Goal: Transaction & Acquisition: Purchase product/service

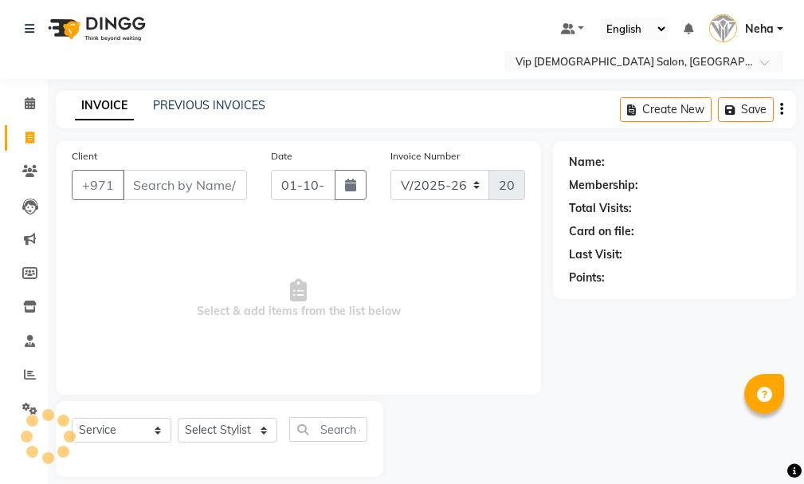
select select "8415"
select select "service"
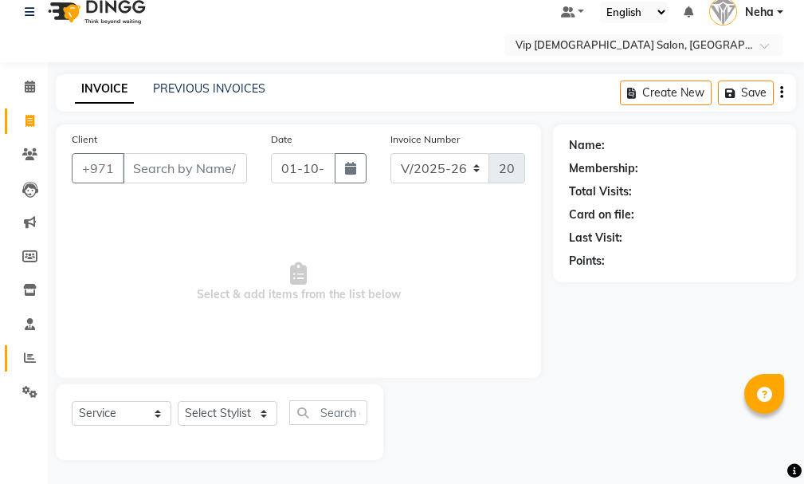
click at [26, 362] on icon at bounding box center [30, 357] width 12 height 12
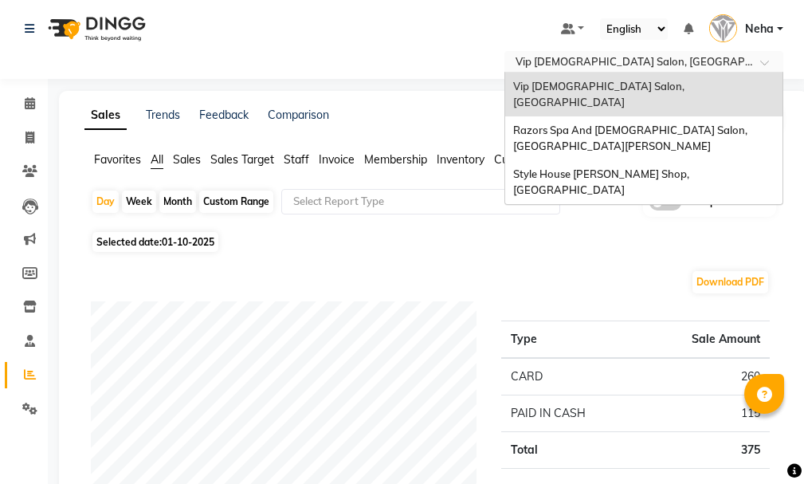
click at [616, 60] on input "text" at bounding box center [627, 63] width 231 height 16
click at [583, 124] on span "Razors Spa And [DEMOGRAPHIC_DATA] Salon, [GEOGRAPHIC_DATA][PERSON_NAME]" at bounding box center [631, 138] width 237 height 29
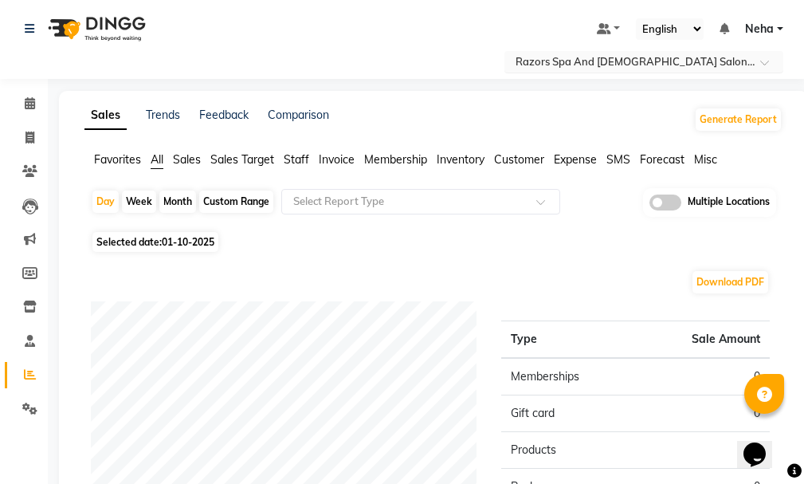
click at [628, 58] on input "text" at bounding box center [627, 63] width 231 height 16
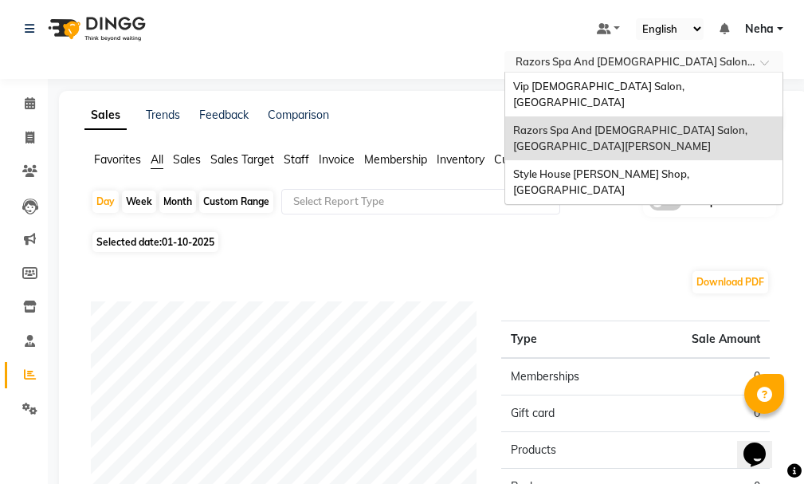
click at [568, 81] on span "Vip [DEMOGRAPHIC_DATA] Salon, [GEOGRAPHIC_DATA]" at bounding box center [600, 94] width 174 height 29
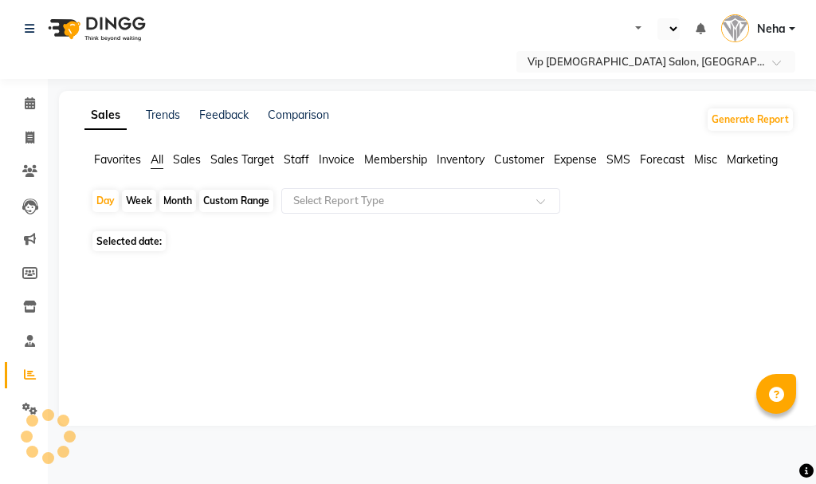
select select "en"
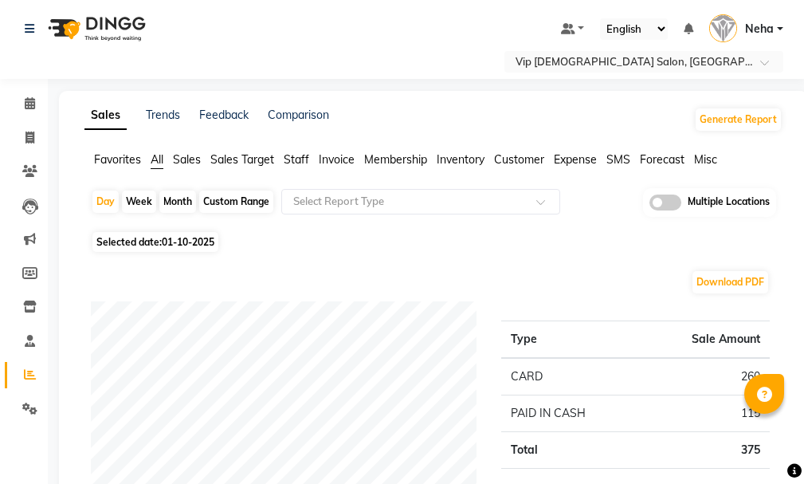
click at [226, 195] on div "Custom Range" at bounding box center [236, 201] width 74 height 22
select select "10"
select select "2025"
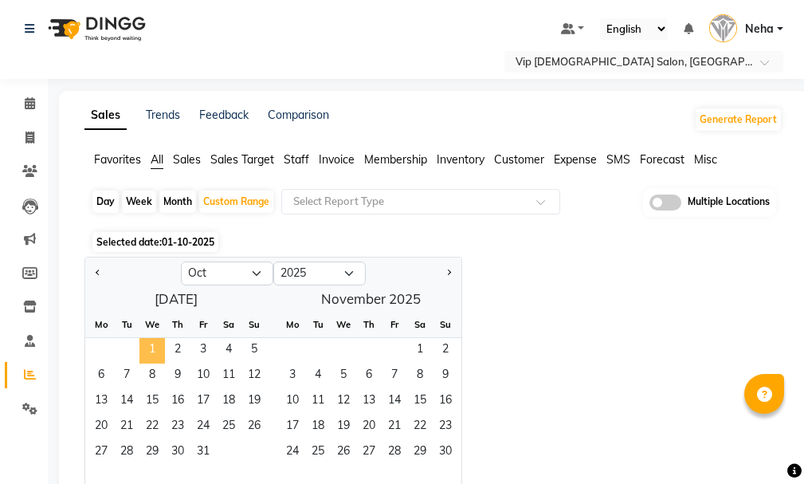
click at [151, 345] on span "1" at bounding box center [152, 351] width 26 height 26
click at [202, 437] on ngb-datepicker-month "Mo Tu We Th Fr Sa Su 1 2 3 4 5 6 7 8 9 10 11 12 13 14 15 16 17 18 19 20 21 22 2…" at bounding box center [176, 403] width 182 height 182
click at [145, 344] on span "1" at bounding box center [152, 351] width 26 height 26
click at [210, 453] on span "31" at bounding box center [203, 453] width 26 height 26
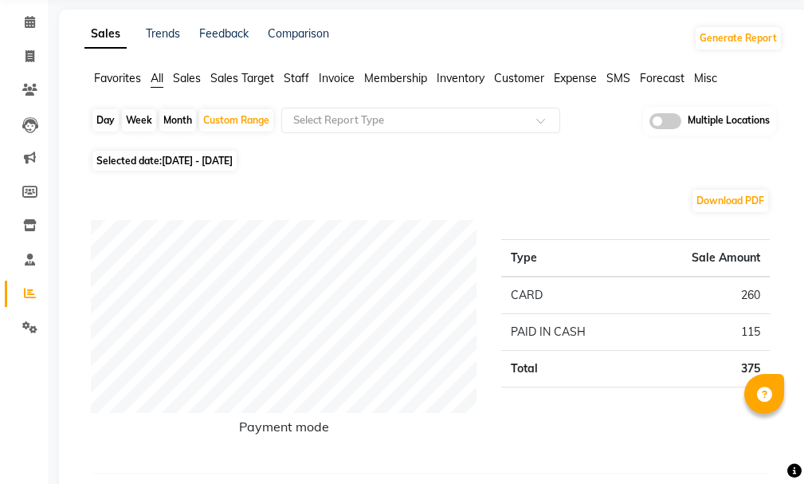
scroll to position [88, 0]
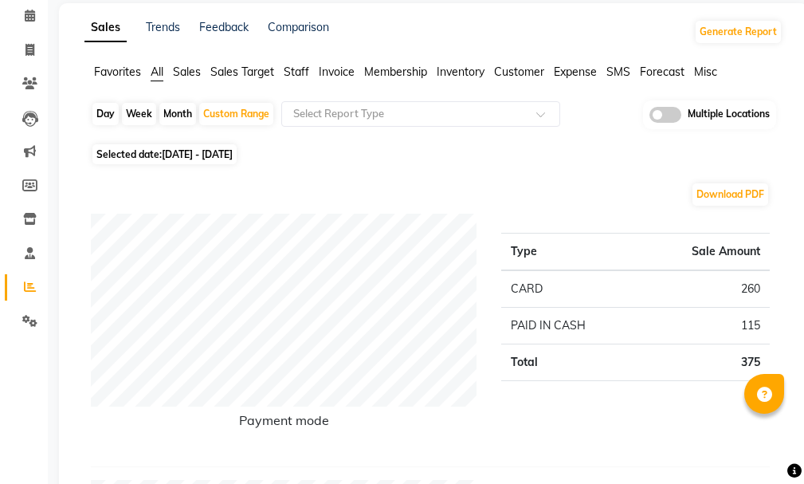
click at [213, 151] on span "[DATE] - [DATE]" at bounding box center [197, 154] width 71 height 12
select select "10"
select select "2025"
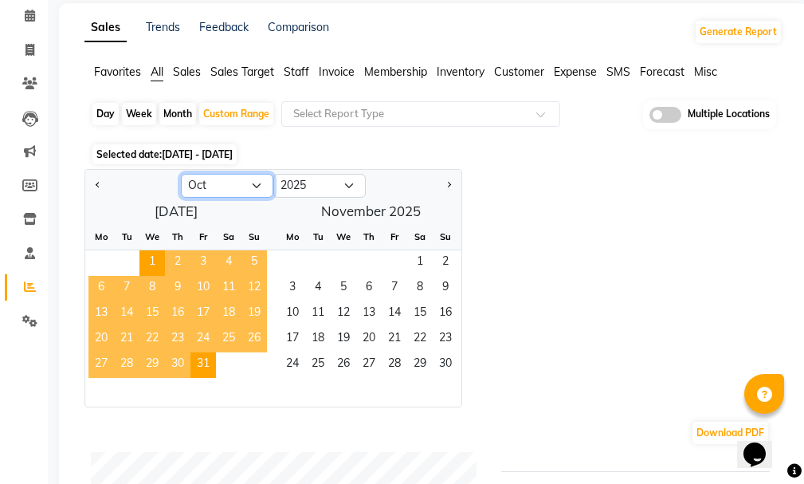
scroll to position [0, 0]
click at [214, 176] on select "Jan Feb Mar Apr May Jun [DATE] Aug Sep Oct Nov Dec" at bounding box center [227, 186] width 92 height 24
select select "9"
click at [181, 174] on select "Jan Feb Mar Apr May Jun [DATE] Aug Sep Oct Nov Dec" at bounding box center [227, 186] width 92 height 24
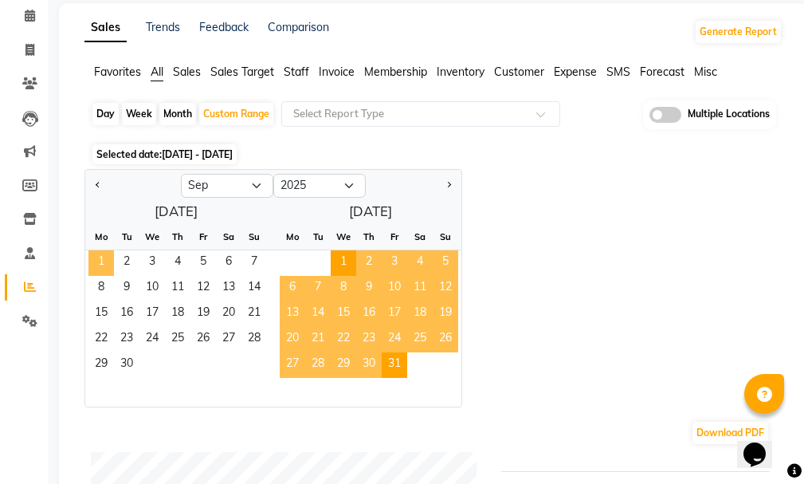
click at [103, 259] on span "1" at bounding box center [101, 263] width 26 height 26
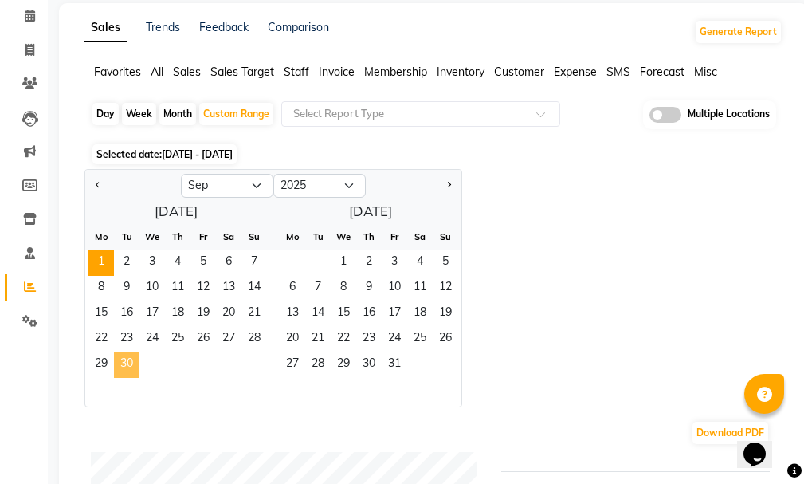
click at [125, 361] on span "30" at bounding box center [127, 365] width 26 height 26
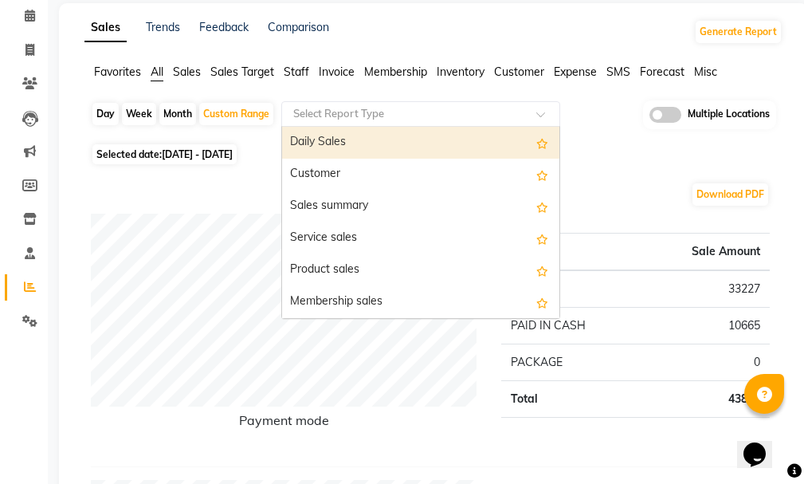
click at [314, 111] on input "text" at bounding box center [405, 114] width 230 height 16
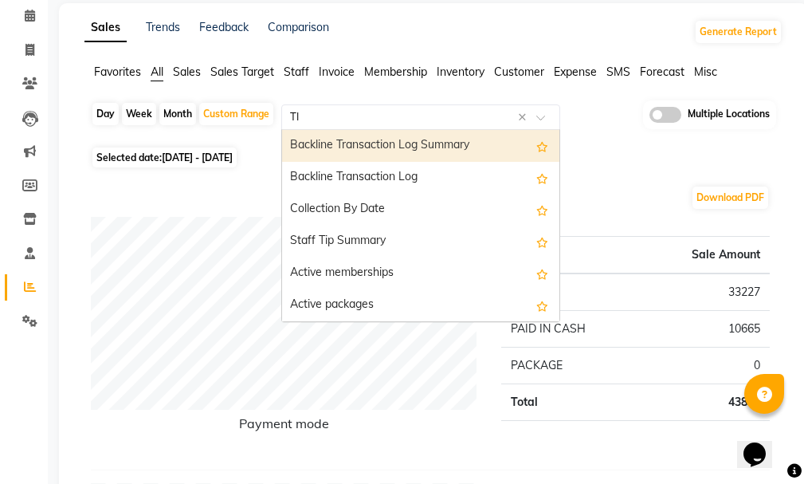
type input "TIP"
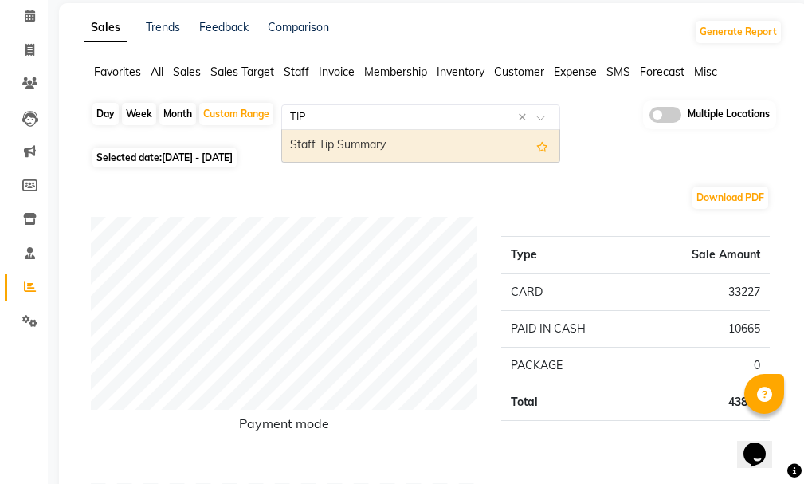
click at [377, 137] on div "Staff Tip Summary" at bounding box center [420, 146] width 277 height 32
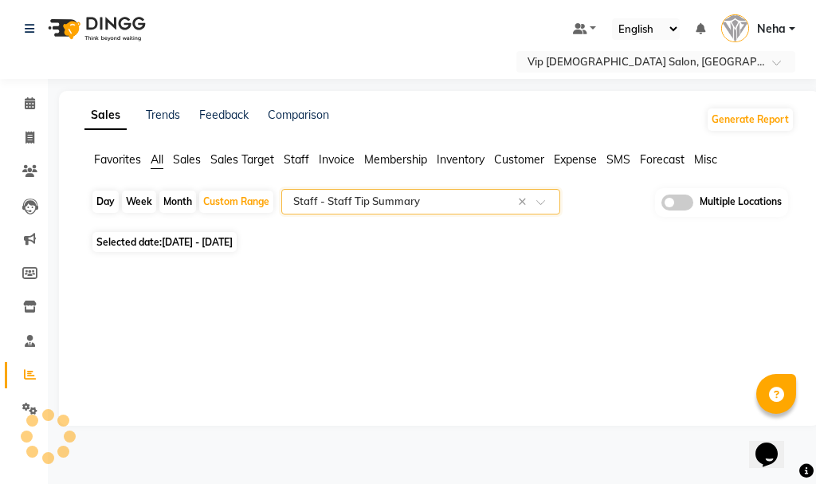
select select "full_report"
select select "csv"
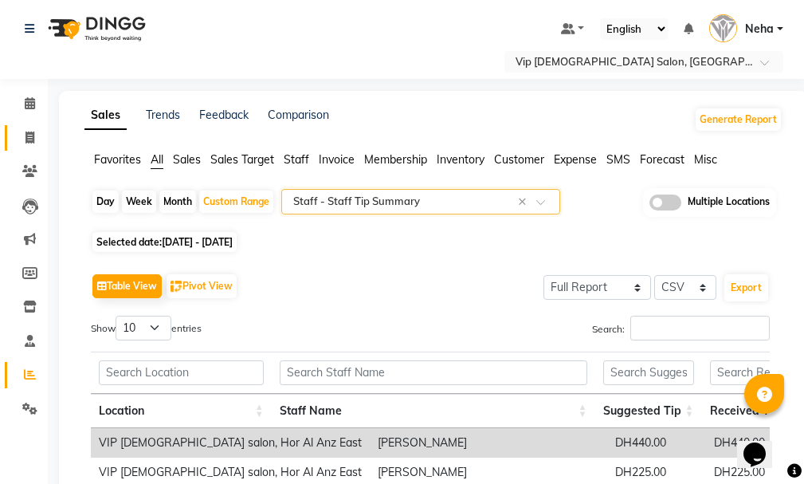
click at [17, 129] on span at bounding box center [30, 138] width 28 height 18
select select "service"
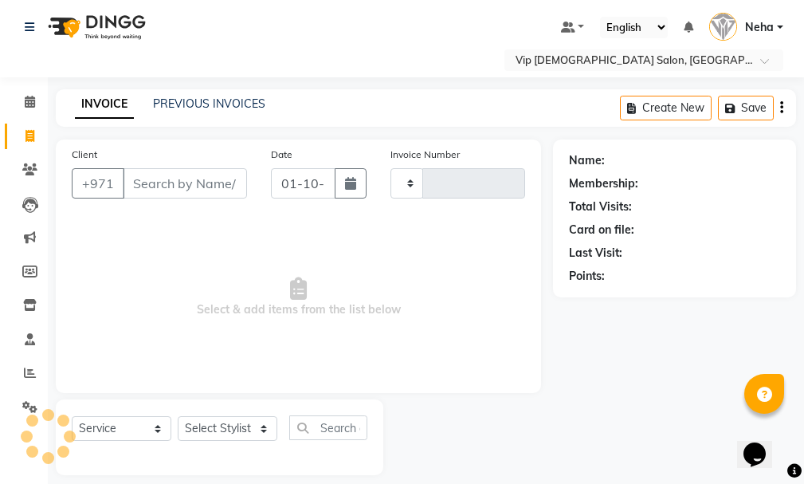
scroll to position [17, 0]
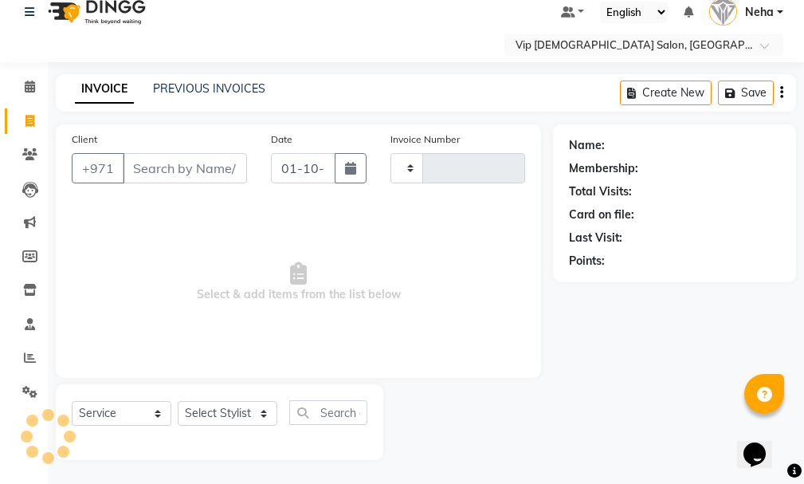
click at [30, 138] on li "Clients" at bounding box center [24, 155] width 48 height 34
select select "8415"
type input "2085"
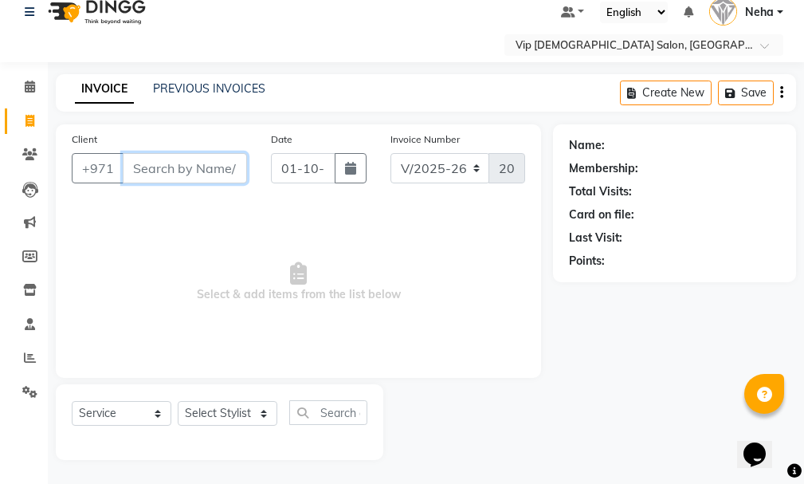
click at [145, 164] on input "Client" at bounding box center [185, 168] width 124 height 30
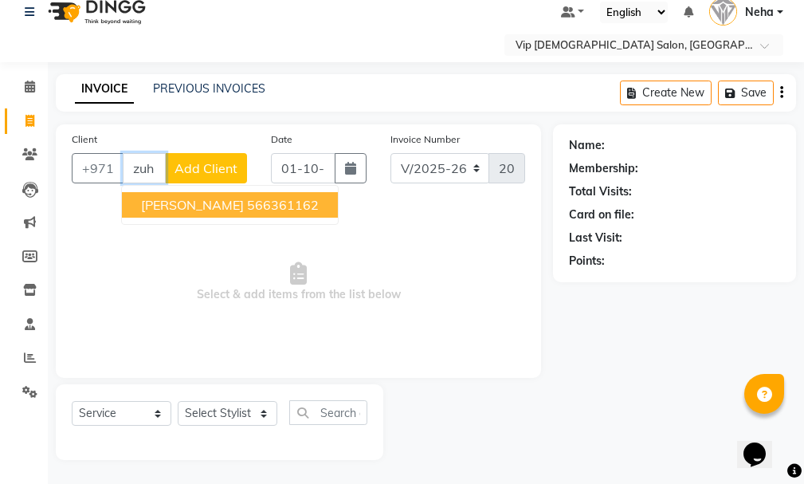
click at [155, 202] on span "[PERSON_NAME]" at bounding box center [192, 205] width 103 height 16
type input "566361162"
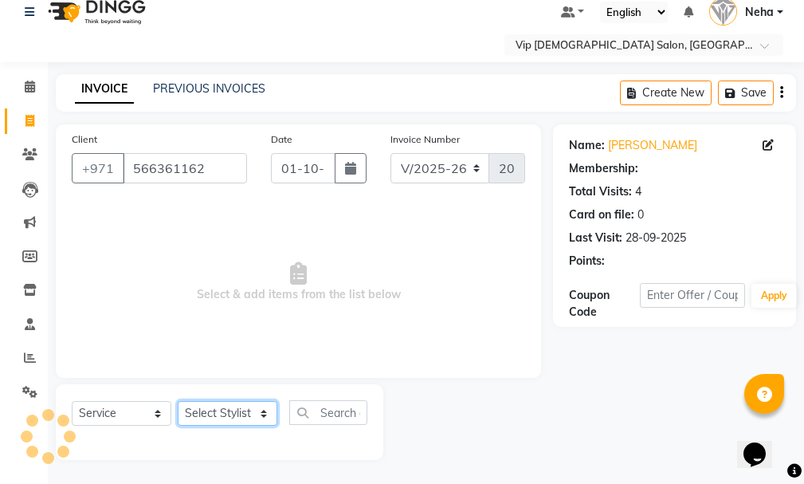
click at [220, 406] on select "Select Stylist [PERSON_NAME] [PERSON_NAME] [PERSON_NAME] [PERSON_NAME] [PERSON_…" at bounding box center [228, 413] width 100 height 25
select select "81342"
click at [178, 401] on select "Select Stylist [PERSON_NAME] [PERSON_NAME] [PERSON_NAME] [PERSON_NAME] [PERSON_…" at bounding box center [228, 413] width 100 height 25
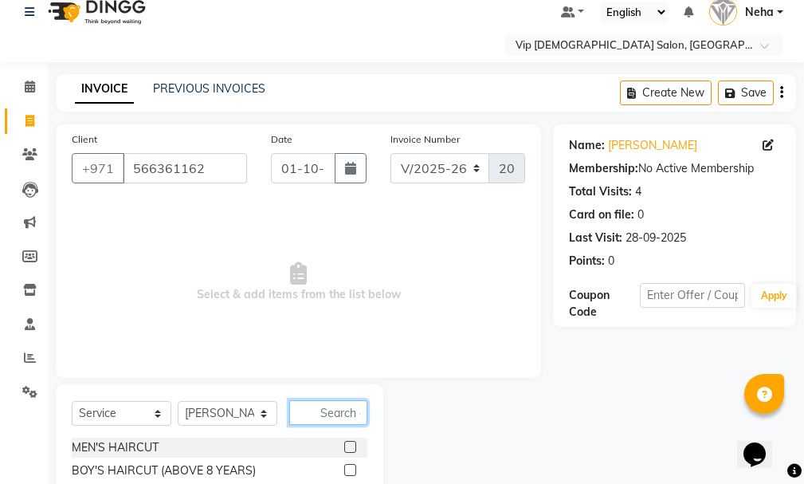
click at [323, 406] on input "text" at bounding box center [328, 412] width 78 height 25
type input "c"
type input "t"
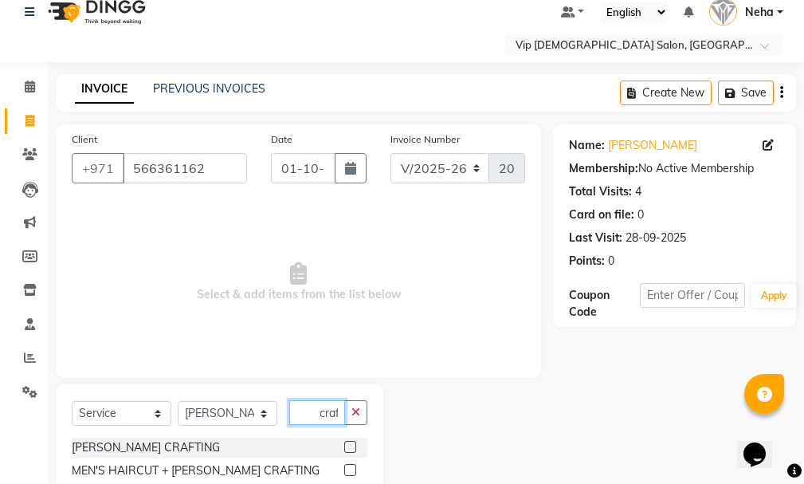
type input "craf"
click at [344, 445] on label at bounding box center [350, 447] width 12 height 12
click at [344, 445] on input "checkbox" at bounding box center [349, 447] width 10 height 10
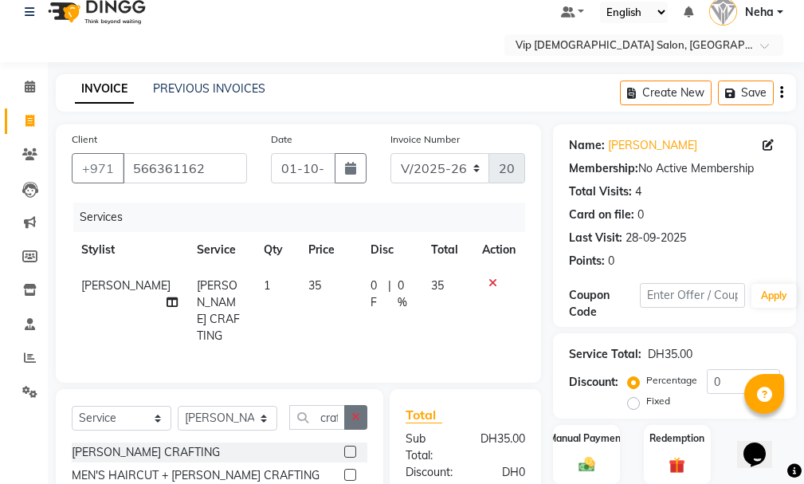
checkbox input "false"
click at [355, 411] on icon "button" at bounding box center [355, 416] width 9 height 11
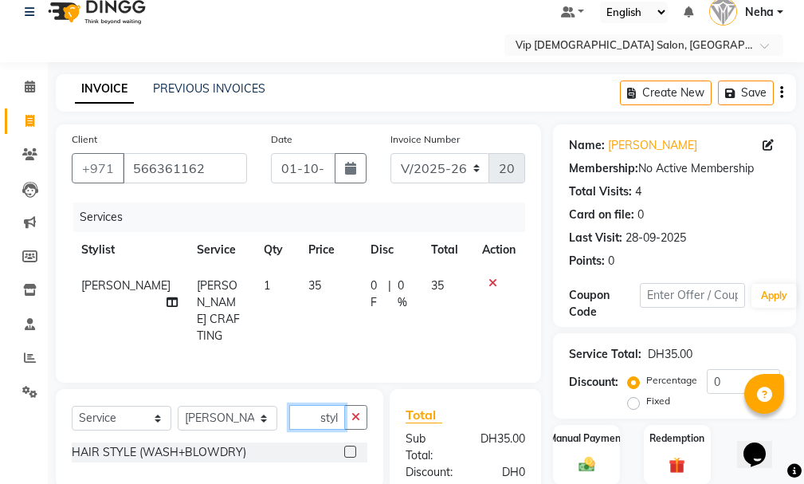
type input "styl"
click at [349, 448] on label at bounding box center [350, 451] width 12 height 12
click at [349, 448] on input "checkbox" at bounding box center [349, 452] width 10 height 10
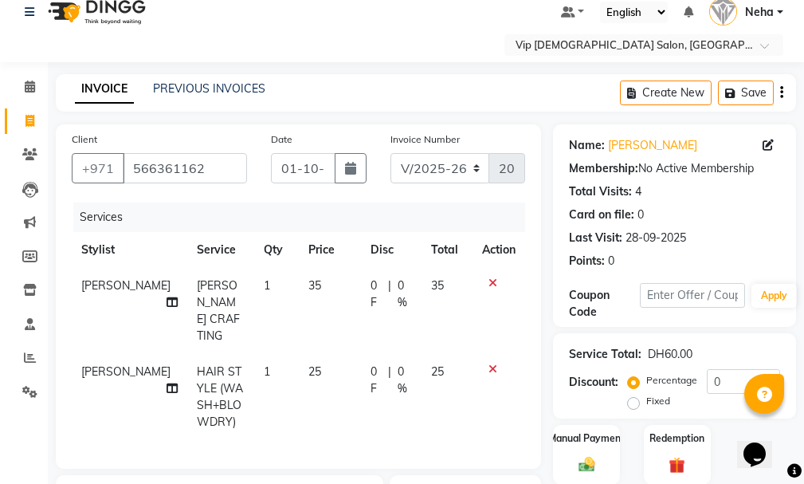
checkbox input "false"
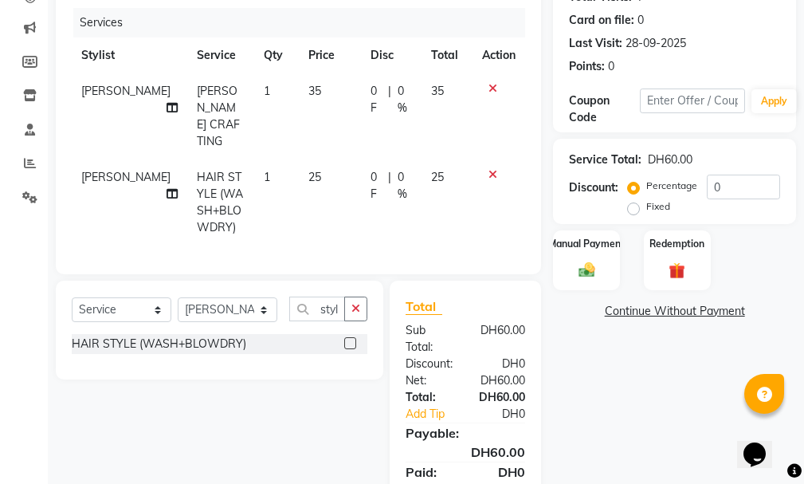
scroll to position [215, 0]
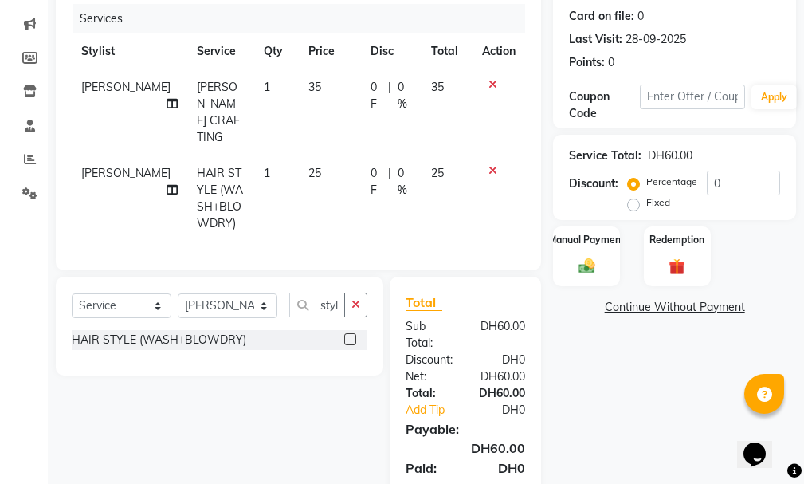
click at [312, 80] on td "35" at bounding box center [330, 112] width 62 height 86
select select "81342"
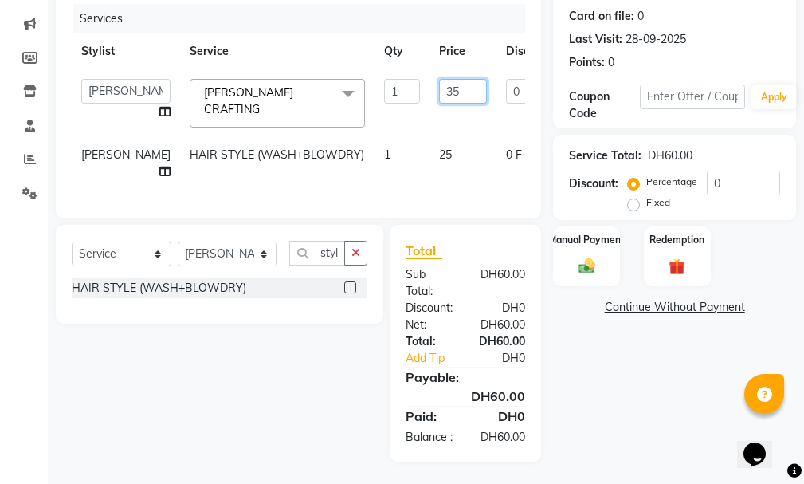
click at [439, 79] on input "35" at bounding box center [463, 91] width 48 height 25
type input "30"
click at [406, 138] on tr "[PERSON_NAME] Lakhbizi HAIR STYLE (WASH+BLOWDRY) 1 25 0 F | 0 % 25" at bounding box center [407, 163] width 670 height 53
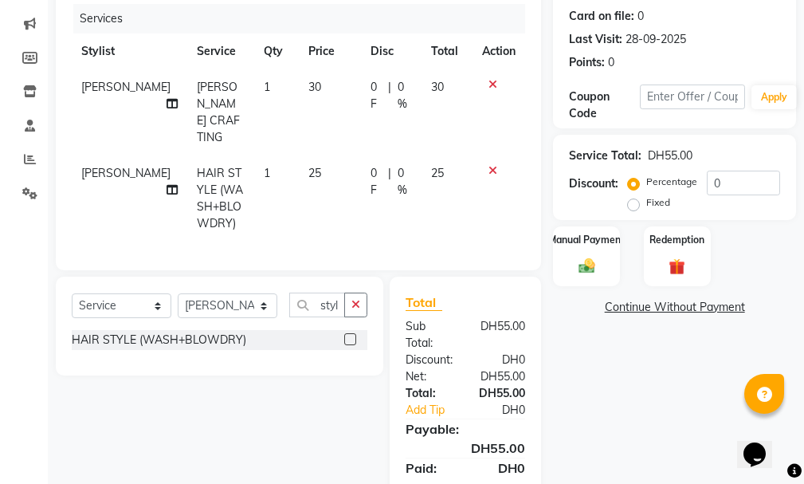
click at [311, 155] on td "25" at bounding box center [330, 198] width 62 height 86
select select "81342"
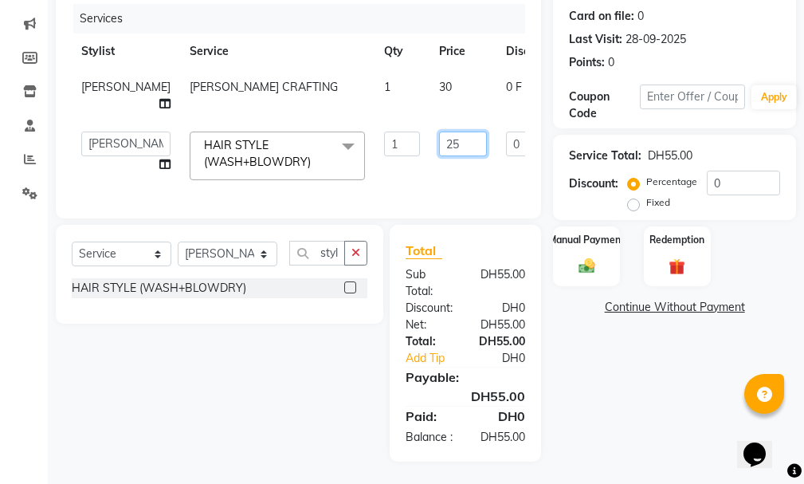
click at [439, 154] on input "25" at bounding box center [463, 143] width 48 height 25
type input "20"
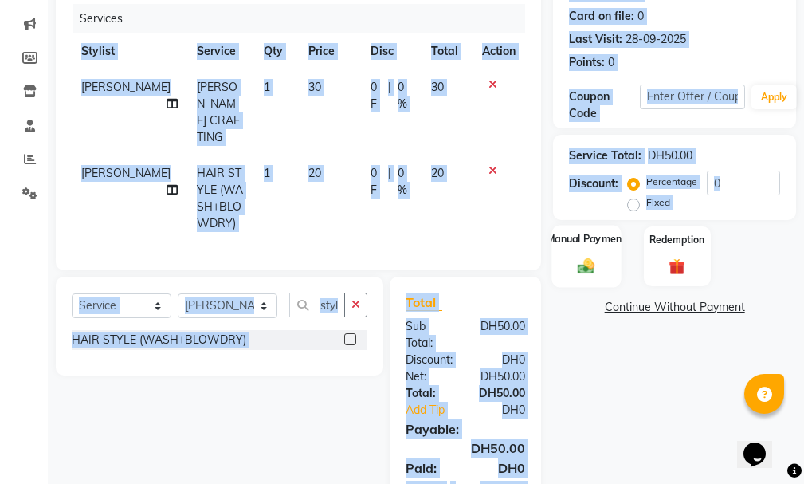
drag, startPoint x: 457, startPoint y: 214, endPoint x: 584, endPoint y: 253, distance: 132.6
click at [584, 253] on div "Client [PHONE_NUMBER] Date [DATE] Invoice Number V/2025 V/[PHONE_NUMBER] Servic…" at bounding box center [426, 219] width 764 height 587
click at [599, 245] on label "Manual Payment" at bounding box center [587, 238] width 80 height 15
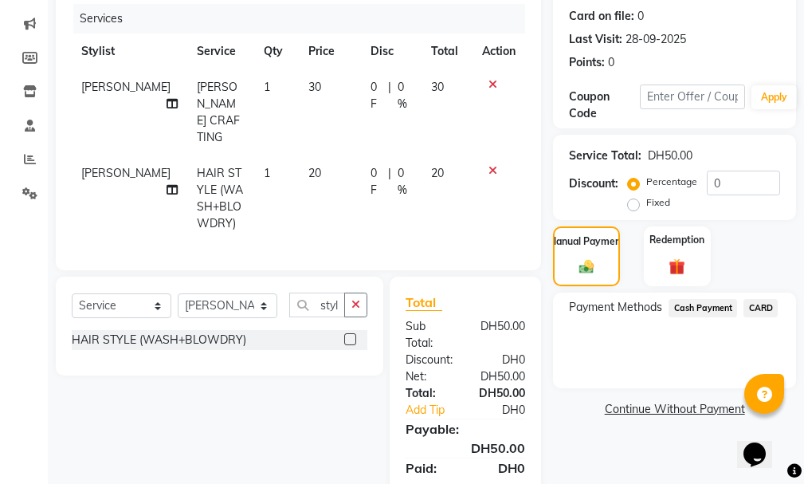
click at [713, 316] on span "Cash Payment" at bounding box center [703, 308] width 69 height 18
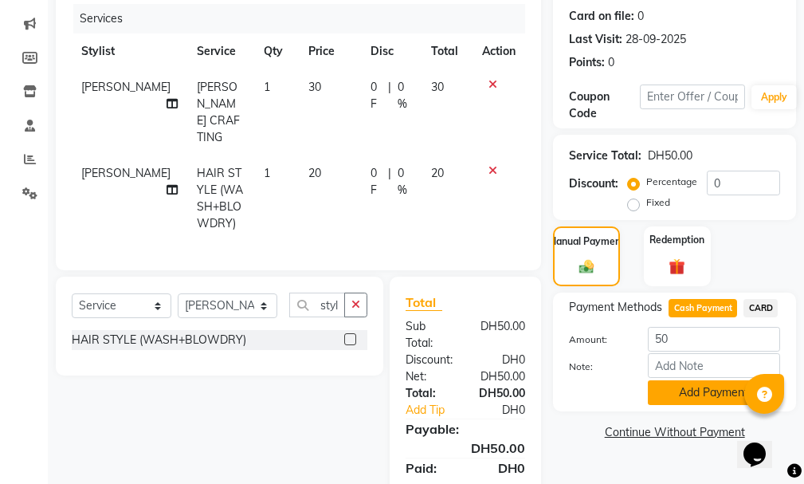
click at [682, 393] on button "Add Payment" at bounding box center [714, 392] width 132 height 25
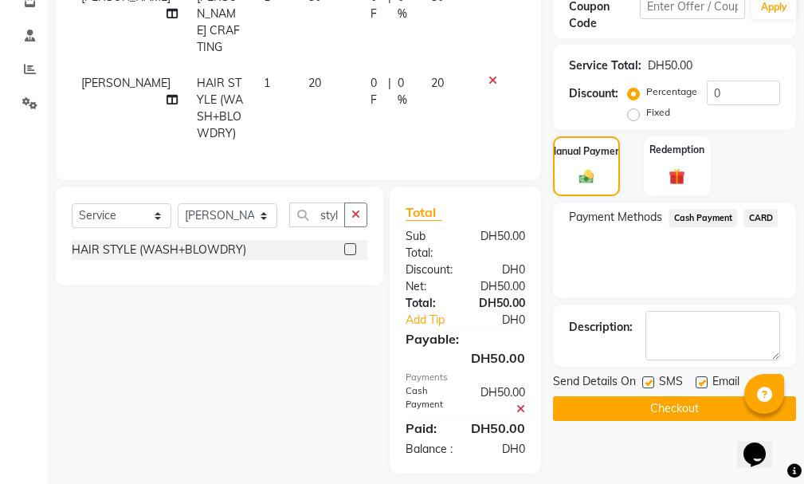
scroll to position [314, 0]
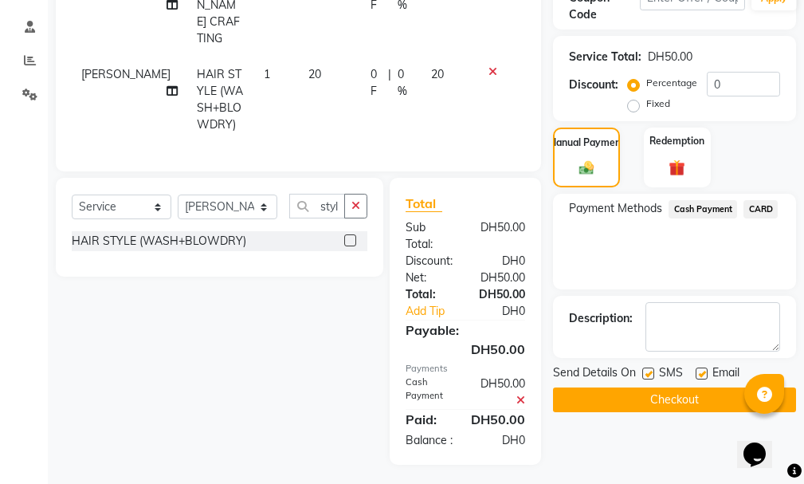
click at [689, 394] on button "Checkout" at bounding box center [674, 399] width 243 height 25
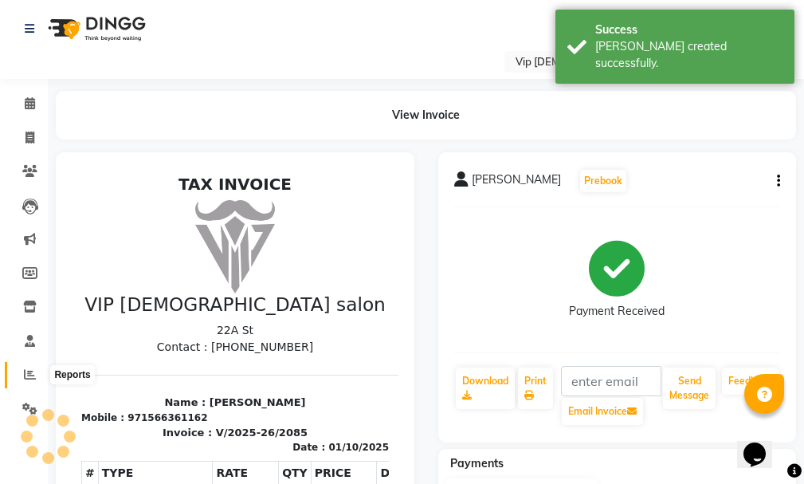
click at [32, 373] on icon at bounding box center [30, 374] width 12 height 12
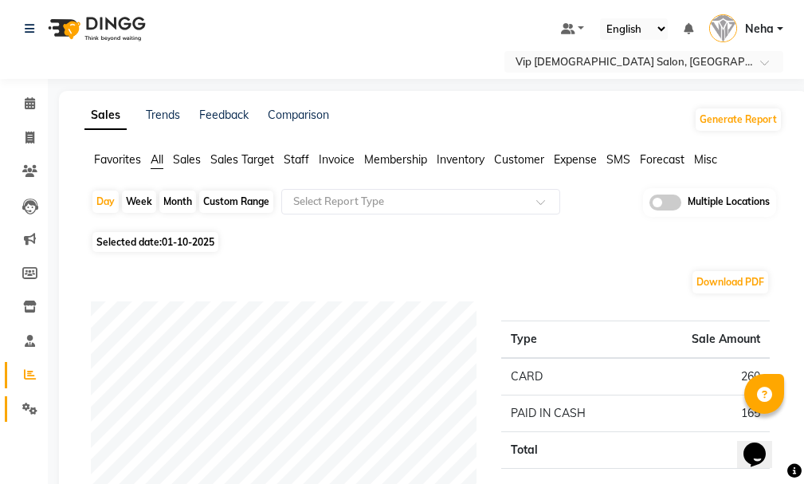
click at [33, 403] on icon at bounding box center [29, 408] width 15 height 12
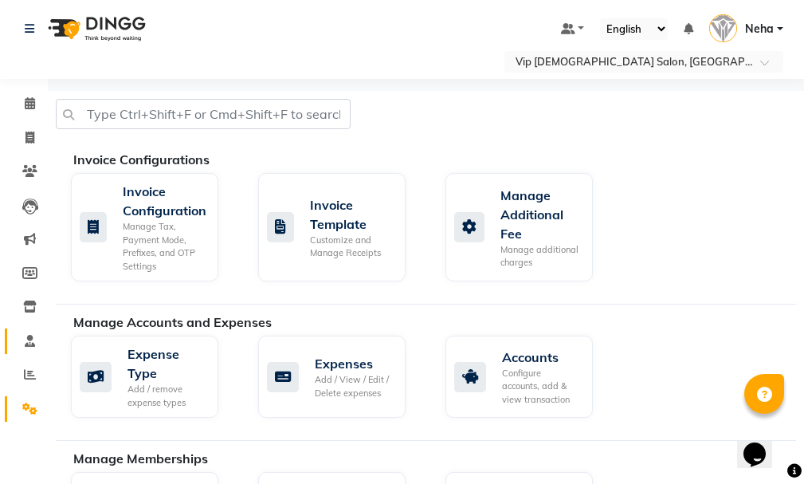
click at [31, 339] on icon at bounding box center [30, 341] width 10 height 12
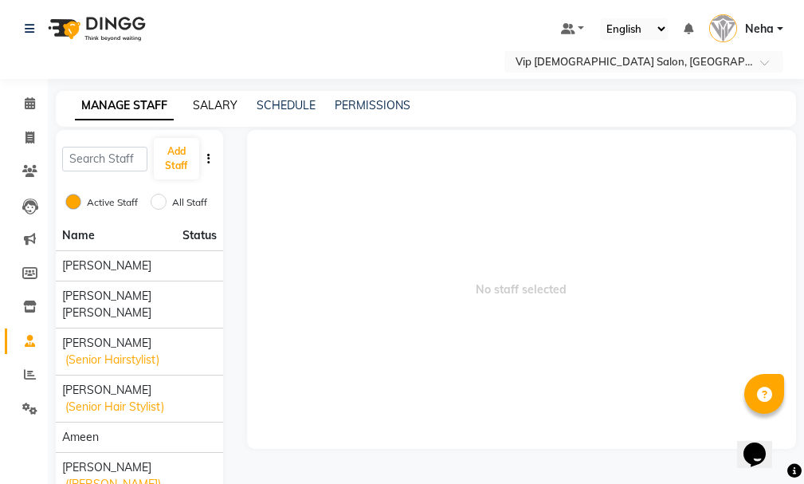
click at [210, 106] on link "SALARY" at bounding box center [215, 105] width 45 height 14
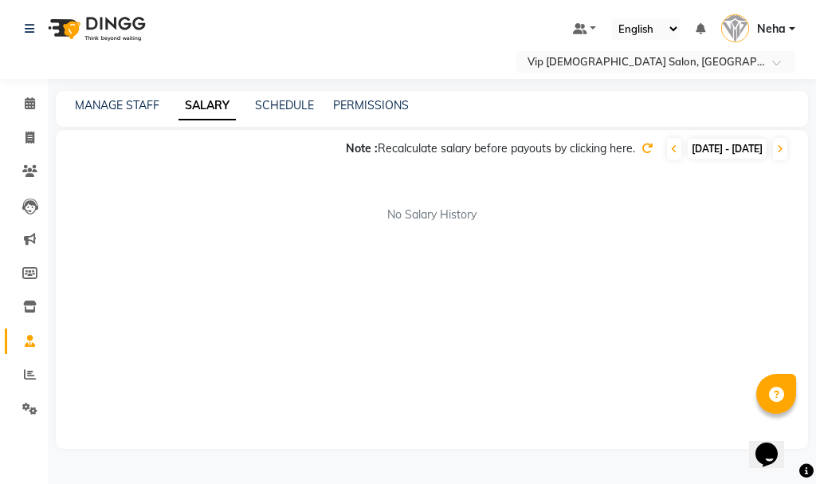
click at [283, 97] on div "SCHEDULE" at bounding box center [284, 105] width 59 height 17
click at [287, 104] on link "SCHEDULE" at bounding box center [284, 105] width 59 height 14
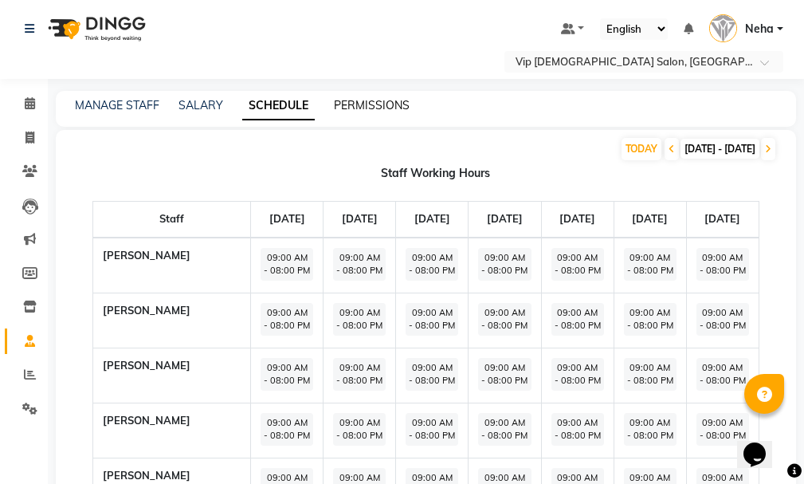
click at [381, 102] on link "PERMISSIONS" at bounding box center [372, 105] width 76 height 14
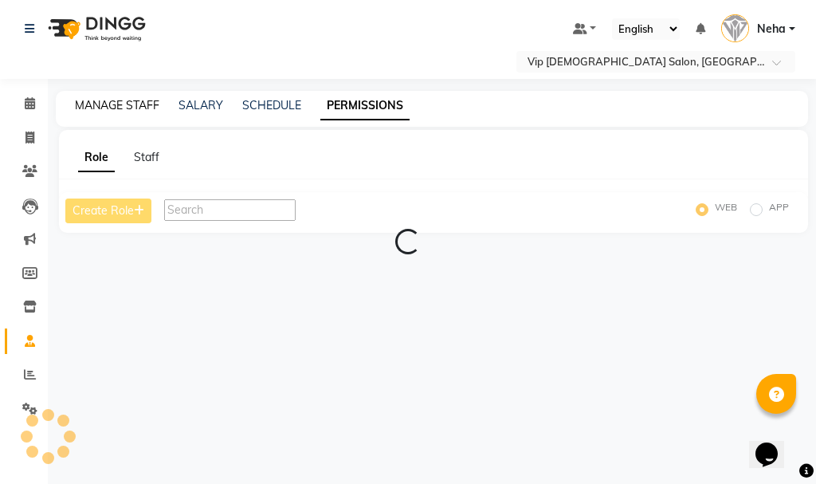
click at [118, 105] on link "MANAGE STAFF" at bounding box center [117, 105] width 84 height 14
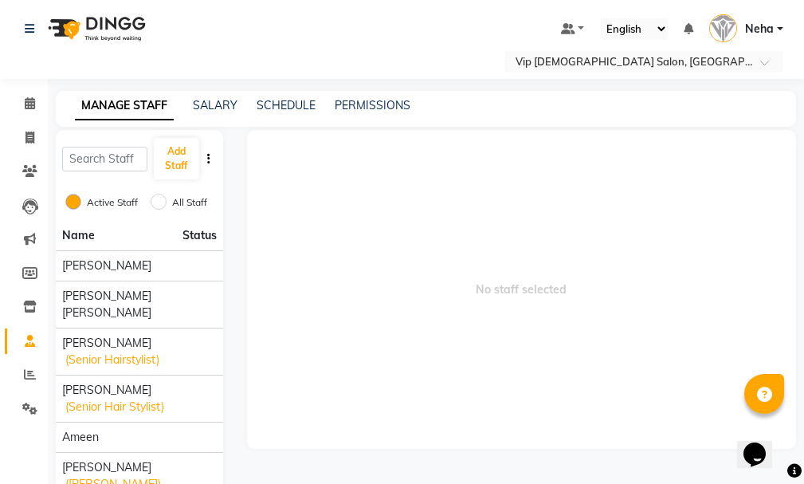
click at [206, 152] on button "button" at bounding box center [209, 159] width 16 height 17
click at [26, 405] on icon at bounding box center [29, 408] width 15 height 12
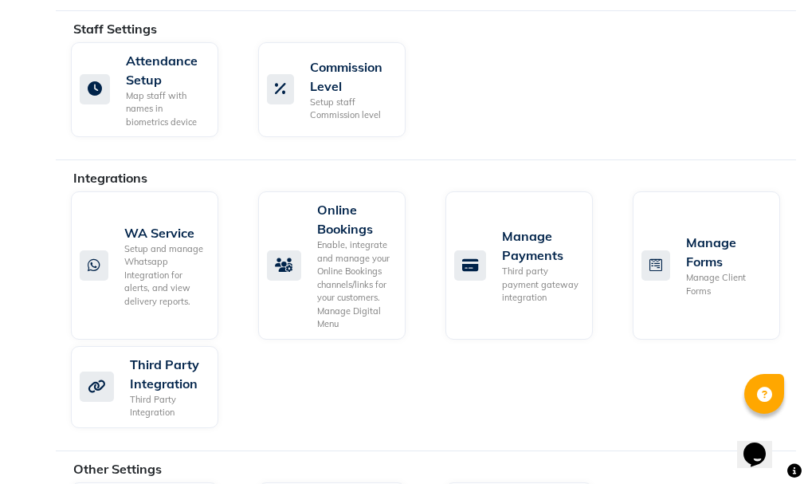
scroll to position [1179, 0]
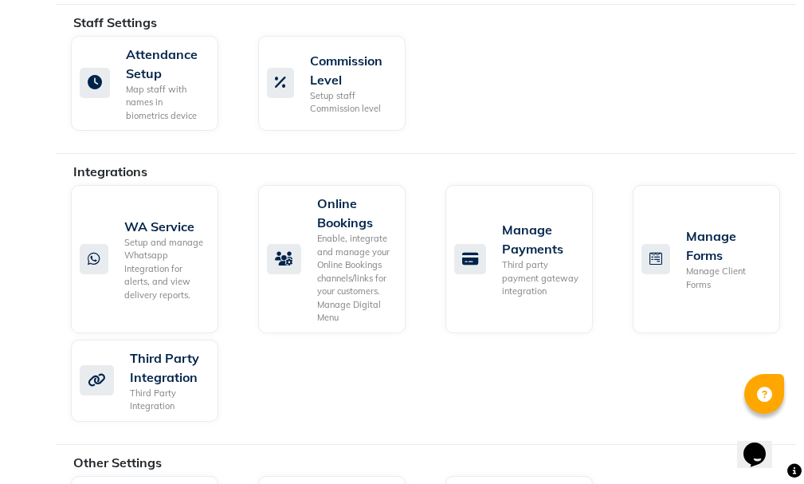
drag, startPoint x: 803, startPoint y: 367, endPoint x: 784, endPoint y: 411, distance: 48.6
click at [784, 411] on div "WA Service Setup and manage Whatsapp Integration for alerts, and view delivery …" at bounding box center [433, 306] width 749 height 243
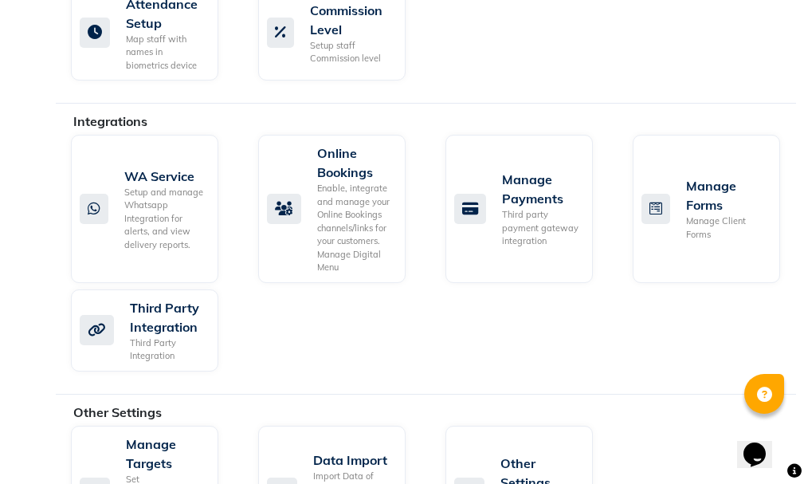
scroll to position [1314, 0]
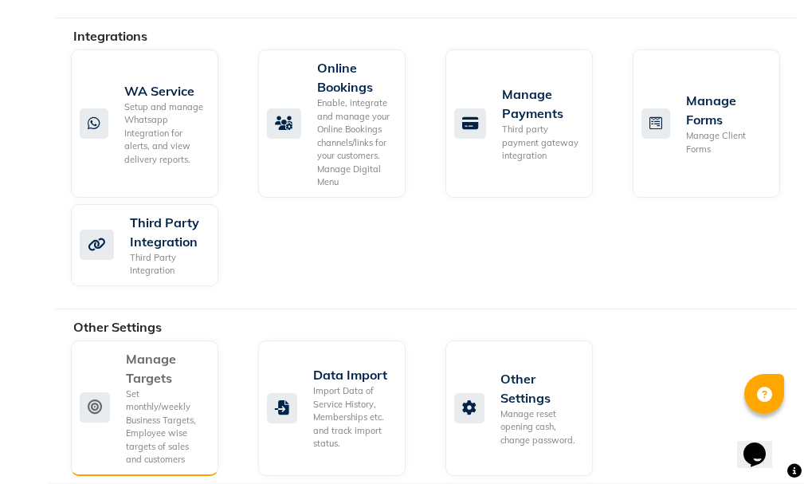
click at [165, 406] on div "Set monthly/weekly Business Targets, Employee wise targets of sales and custome…" at bounding box center [166, 426] width 80 height 79
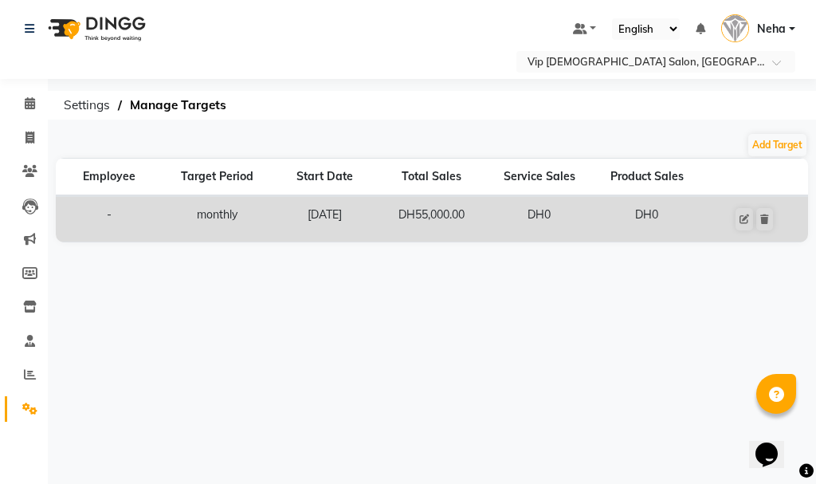
click at [104, 225] on td "-" at bounding box center [110, 219] width 108 height 45
click at [217, 215] on td "monthly" at bounding box center [217, 219] width 108 height 45
click at [784, 138] on button "Add Target" at bounding box center [777, 145] width 58 height 22
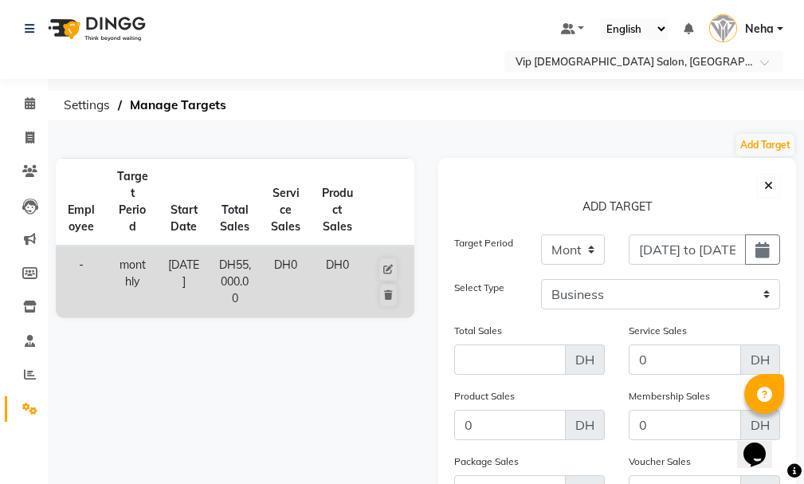
click at [75, 226] on th "Employee" at bounding box center [81, 203] width 51 height 88
click at [768, 139] on button "Add Target" at bounding box center [765, 145] width 58 height 22
select select "monthly"
type input "[DATE] to [DATE]"
select select "business"
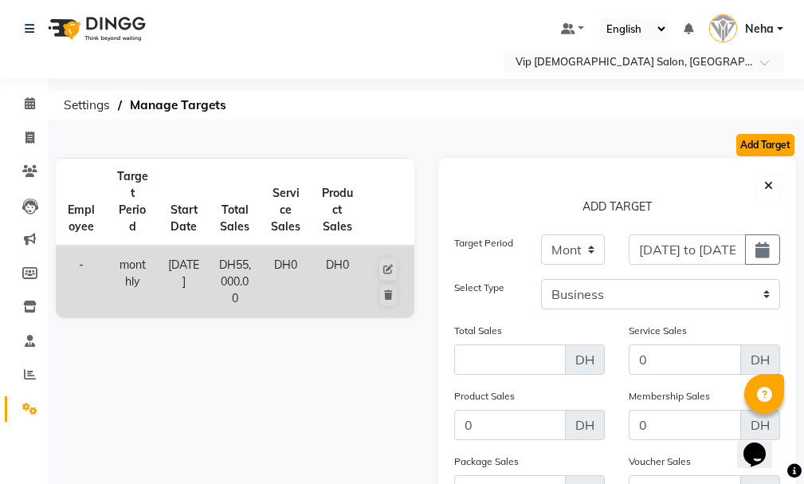
type input "0"
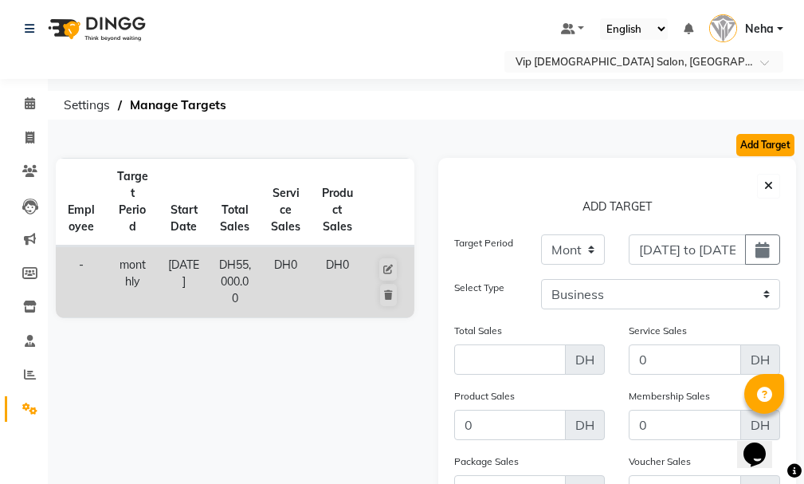
type input "0"
checkbox input "false"
click at [769, 179] on span "button" at bounding box center [768, 186] width 9 height 14
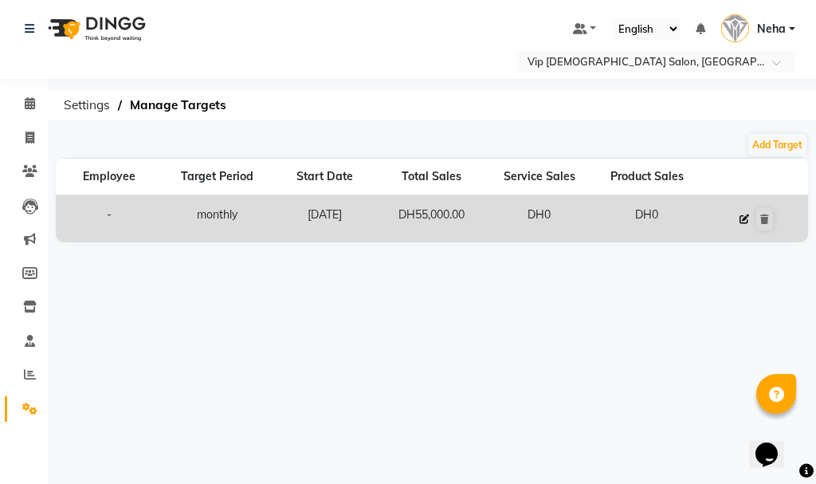
click at [741, 222] on icon at bounding box center [745, 219] width 10 height 10
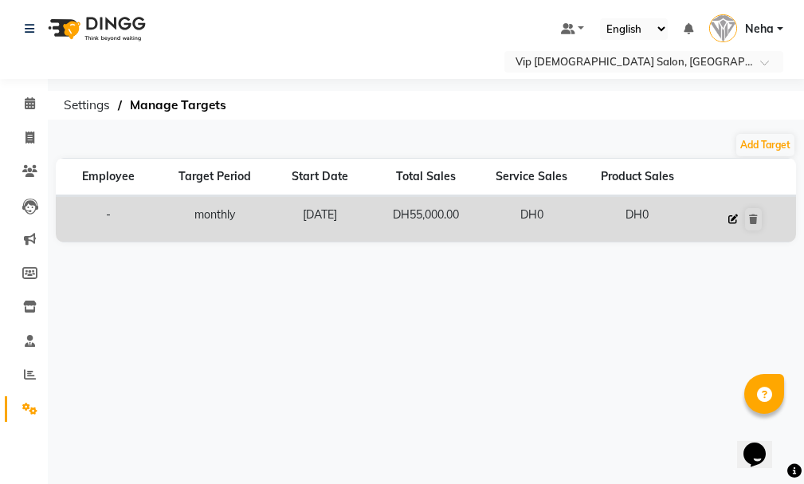
select select "monthly"
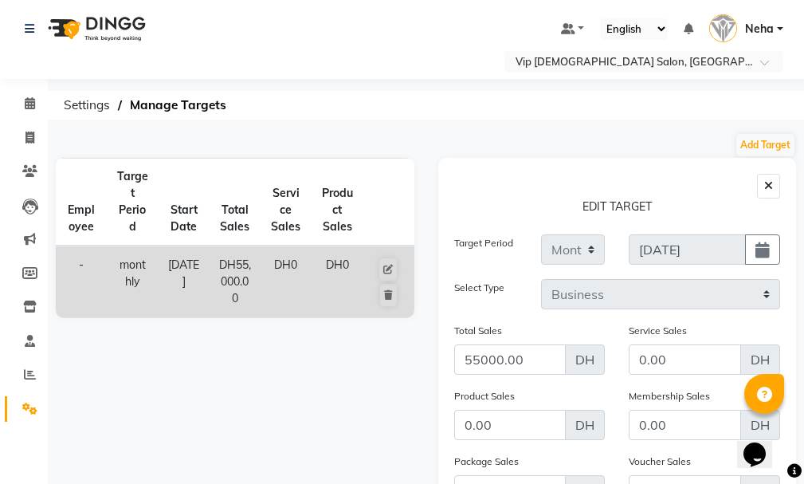
click at [774, 180] on button "button" at bounding box center [768, 186] width 23 height 25
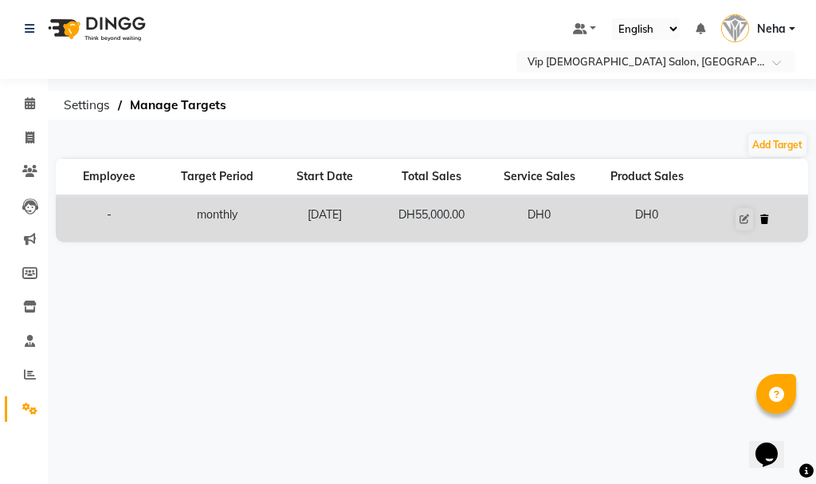
click at [766, 222] on icon at bounding box center [764, 219] width 9 height 10
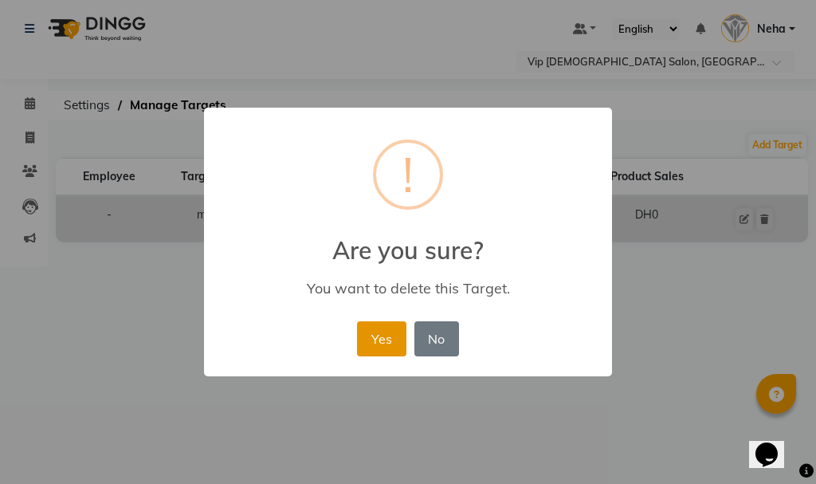
click at [372, 345] on button "Yes" at bounding box center [381, 338] width 49 height 35
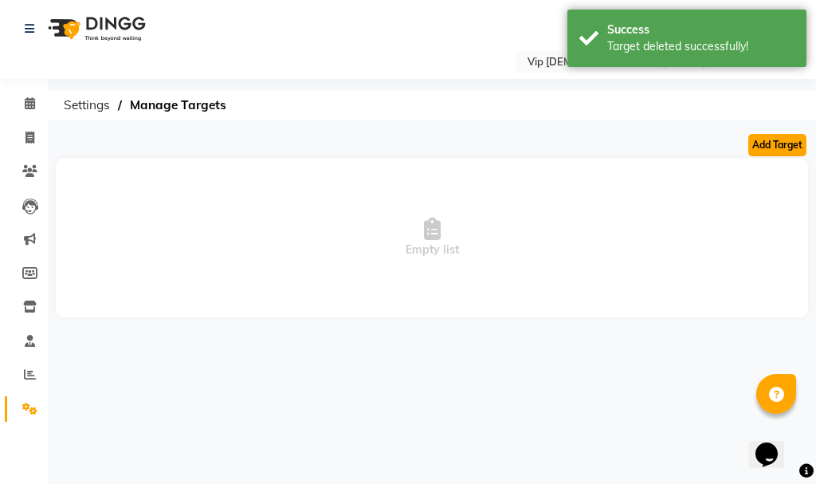
click at [791, 143] on button "Add Target" at bounding box center [777, 145] width 58 height 22
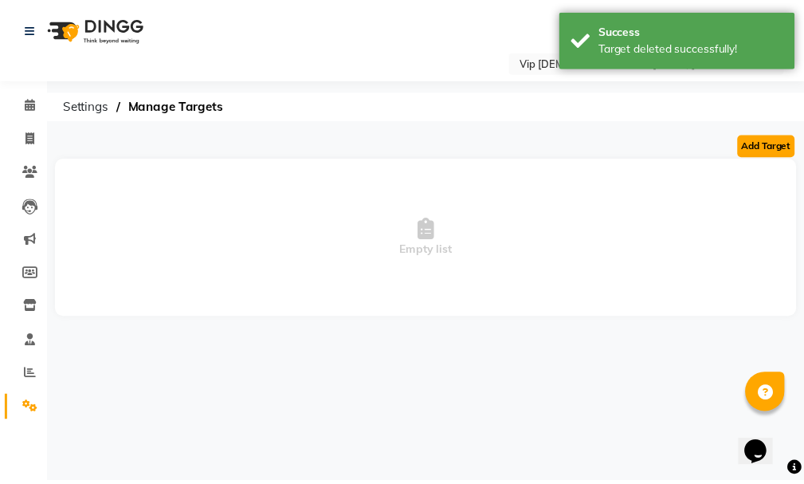
select select "monthly"
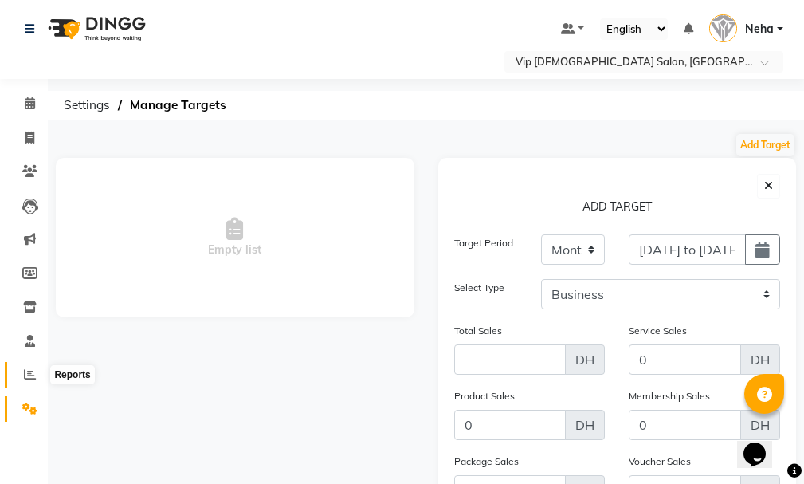
click at [26, 379] on icon at bounding box center [30, 374] width 12 height 12
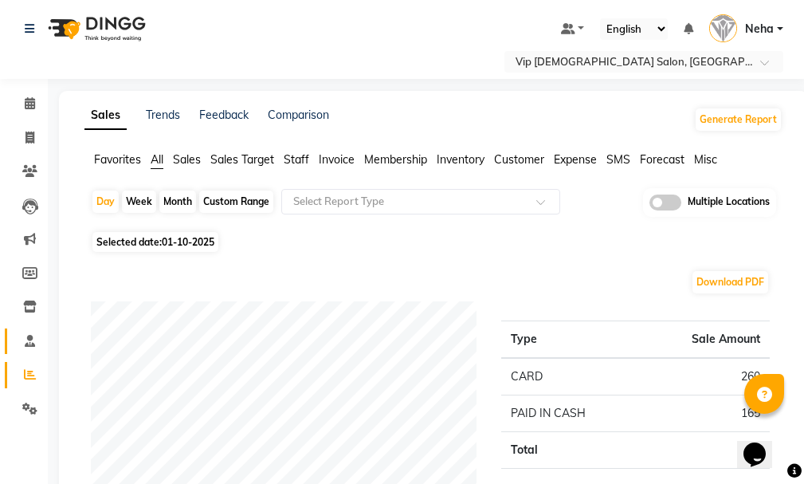
click at [25, 336] on icon at bounding box center [30, 341] width 10 height 12
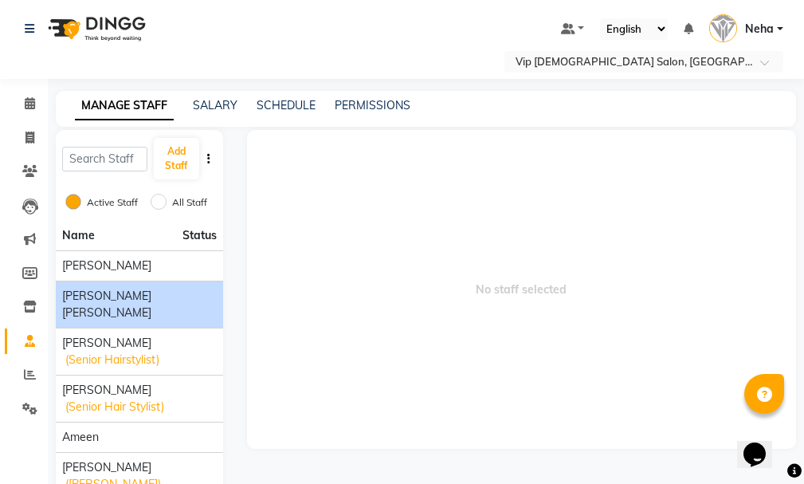
click at [84, 314] on span "[PERSON_NAME] [PERSON_NAME]" at bounding box center [139, 304] width 155 height 33
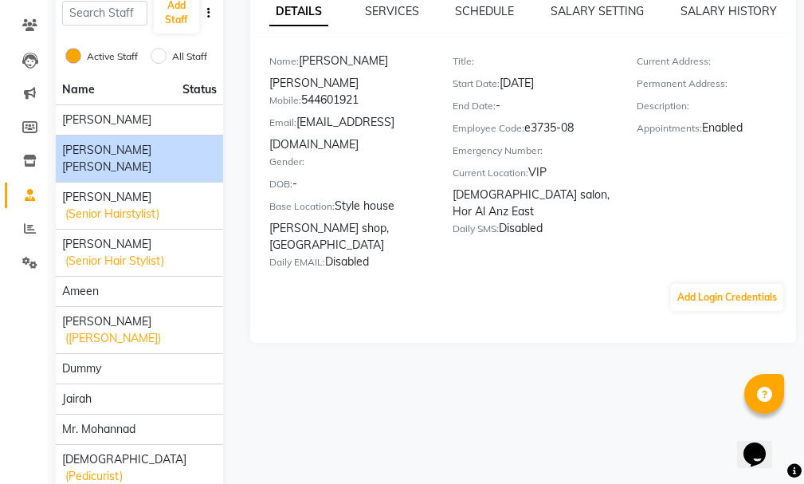
scroll to position [184, 0]
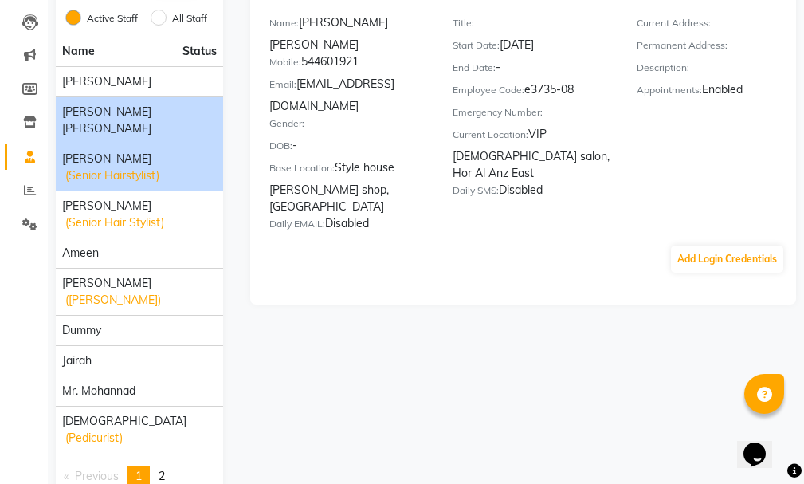
click at [80, 167] on span "[PERSON_NAME]" at bounding box center [106, 159] width 89 height 17
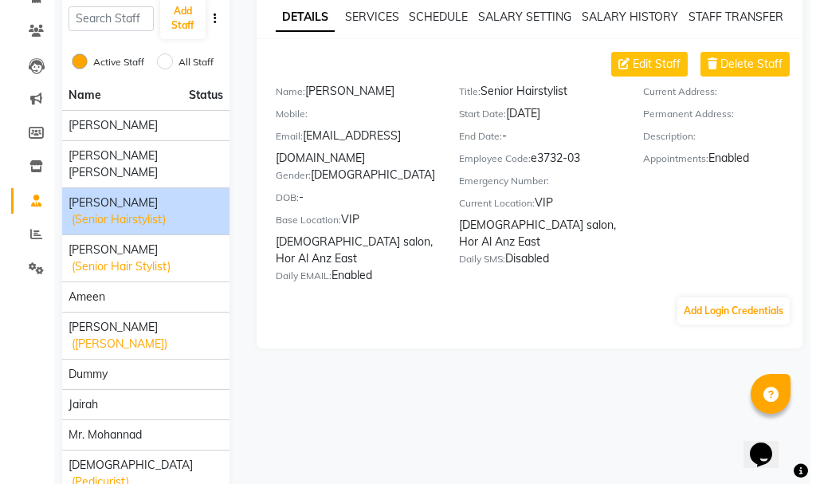
scroll to position [136, 0]
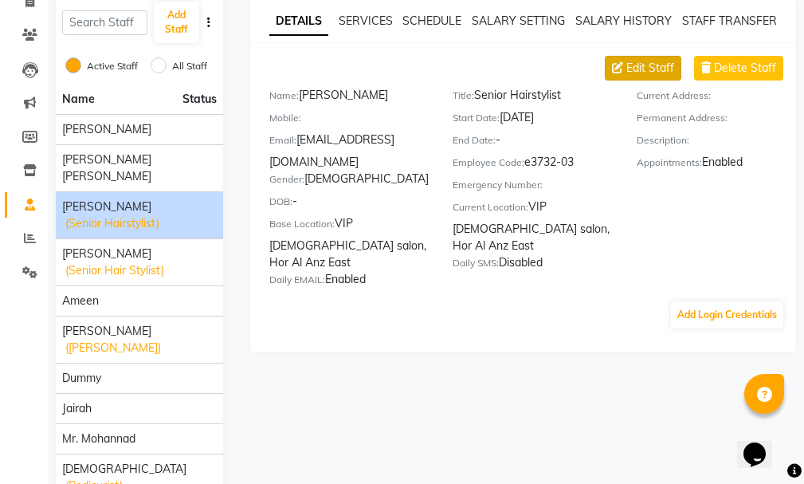
click at [650, 70] on span "Edit Staff" at bounding box center [650, 68] width 48 height 17
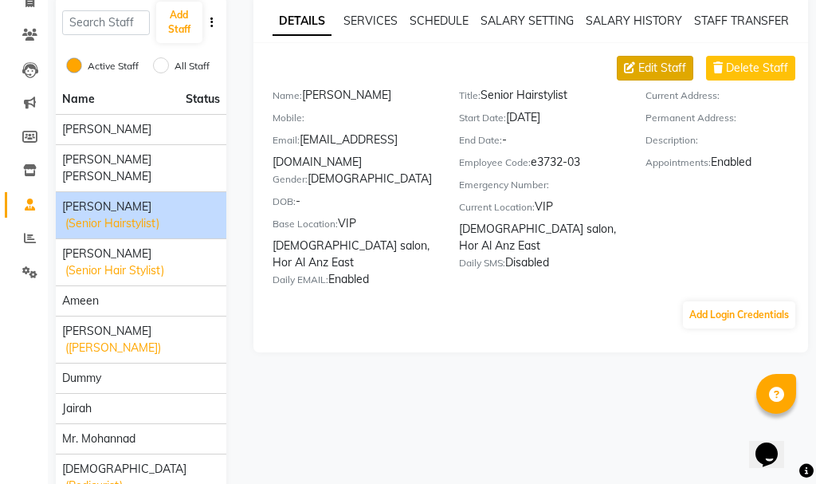
select select "[DEMOGRAPHIC_DATA]"
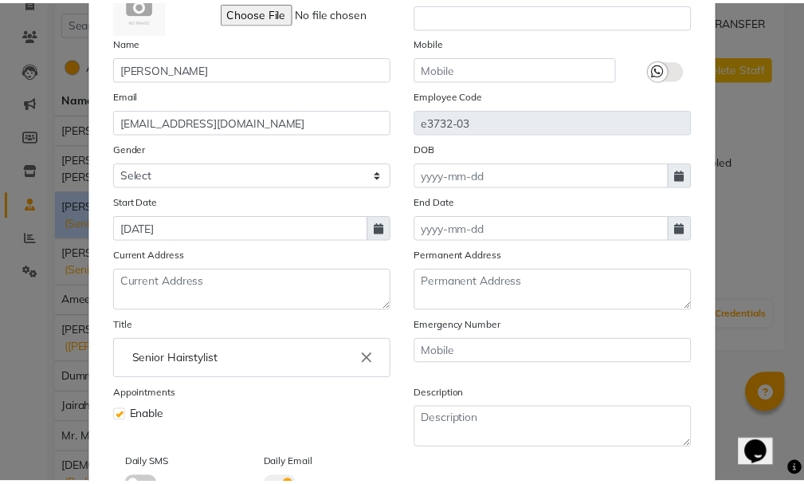
scroll to position [0, 0]
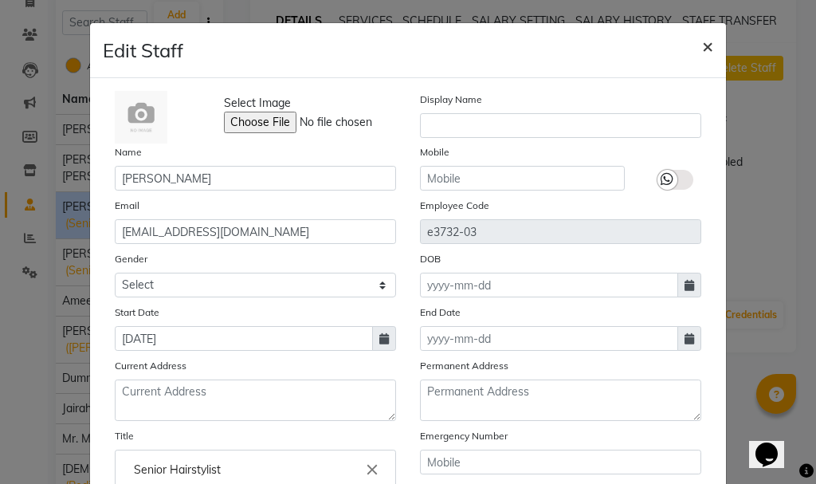
click at [702, 42] on span "×" at bounding box center [707, 45] width 11 height 24
select select
checkbox input "false"
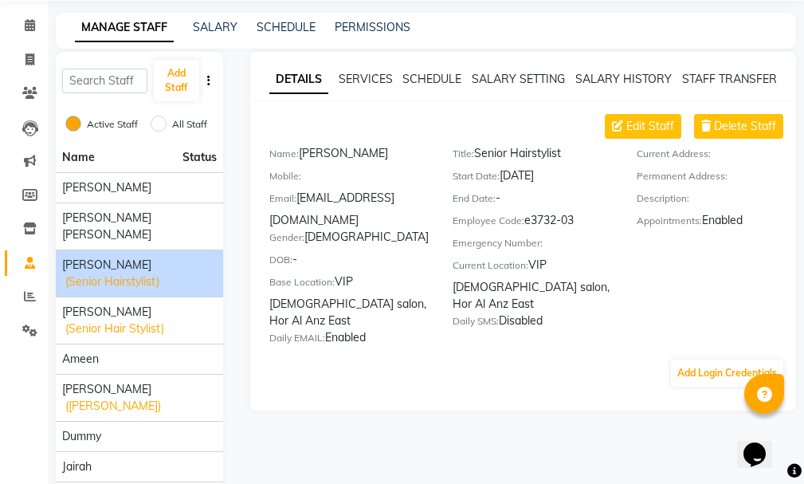
scroll to position [51, 0]
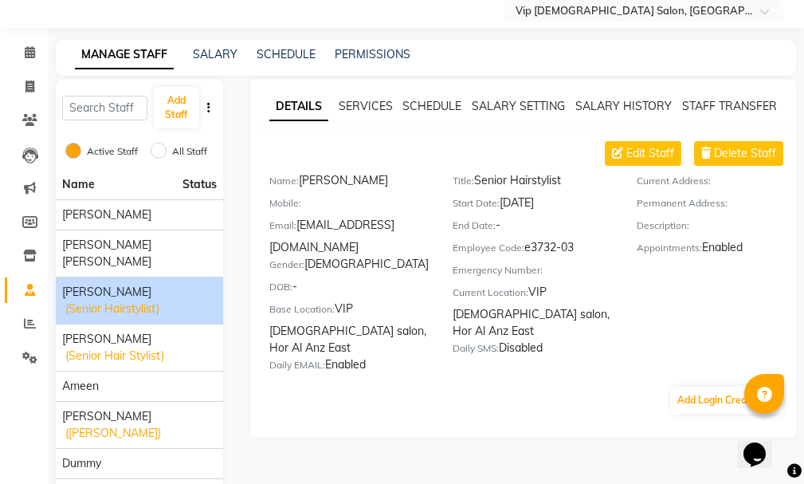
click at [204, 103] on button "button" at bounding box center [209, 108] width 16 height 17
click at [209, 54] on link "SALARY" at bounding box center [215, 54] width 45 height 14
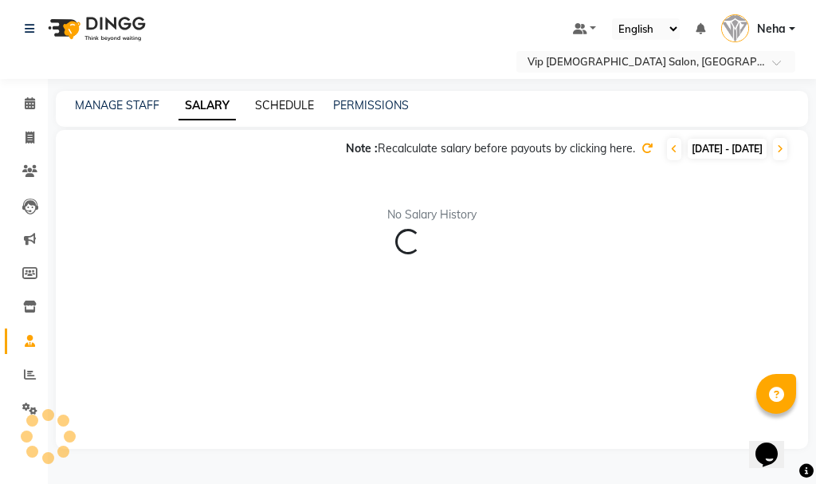
click at [297, 99] on link "SCHEDULE" at bounding box center [284, 105] width 59 height 14
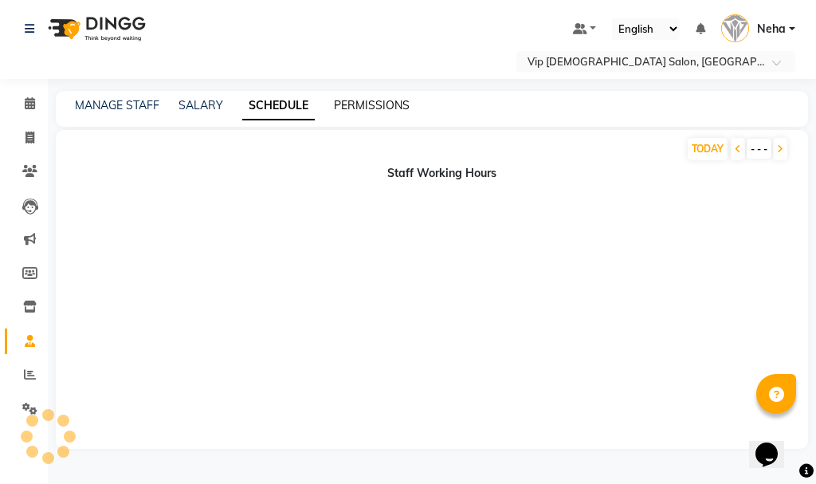
click at [380, 104] on link "PERMISSIONS" at bounding box center [372, 105] width 76 height 14
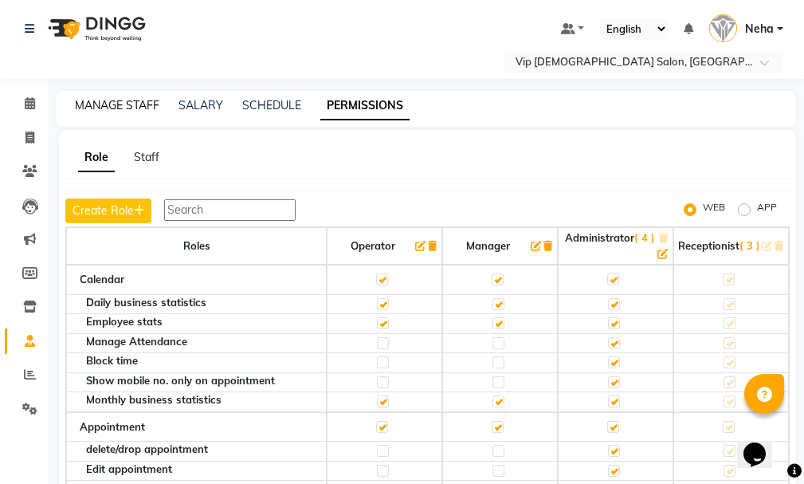
click at [132, 100] on link "MANAGE STAFF" at bounding box center [117, 105] width 84 height 14
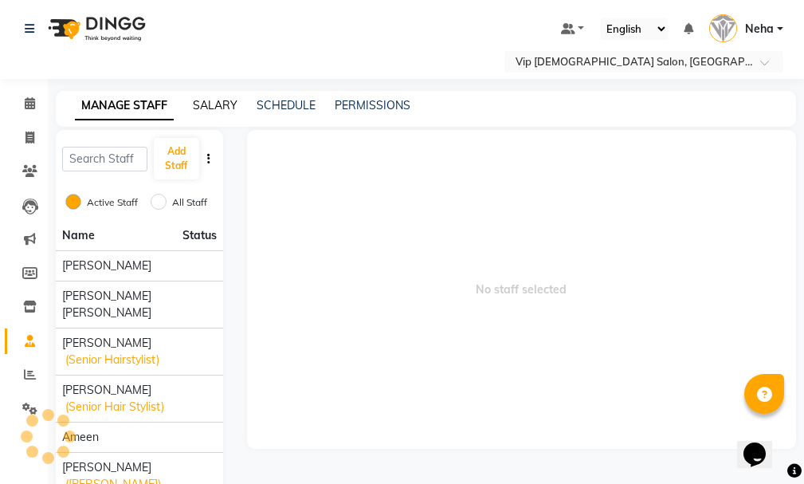
click at [214, 107] on link "SALARY" at bounding box center [215, 105] width 45 height 14
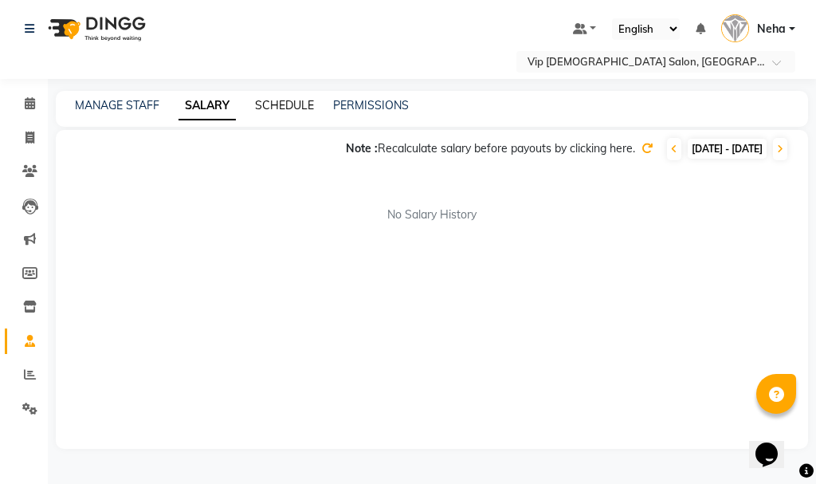
click at [299, 104] on link "SCHEDULE" at bounding box center [284, 105] width 59 height 14
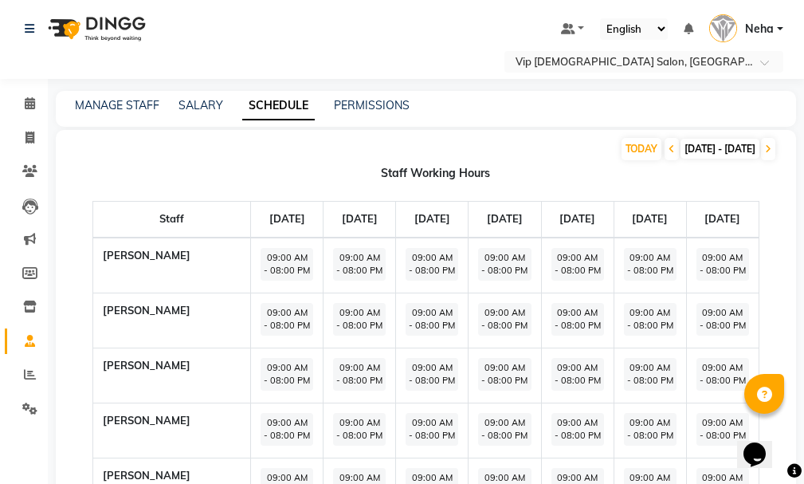
click at [32, 341] on icon at bounding box center [30, 341] width 10 height 12
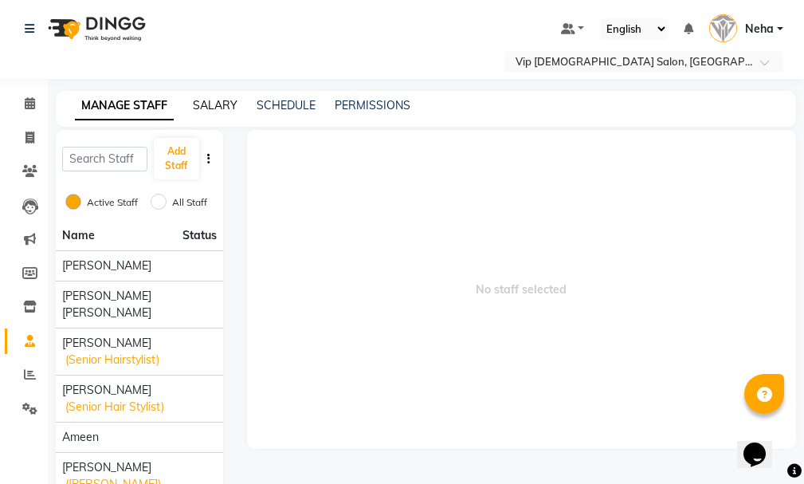
click at [220, 102] on link "SALARY" at bounding box center [215, 105] width 45 height 14
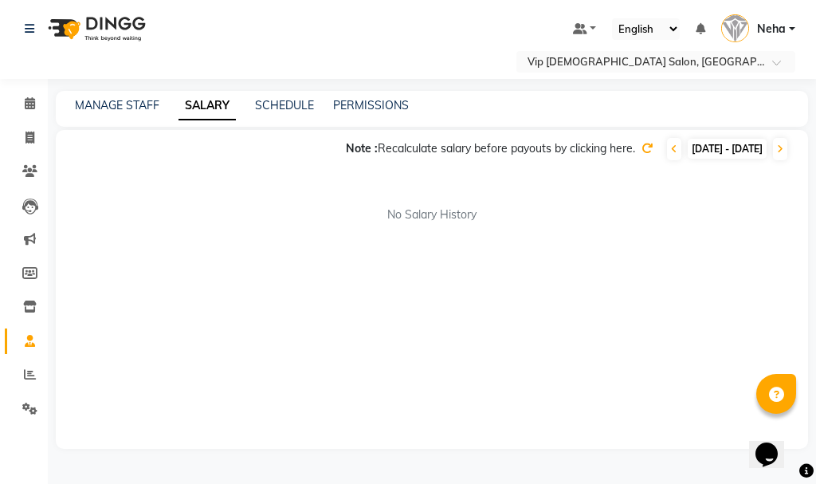
click at [293, 92] on div "MANAGE STAFF SALARY SCHEDULE PERMISSIONS" at bounding box center [432, 109] width 752 height 36
click at [292, 107] on link "SCHEDULE" at bounding box center [284, 105] width 59 height 14
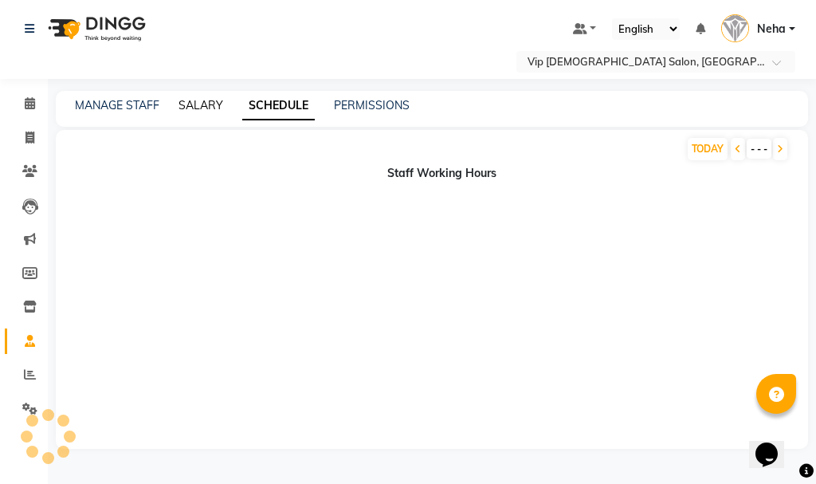
click at [198, 103] on link "SALARY" at bounding box center [201, 105] width 45 height 14
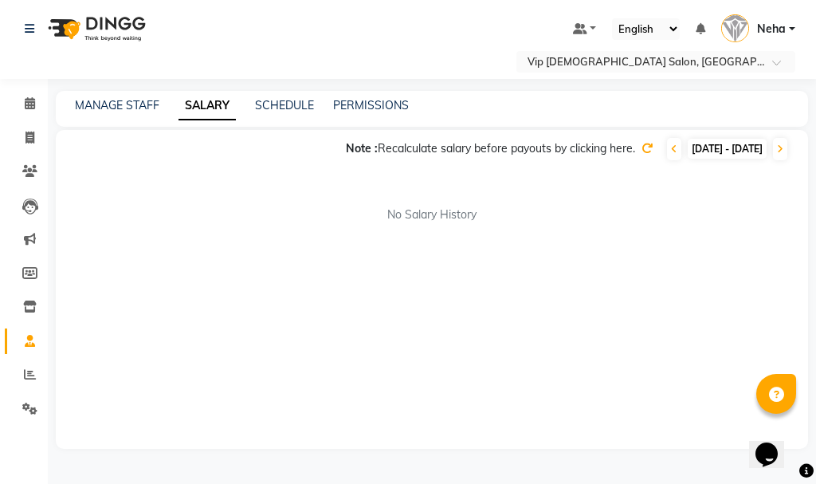
click at [587, 143] on div "Note : Recalculate salary before payouts by clicking here." at bounding box center [490, 148] width 289 height 17
click at [641, 151] on icon at bounding box center [646, 148] width 11 height 11
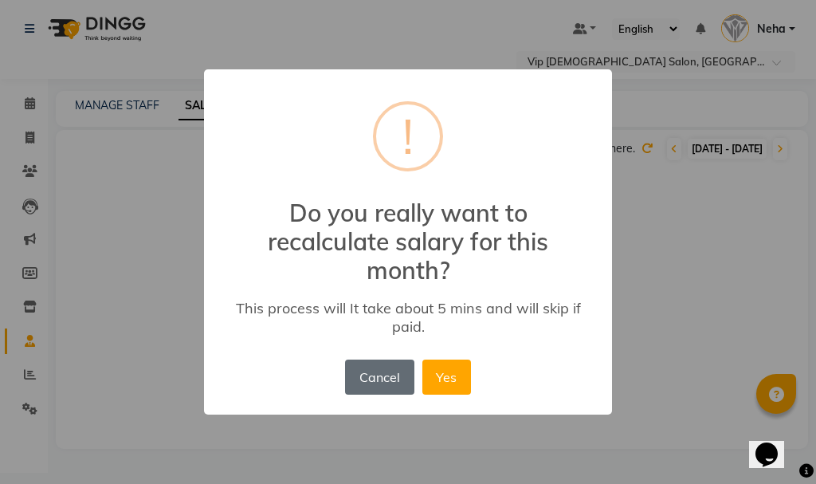
click at [379, 372] on button "Cancel" at bounding box center [379, 376] width 69 height 35
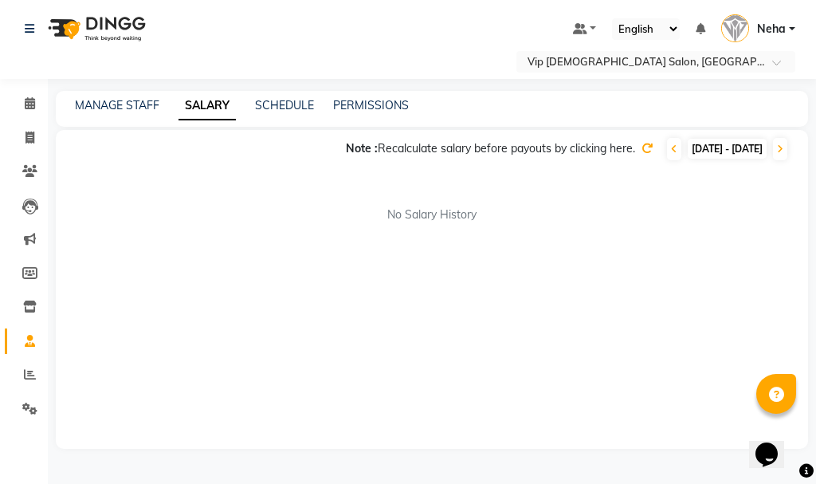
click at [26, 340] on icon at bounding box center [30, 341] width 10 height 12
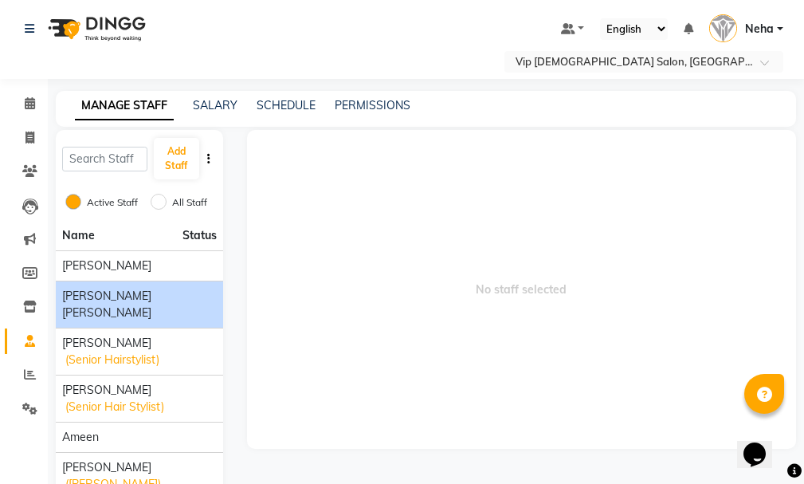
click at [147, 306] on span "[PERSON_NAME] [PERSON_NAME]" at bounding box center [139, 304] width 155 height 33
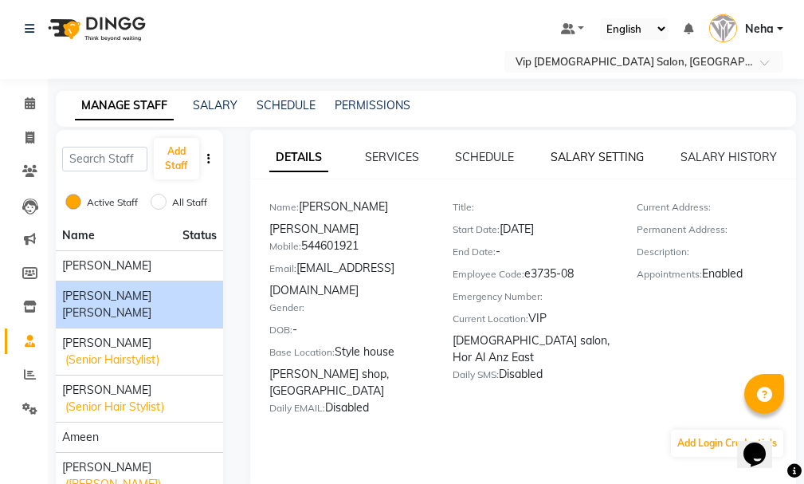
click at [598, 158] on link "SALARY SETTING" at bounding box center [597, 157] width 93 height 14
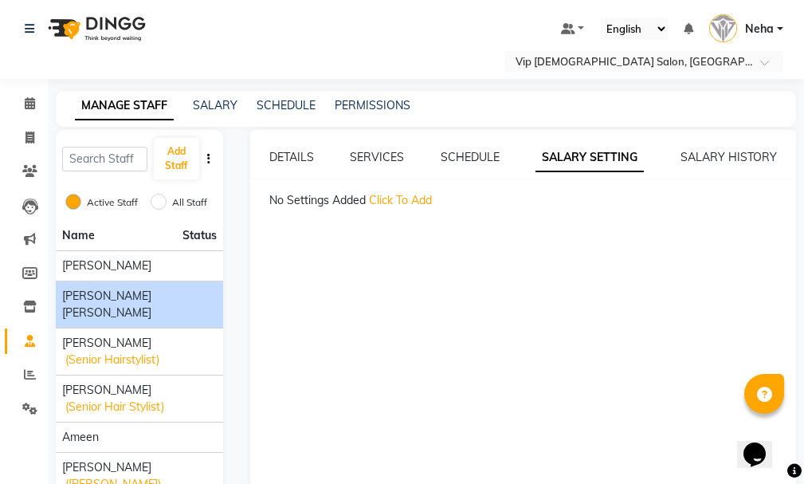
click at [405, 198] on span "Click To Add" at bounding box center [400, 200] width 63 height 14
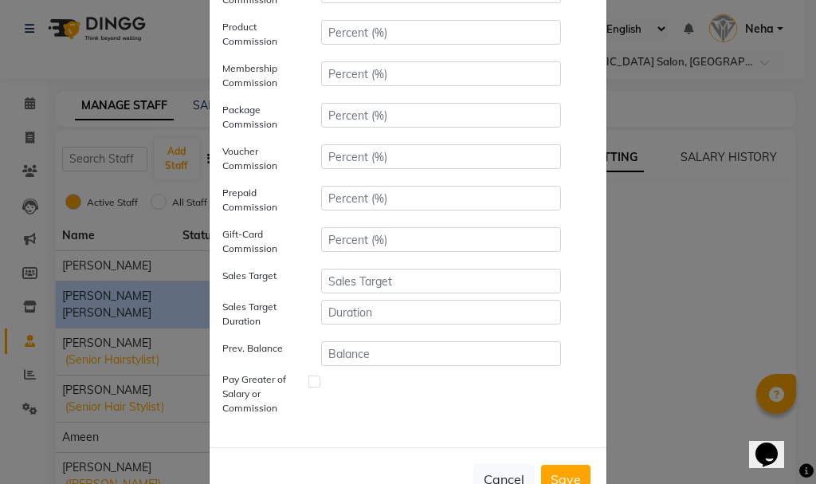
scroll to position [250, 0]
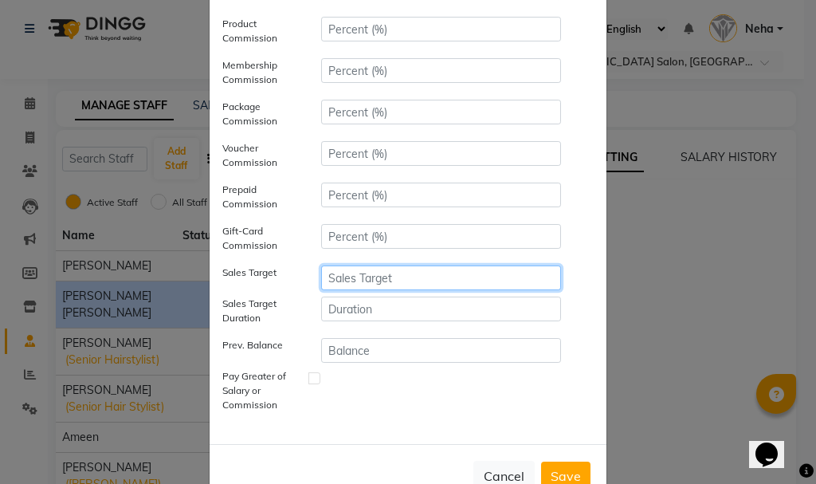
click at [369, 276] on input "number" at bounding box center [441, 277] width 240 height 25
type input "8000"
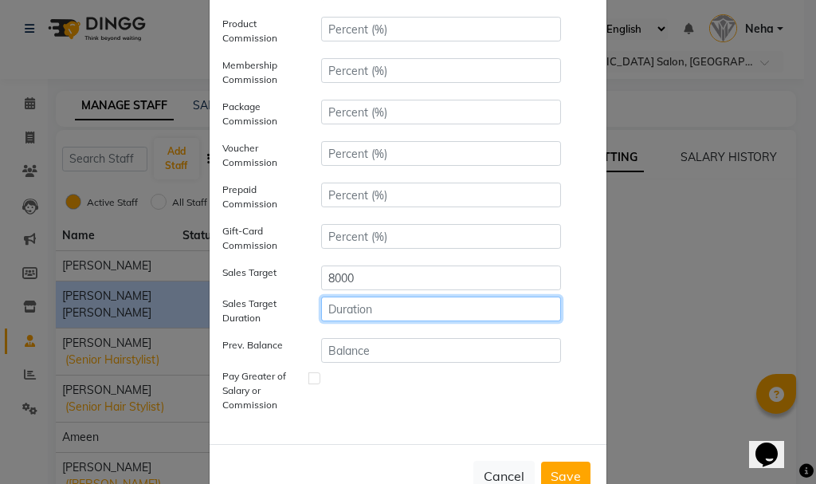
click at [377, 300] on input "number" at bounding box center [441, 308] width 240 height 25
click at [372, 301] on input "number" at bounding box center [441, 308] width 240 height 25
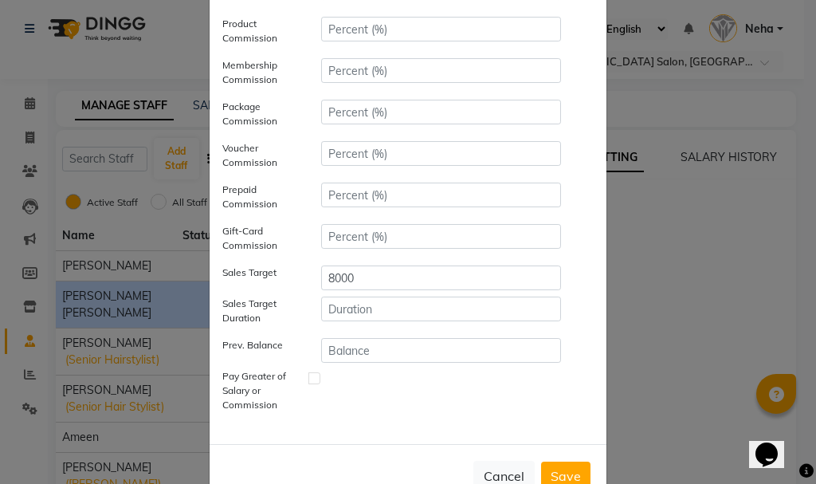
click at [563, 469] on button "Save" at bounding box center [565, 475] width 49 height 29
click at [559, 472] on button "Save" at bounding box center [565, 475] width 49 height 29
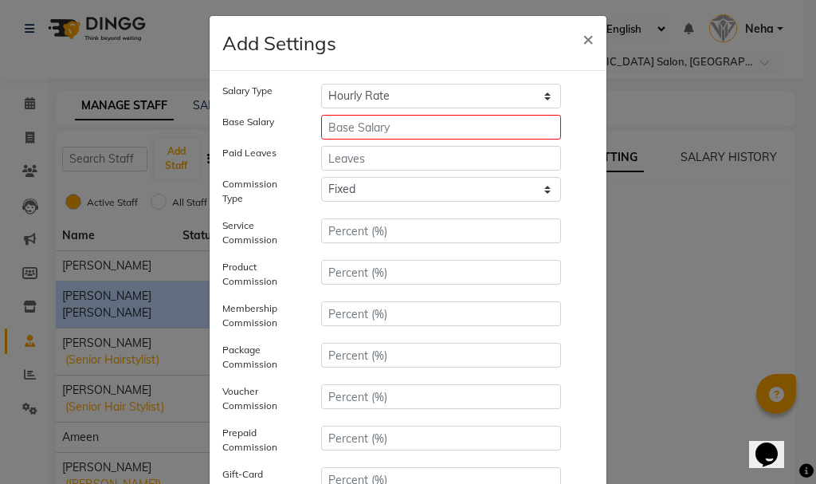
scroll to position [4, 0]
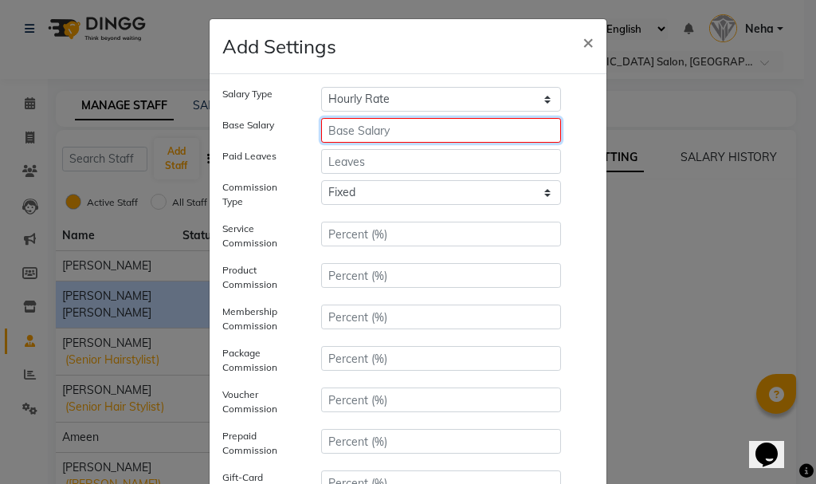
click at [385, 128] on input "number" at bounding box center [441, 130] width 240 height 25
type input "2500"
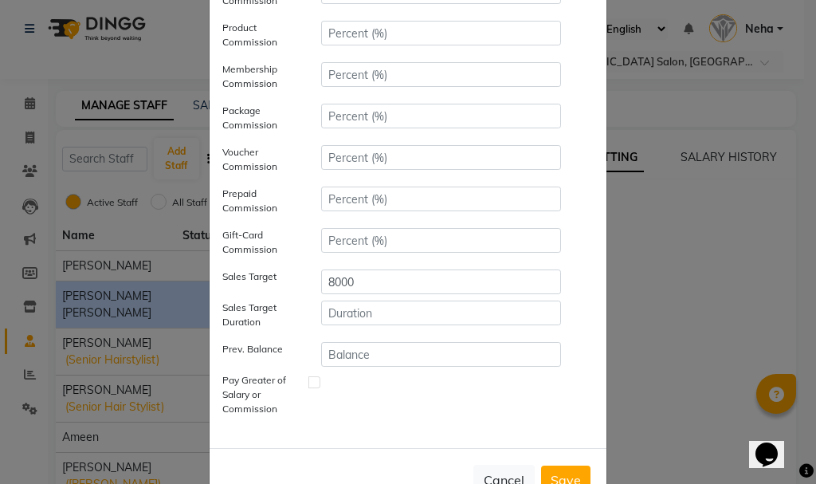
scroll to position [296, 0]
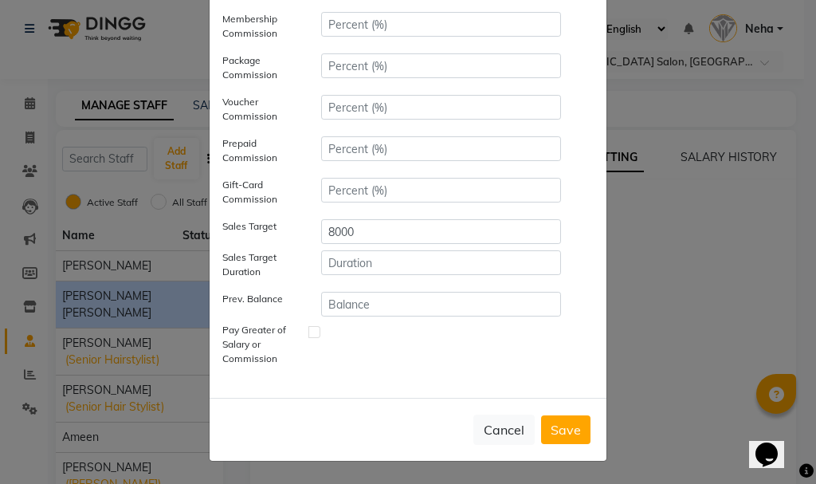
click at [571, 426] on button "Save" at bounding box center [565, 429] width 49 height 29
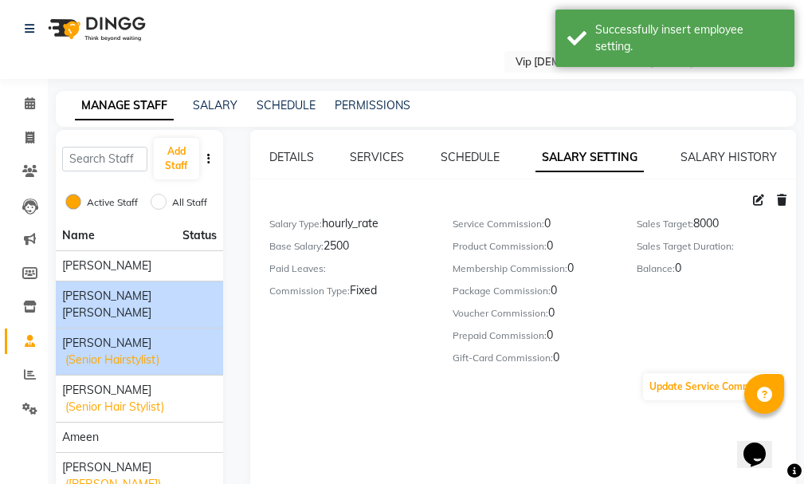
click at [85, 351] on span "[PERSON_NAME]" at bounding box center [106, 343] width 89 height 17
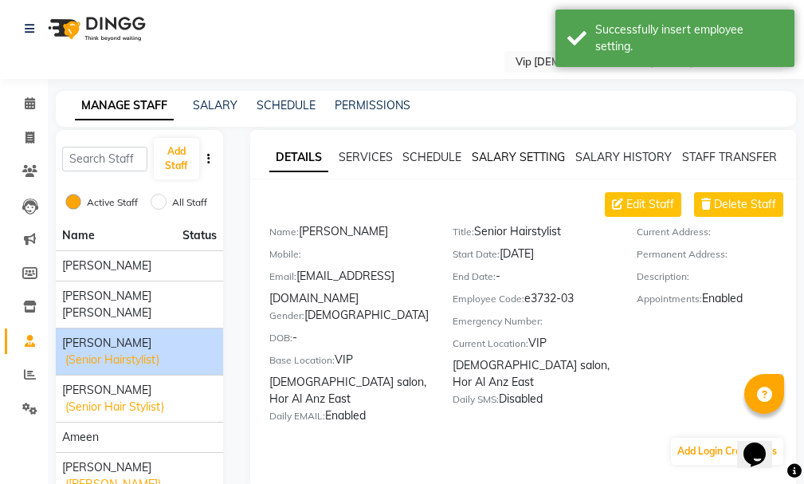
click at [522, 153] on link "SALARY SETTING" at bounding box center [518, 157] width 93 height 14
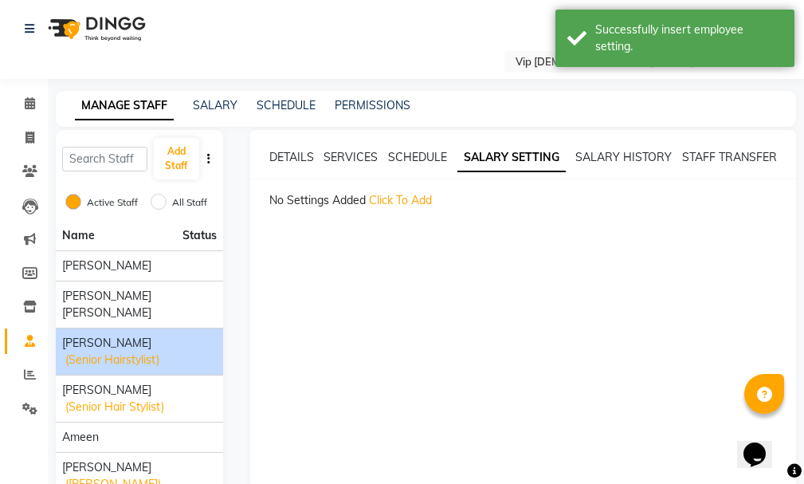
click at [408, 202] on span "Click To Add" at bounding box center [400, 200] width 63 height 14
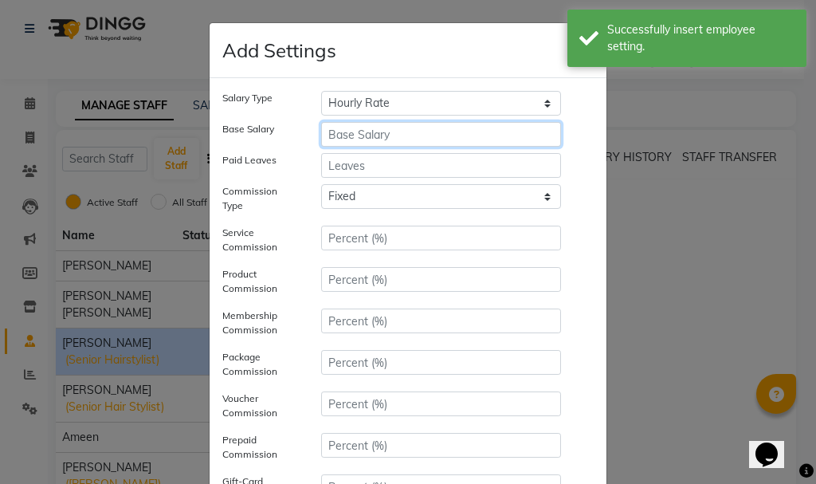
click at [405, 131] on input "number" at bounding box center [441, 134] width 240 height 25
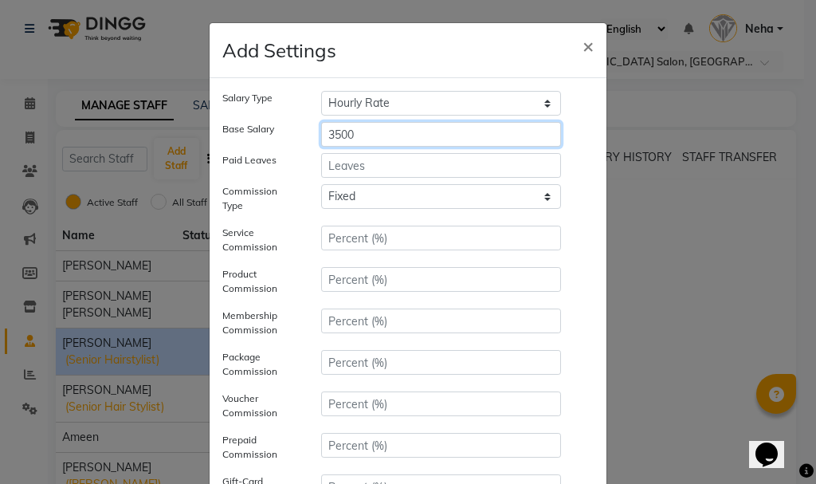
type input "3500"
drag, startPoint x: 799, startPoint y: 168, endPoint x: 804, endPoint y: 323, distance: 154.7
click at [804, 323] on ngb-modal-window "Add Settings × Salary Type Hourly Rate Bi-Weekly Twice Monthly Monthly Yearly B…" at bounding box center [408, 242] width 816 height 484
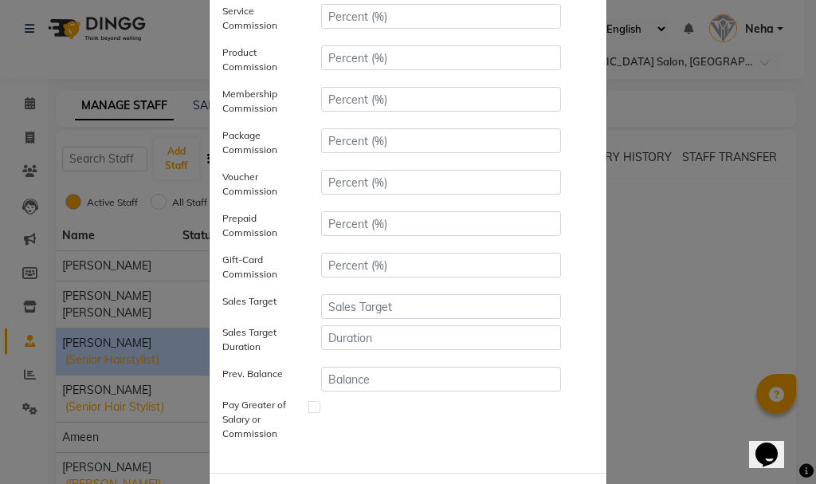
scroll to position [226, 0]
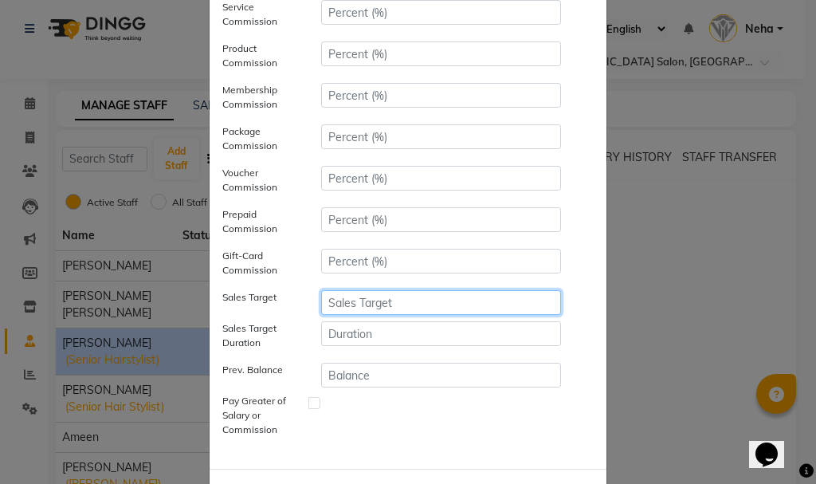
click at [395, 296] on input "number" at bounding box center [441, 302] width 240 height 25
type input "12000"
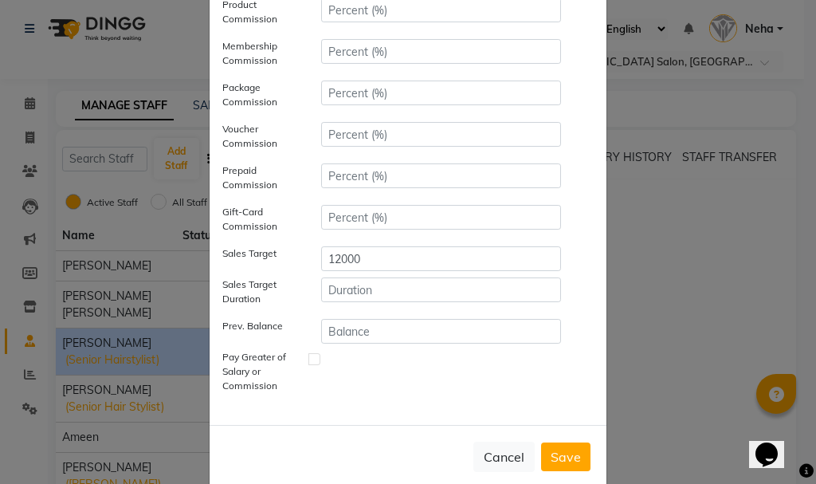
scroll to position [296, 0]
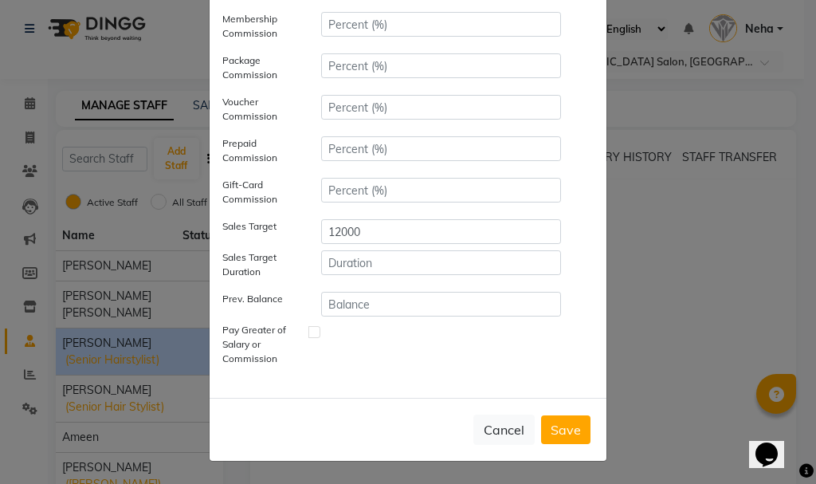
click at [562, 427] on button "Save" at bounding box center [565, 429] width 49 height 29
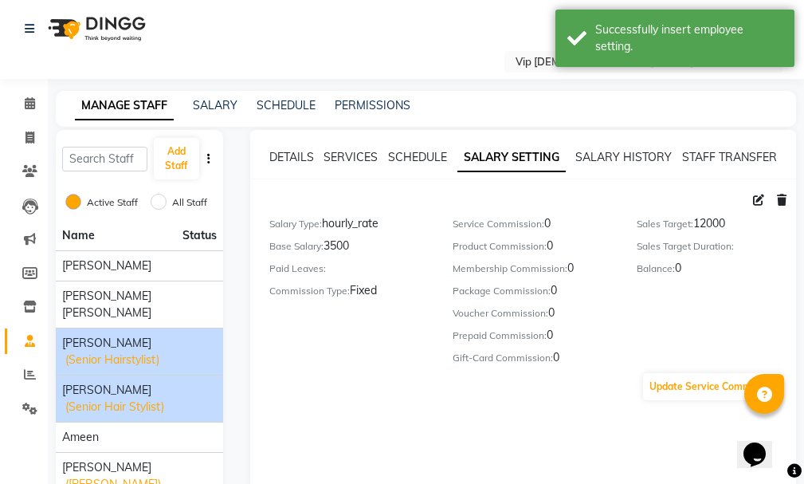
click at [144, 397] on span "[PERSON_NAME]" at bounding box center [106, 390] width 89 height 17
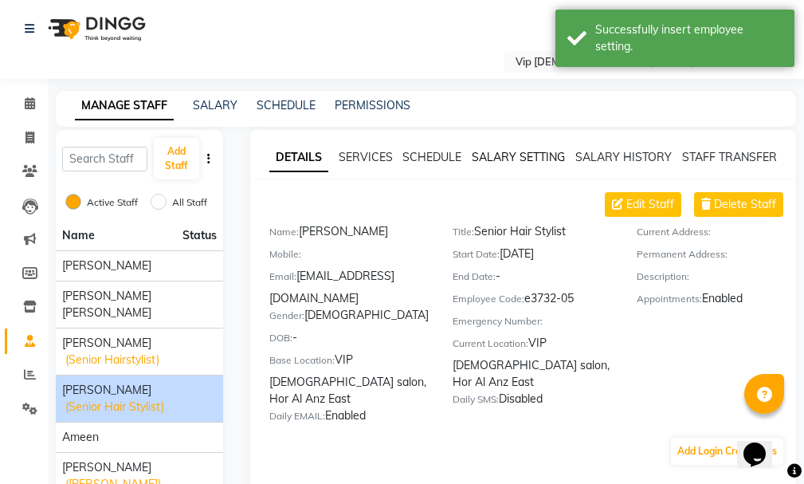
click at [531, 154] on link "SALARY SETTING" at bounding box center [518, 157] width 93 height 14
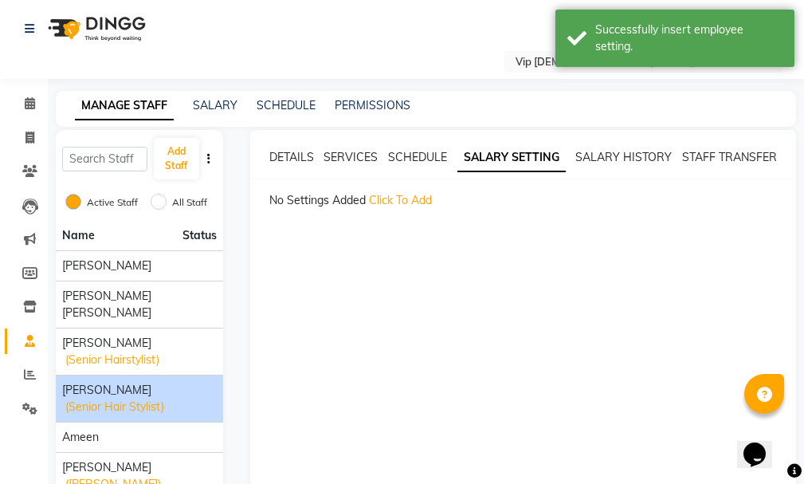
click at [411, 196] on span "Click To Add" at bounding box center [400, 200] width 63 height 14
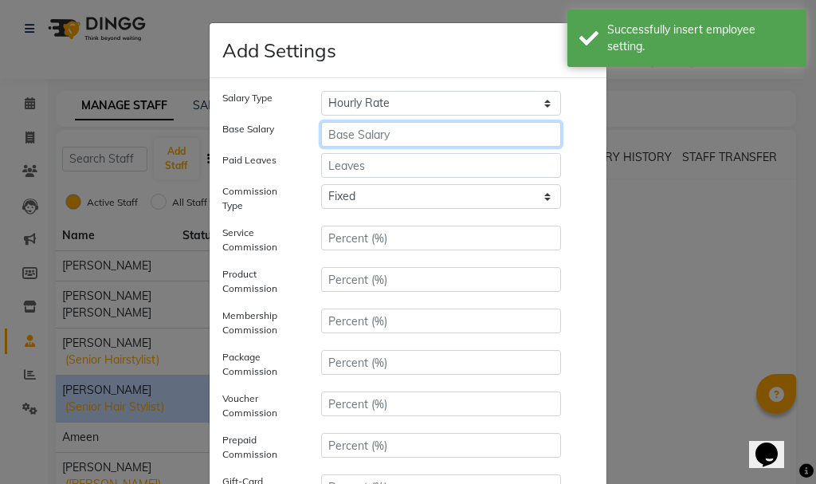
click at [388, 128] on input "number" at bounding box center [441, 134] width 240 height 25
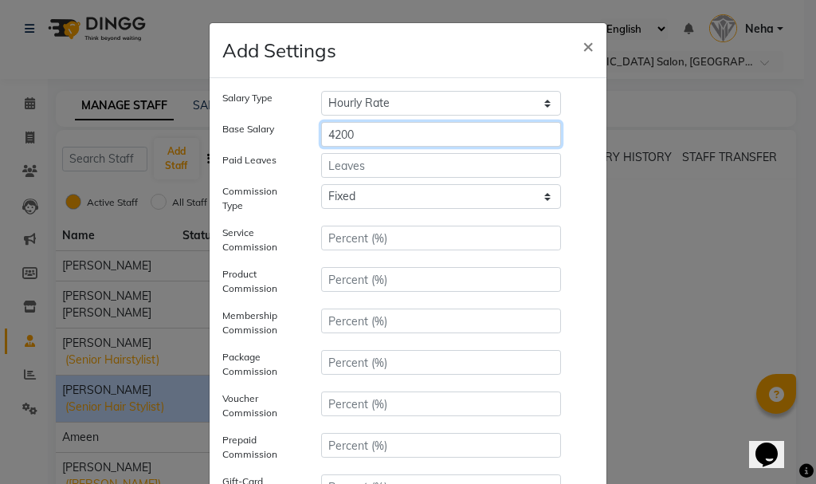
type input "4200"
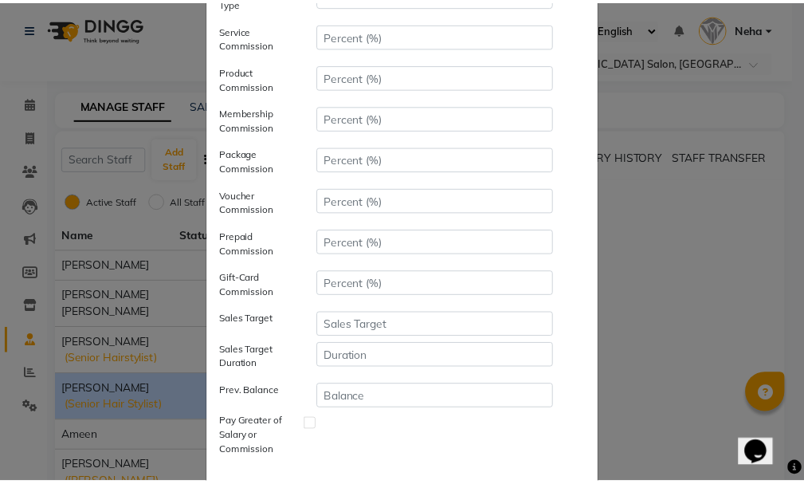
scroll to position [246, 0]
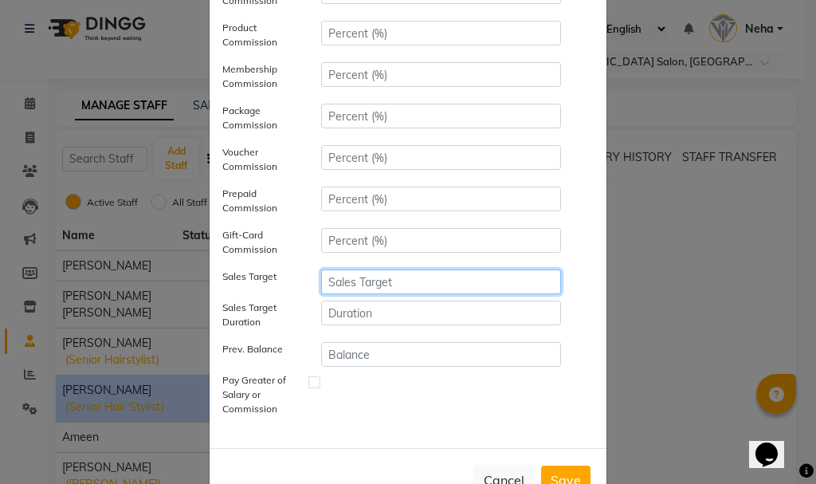
click at [386, 275] on input "number" at bounding box center [441, 281] width 240 height 25
type input "12000"
click at [563, 478] on button "Save" at bounding box center [565, 479] width 49 height 29
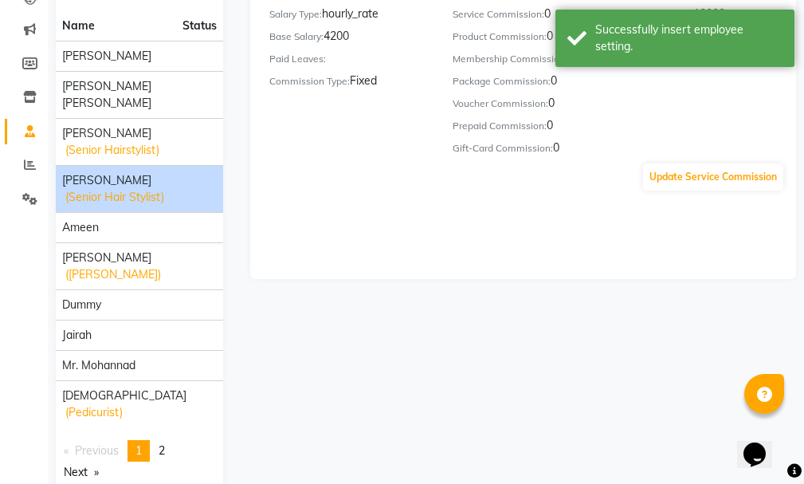
scroll to position [212, 0]
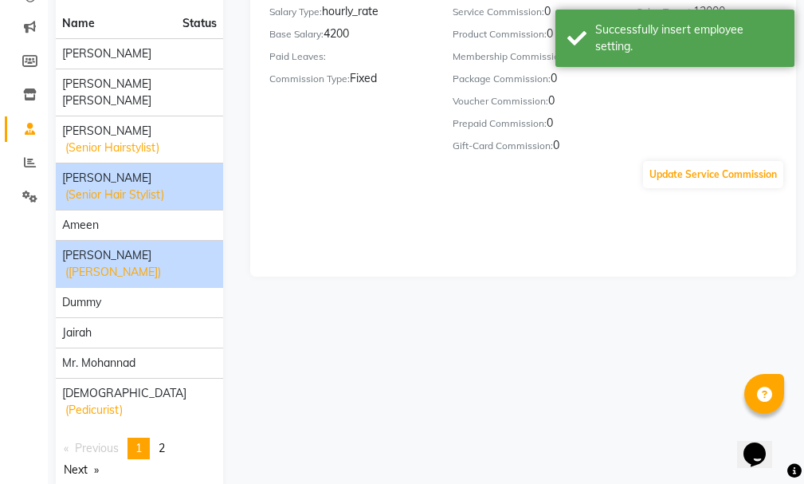
click at [103, 255] on span "[PERSON_NAME]" at bounding box center [106, 255] width 89 height 17
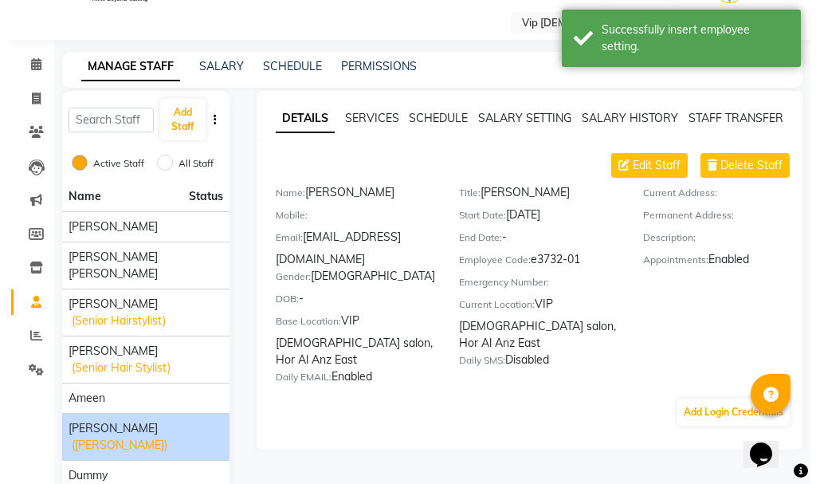
scroll to position [26, 0]
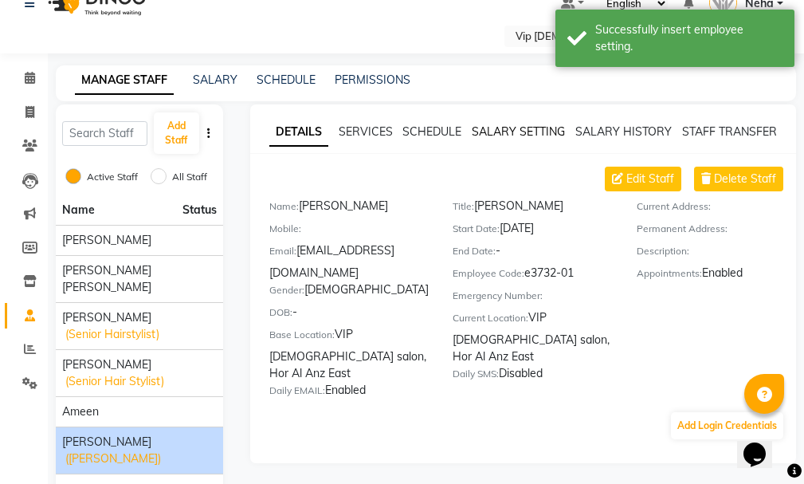
click at [508, 128] on link "SALARY SETTING" at bounding box center [518, 131] width 93 height 14
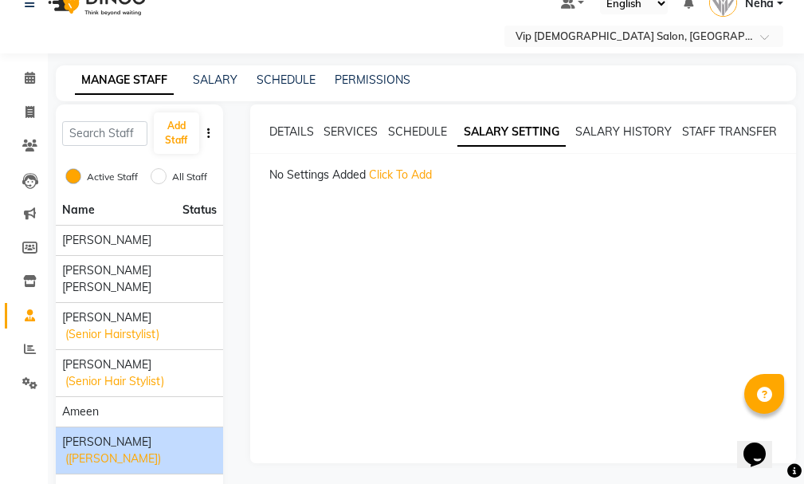
click at [396, 167] on div "No Settings Added Click To Add" at bounding box center [532, 175] width 527 height 17
click at [403, 175] on span "Click To Add" at bounding box center [400, 174] width 63 height 14
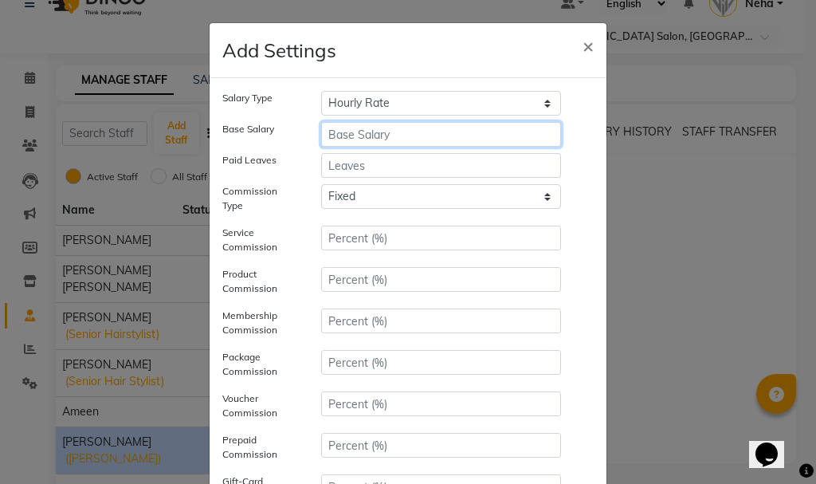
click at [397, 130] on input "number" at bounding box center [441, 134] width 240 height 25
type input "700"
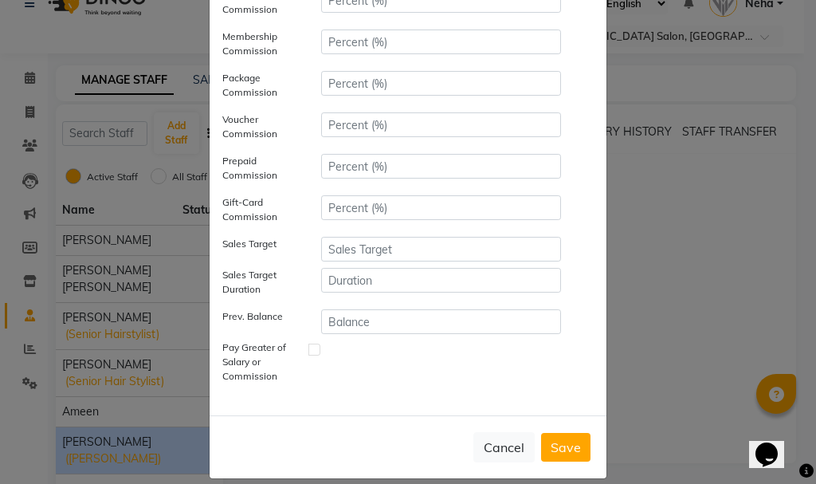
scroll to position [296, 0]
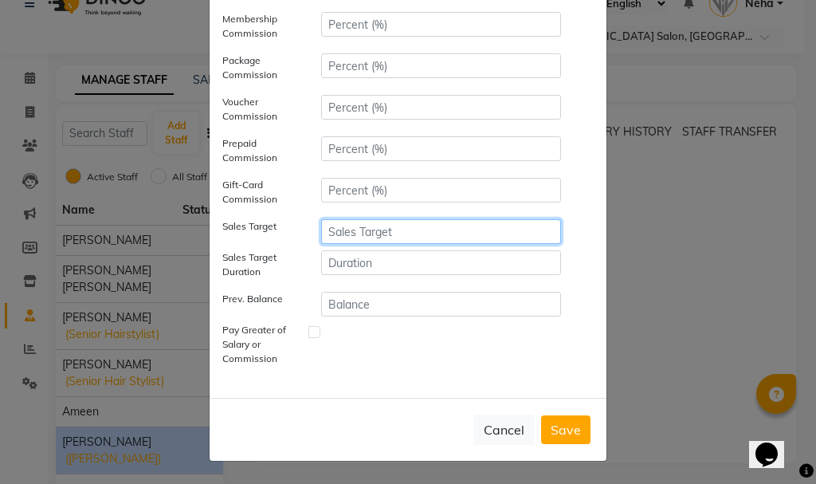
click at [386, 233] on input "number" at bounding box center [441, 231] width 240 height 25
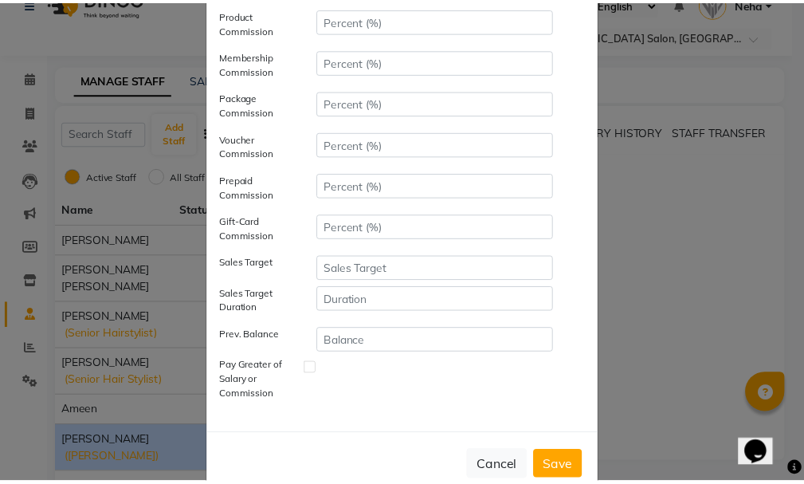
scroll to position [262, 0]
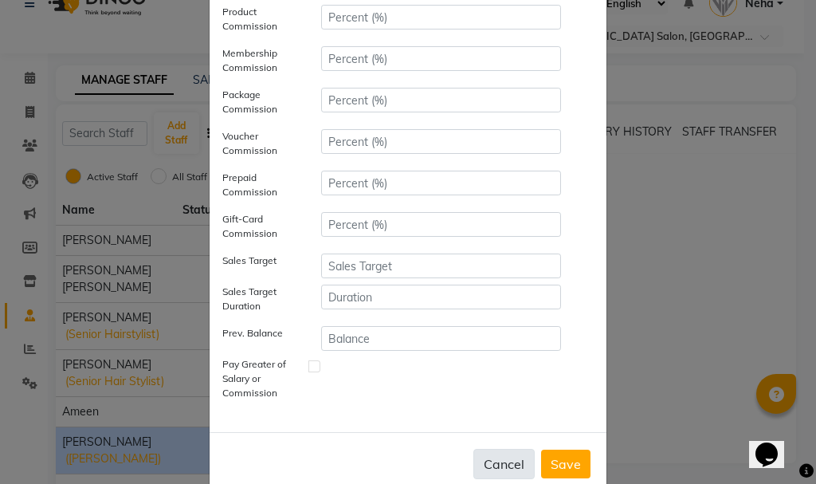
click at [504, 456] on button "Cancel" at bounding box center [503, 464] width 61 height 30
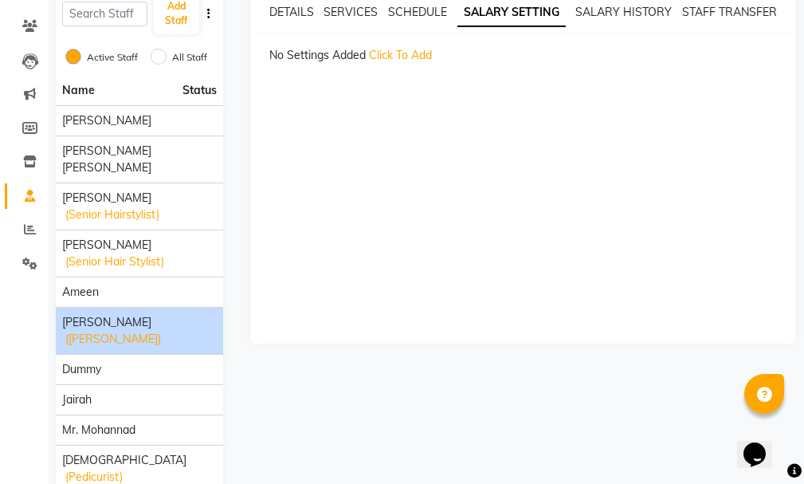
scroll to position [212, 0]
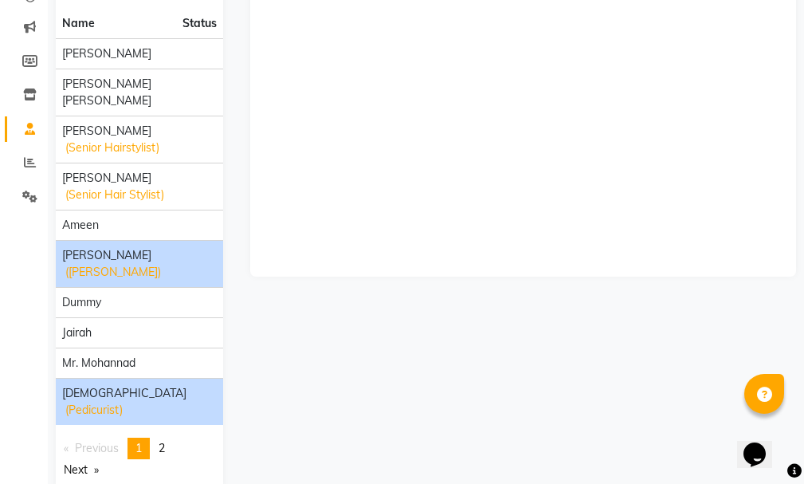
click at [107, 385] on span "[DEMOGRAPHIC_DATA]" at bounding box center [124, 393] width 124 height 17
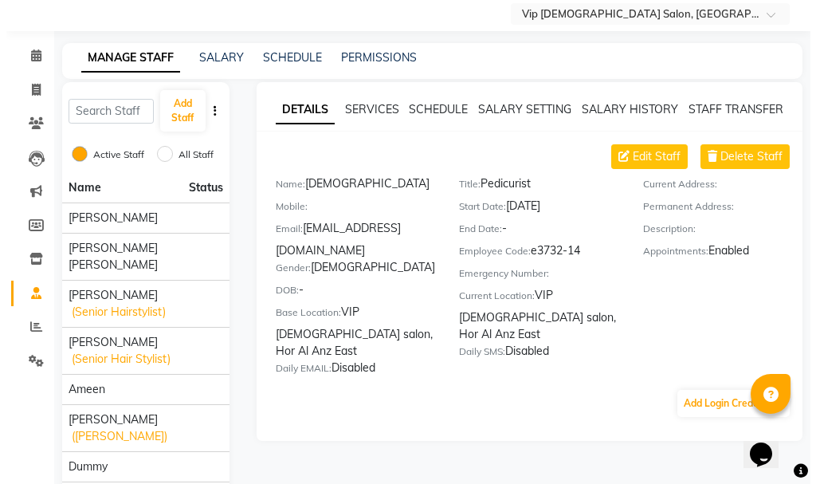
scroll to position [37, 0]
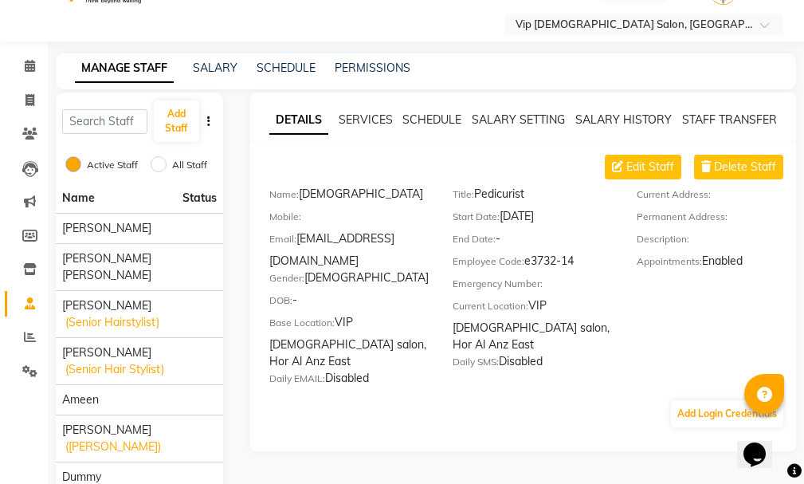
click at [530, 109] on div "DETAILS SERVICES SCHEDULE SALARY SETTING SALARY HISTORY STAFF TRANSFER Edit Sta…" at bounding box center [523, 271] width 546 height 359
click at [516, 117] on link "SALARY SETTING" at bounding box center [518, 119] width 93 height 14
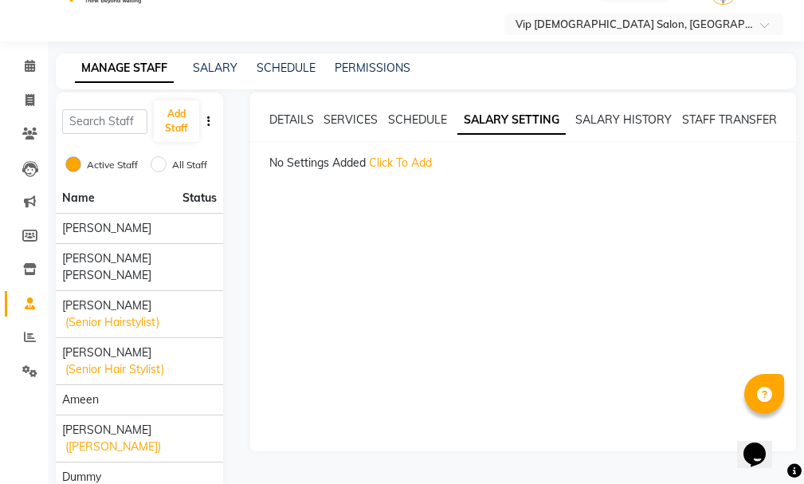
click at [403, 164] on span "Click To Add" at bounding box center [400, 162] width 63 height 14
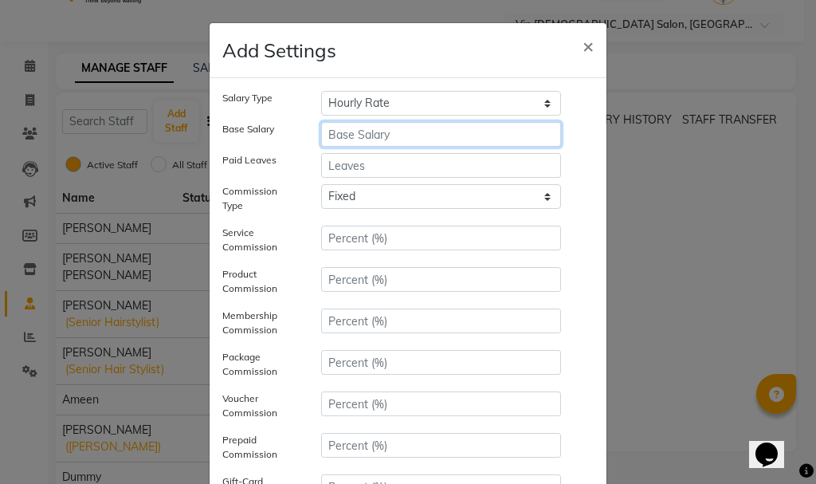
click at [380, 130] on input "number" at bounding box center [441, 134] width 240 height 25
type input "3000"
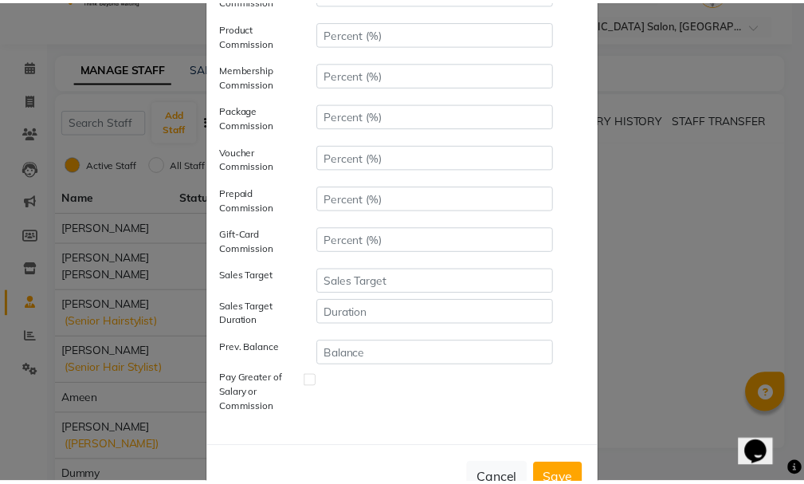
scroll to position [256, 0]
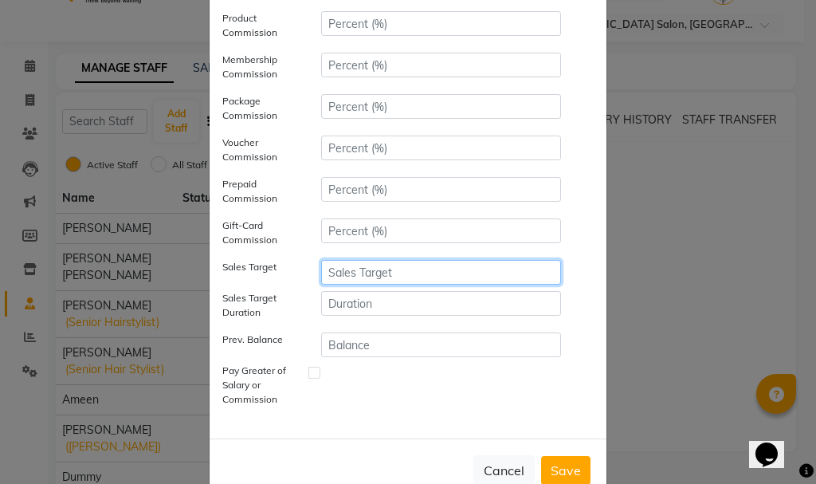
click at [365, 270] on input "number" at bounding box center [441, 272] width 240 height 25
type input "6000"
click at [563, 468] on button "Save" at bounding box center [565, 470] width 49 height 29
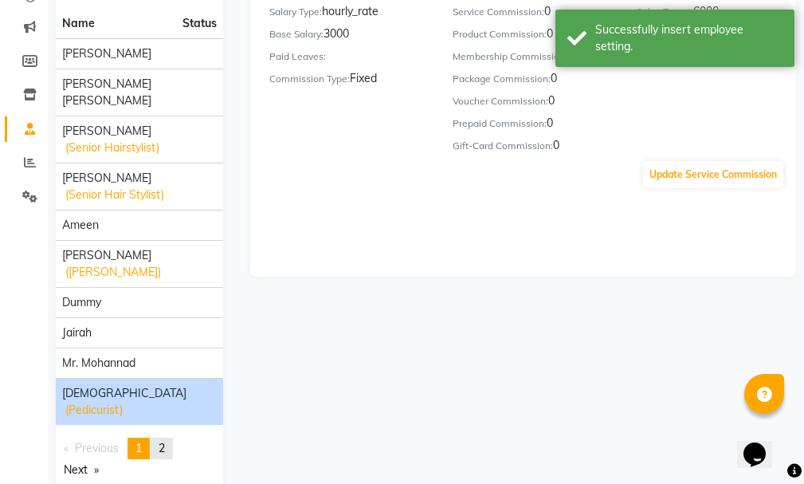
click at [164, 441] on span "2" at bounding box center [162, 448] width 6 height 14
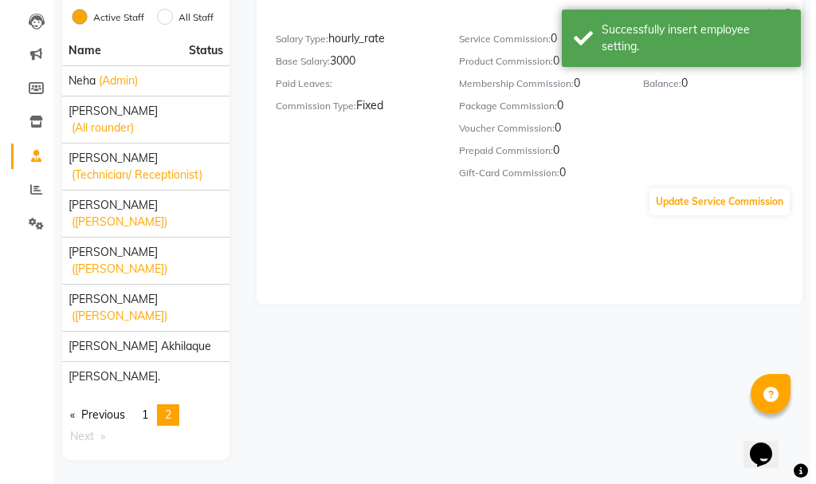
scroll to position [118, 0]
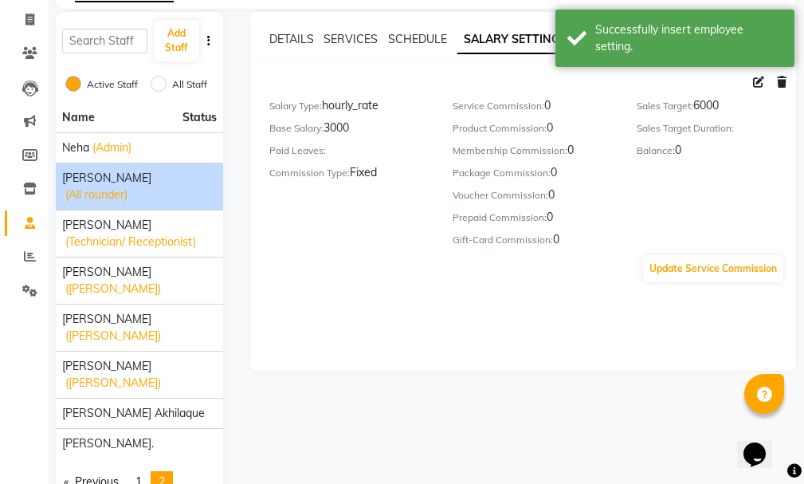
click at [179, 175] on div "[PERSON_NAME] (All rounder)" at bounding box center [139, 186] width 155 height 33
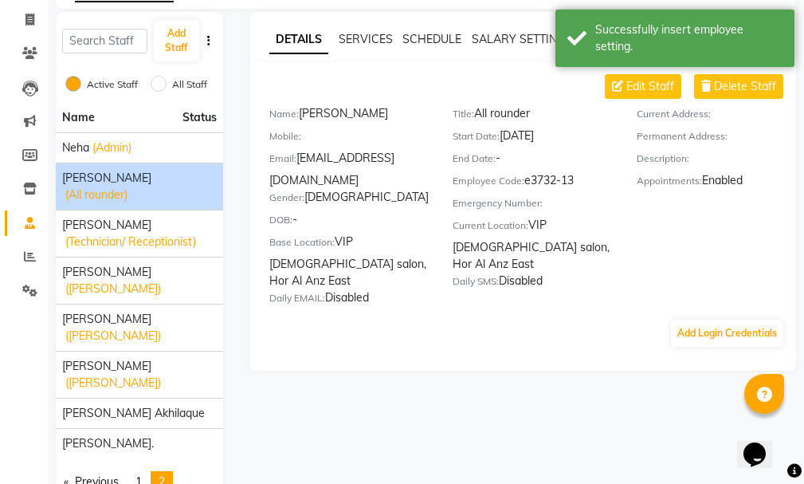
click at [512, 31] on div "SALARY SETTING" at bounding box center [518, 39] width 93 height 17
click at [520, 34] on link "SALARY SETTING" at bounding box center [518, 39] width 93 height 14
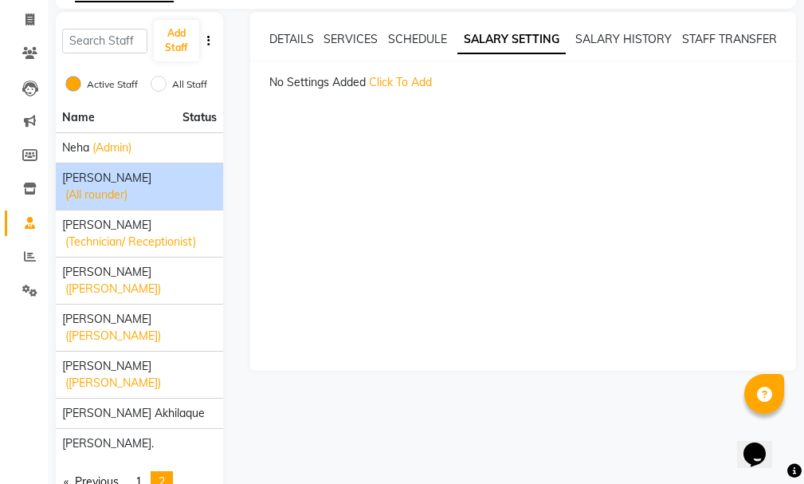
click at [410, 87] on span "Click To Add" at bounding box center [400, 82] width 63 height 14
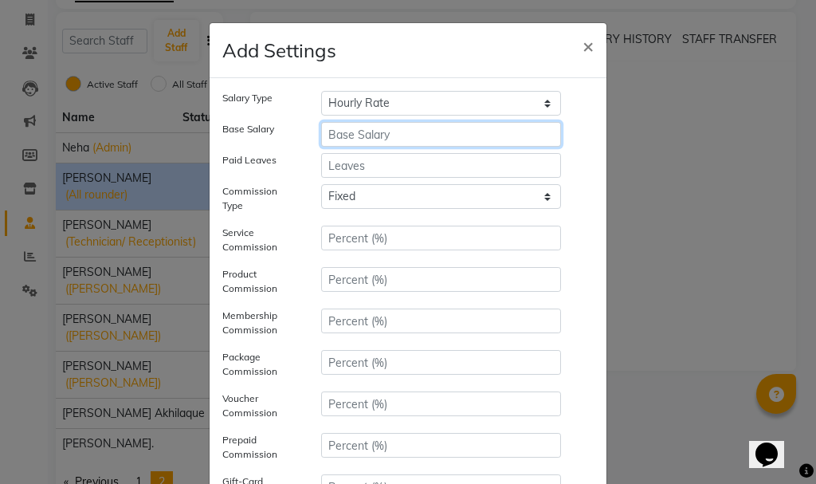
click at [392, 131] on input "number" at bounding box center [441, 134] width 240 height 25
type input "4000"
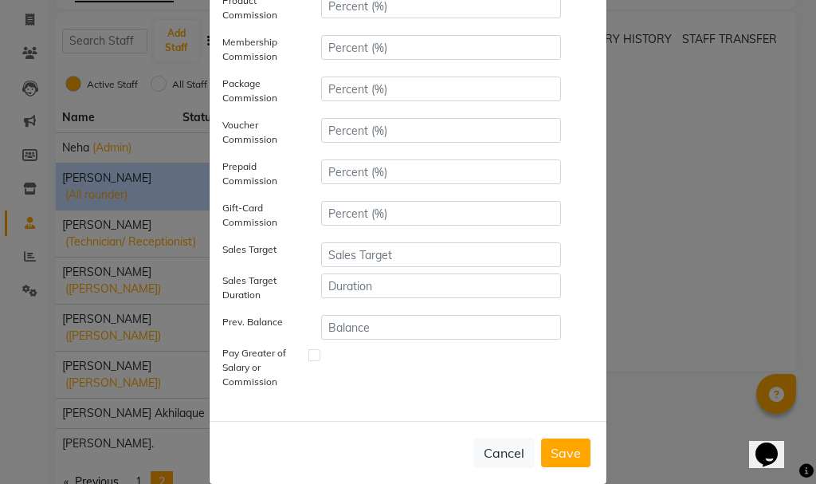
scroll to position [270, 0]
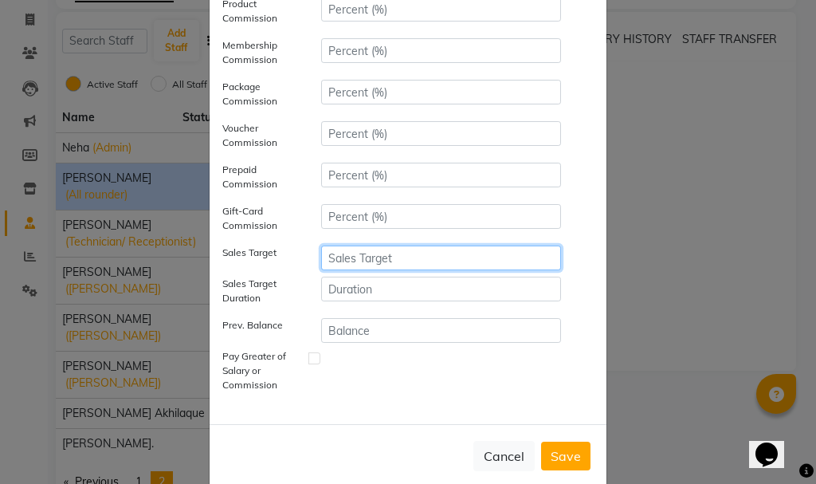
click at [396, 257] on input "number" at bounding box center [441, 257] width 240 height 25
type input "7000"
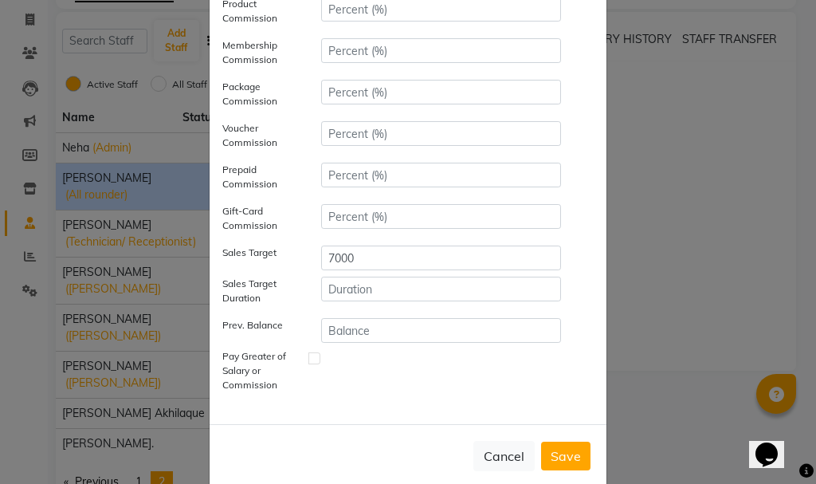
click at [571, 457] on button "Save" at bounding box center [565, 455] width 49 height 29
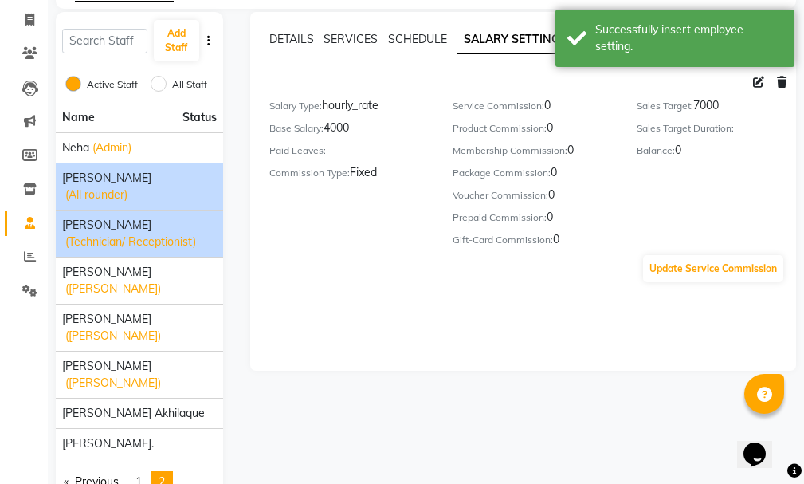
click at [166, 217] on div "[PERSON_NAME] (Technician/ Receptionist)" at bounding box center [139, 233] width 155 height 33
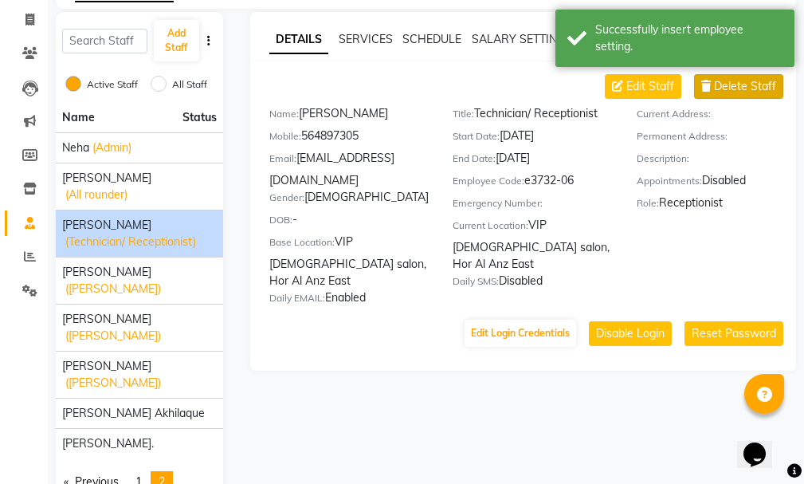
click at [756, 85] on span "Delete Staff" at bounding box center [745, 86] width 62 height 17
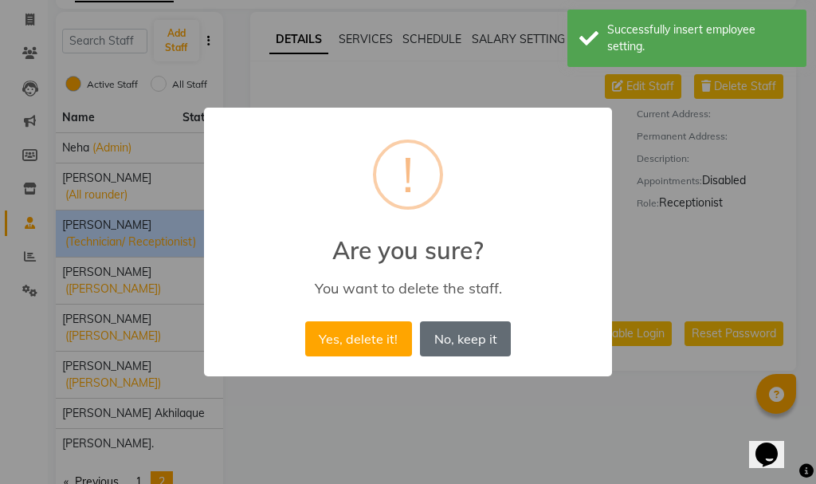
click at [477, 335] on button "No, keep it" at bounding box center [465, 338] width 91 height 35
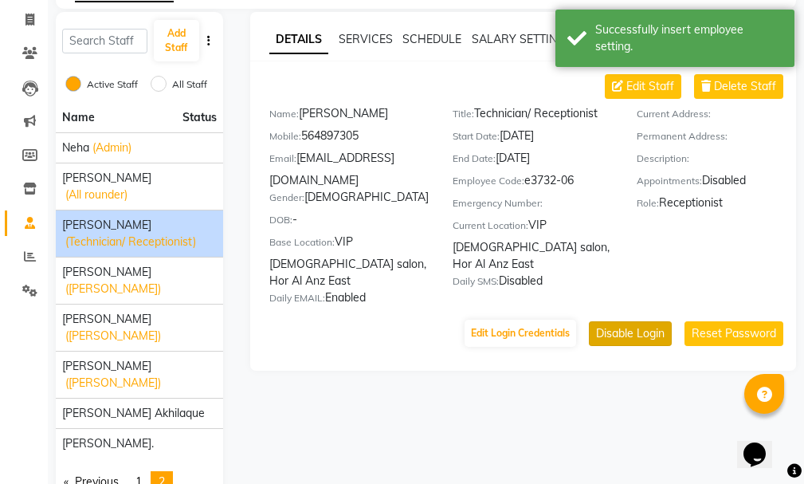
click at [644, 321] on button "Disable Login" at bounding box center [630, 333] width 83 height 25
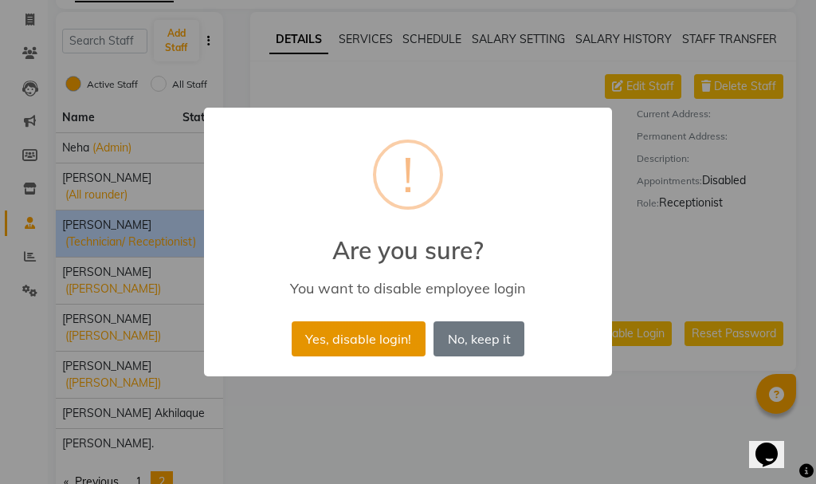
click at [371, 336] on button "Yes, disable login!" at bounding box center [359, 338] width 134 height 35
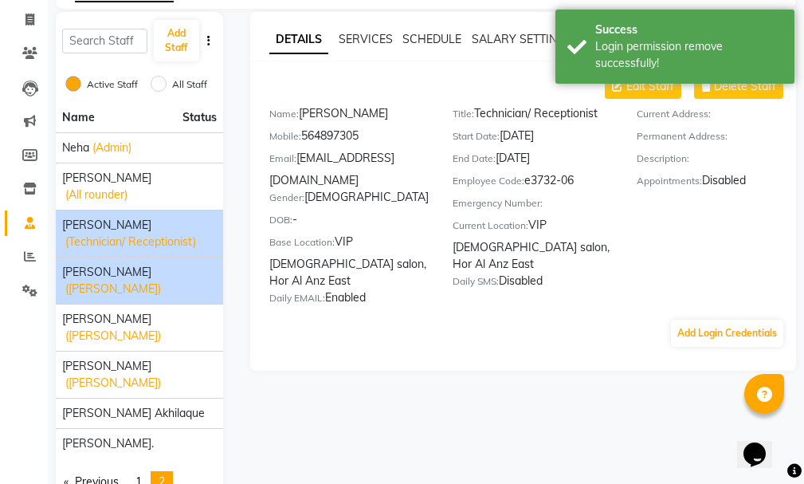
click at [181, 264] on div "[PERSON_NAME] ([PERSON_NAME])" at bounding box center [139, 280] width 155 height 33
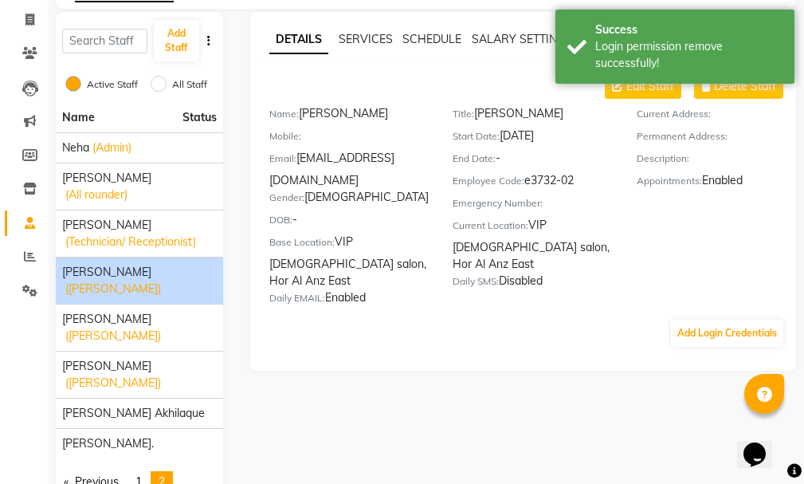
click at [119, 264] on span "[PERSON_NAME]" at bounding box center [106, 272] width 89 height 17
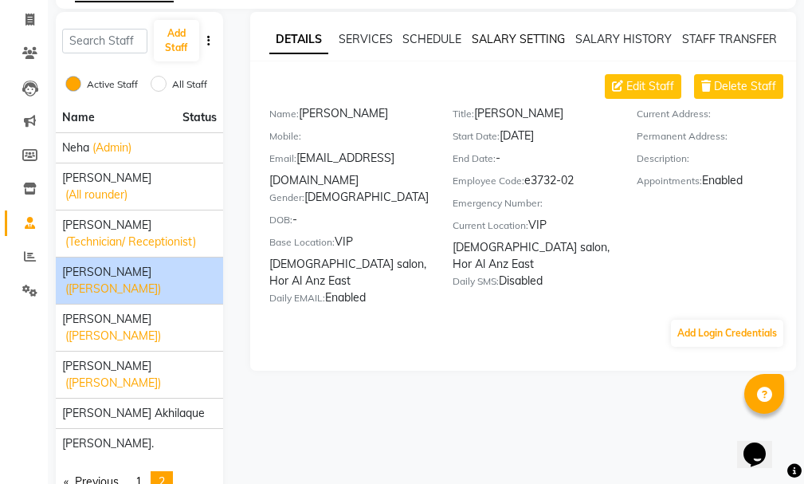
click at [514, 39] on link "SALARY SETTING" at bounding box center [518, 39] width 93 height 14
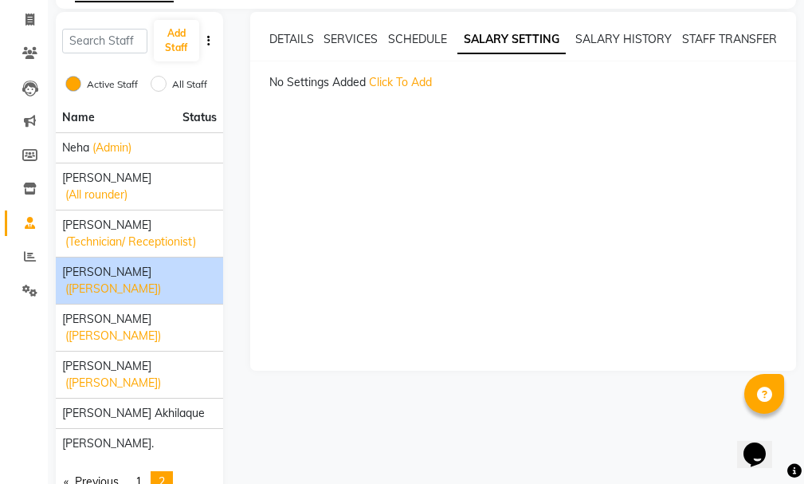
click at [410, 79] on span "Click To Add" at bounding box center [400, 82] width 63 height 14
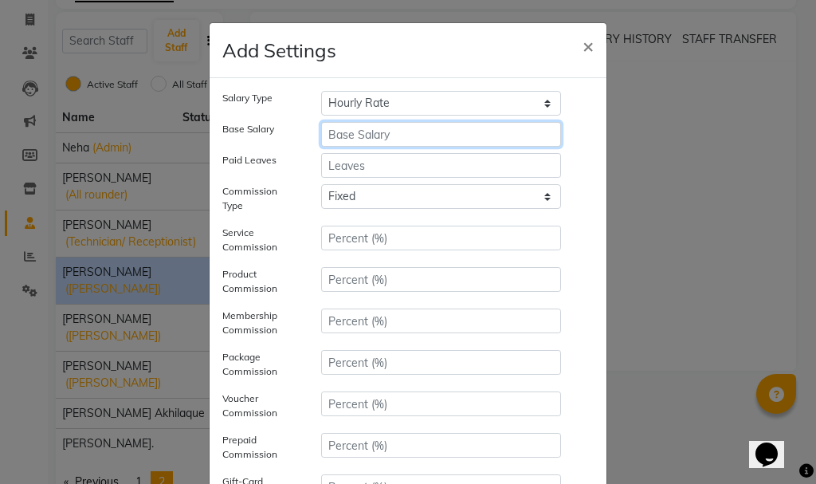
click at [394, 129] on input "number" at bounding box center [441, 134] width 240 height 25
type input "700"
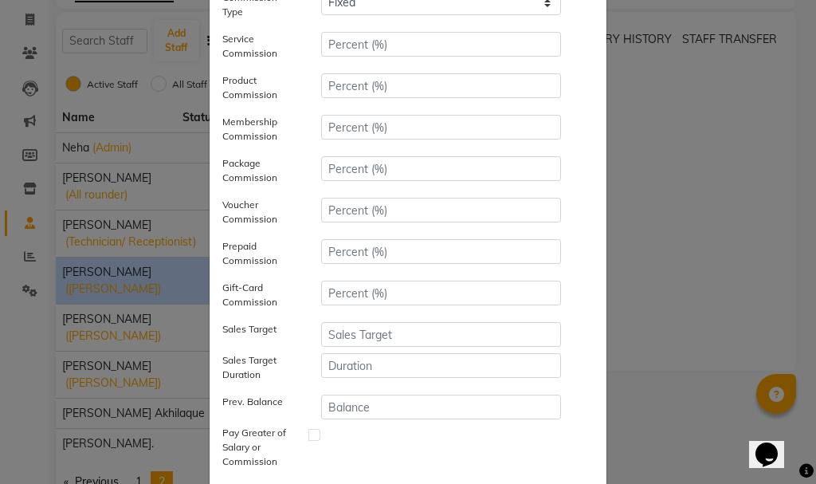
scroll to position [296, 0]
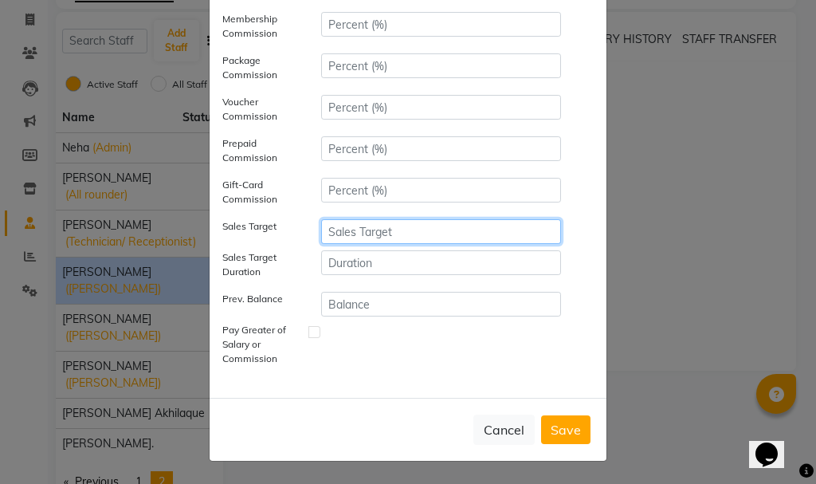
click at [386, 230] on input "number" at bounding box center [441, 231] width 240 height 25
type input "7000"
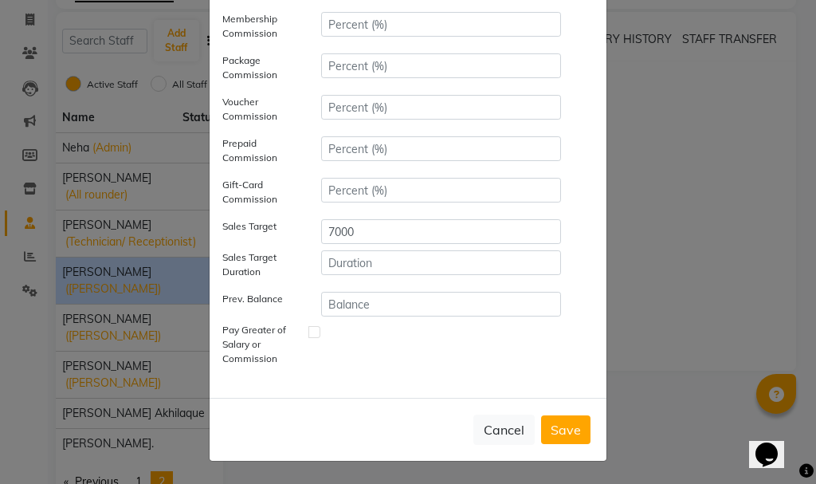
click at [571, 423] on button "Save" at bounding box center [565, 429] width 49 height 29
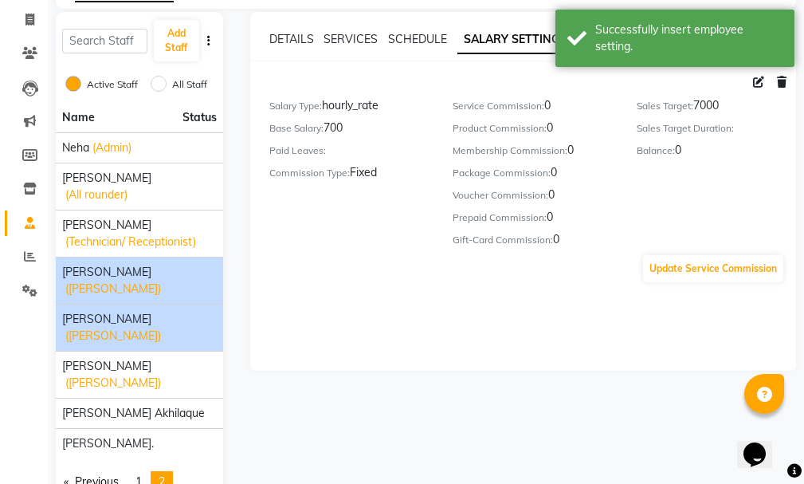
click at [131, 311] on span "[PERSON_NAME]" at bounding box center [106, 319] width 89 height 17
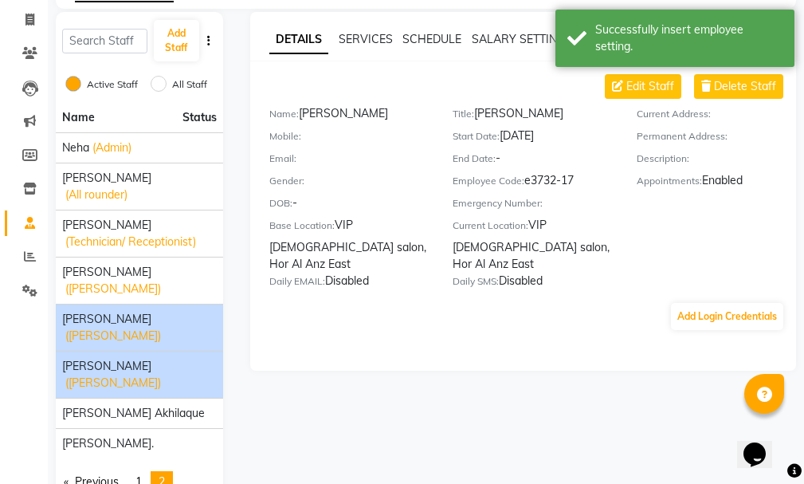
click at [151, 358] on span "[PERSON_NAME]" at bounding box center [106, 366] width 89 height 17
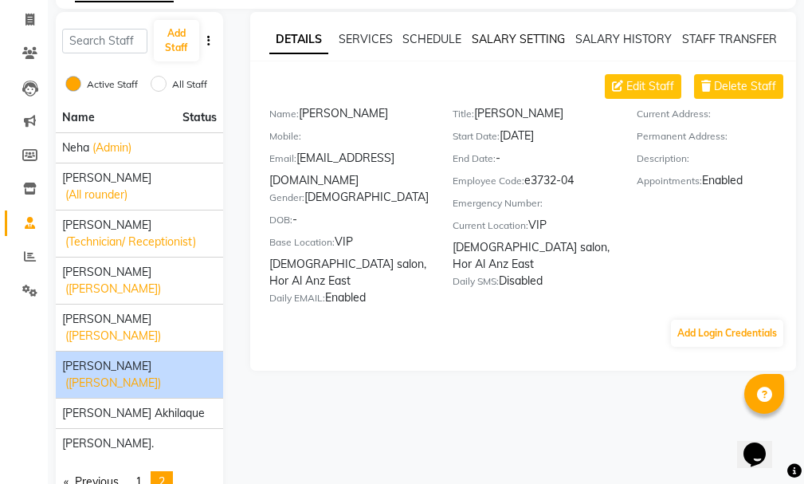
click at [516, 33] on link "SALARY SETTING" at bounding box center [518, 39] width 93 height 14
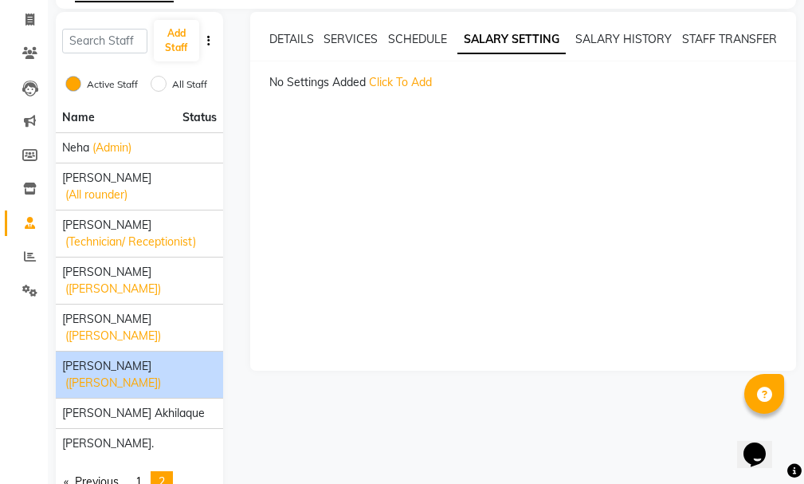
click at [398, 73] on div "DETAILS SERVICES SCHEDULE SALARY SETTING SALARY HISTORY STAFF TRANSFER No Setti…" at bounding box center [523, 61] width 546 height 60
click at [409, 77] on span "Click To Add" at bounding box center [400, 82] width 63 height 14
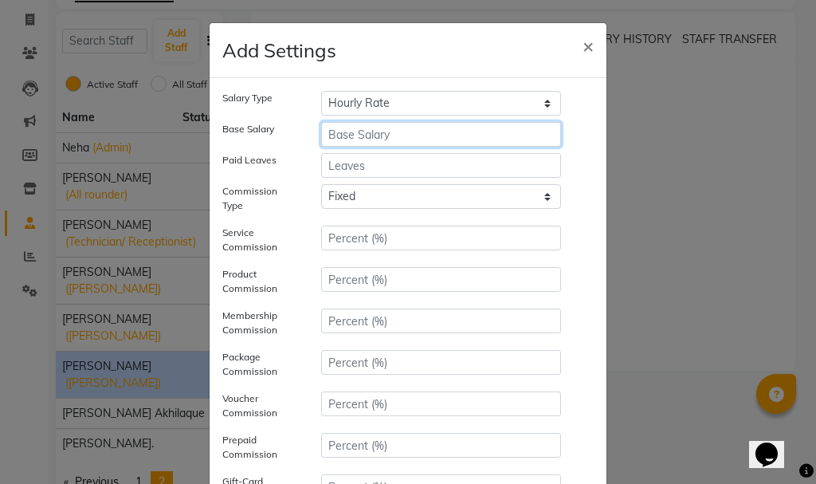
click at [392, 128] on input "number" at bounding box center [441, 134] width 240 height 25
type input "500"
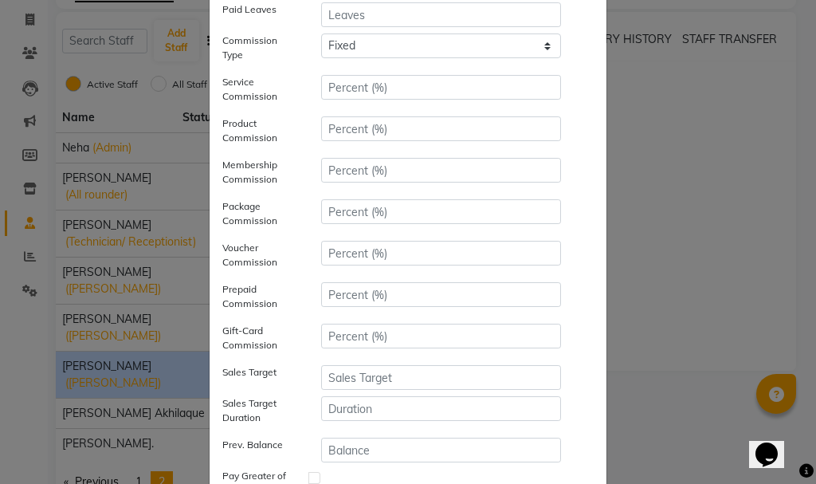
scroll to position [202, 0]
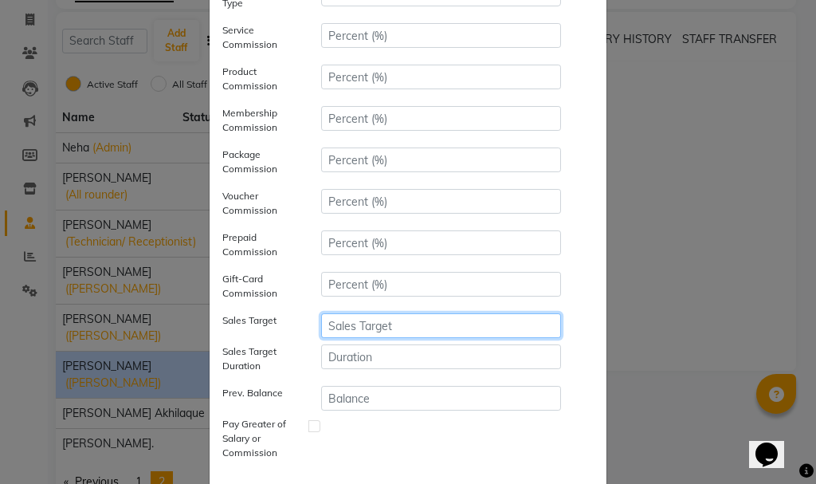
click at [373, 327] on input "number" at bounding box center [441, 325] width 240 height 25
type input "12000"
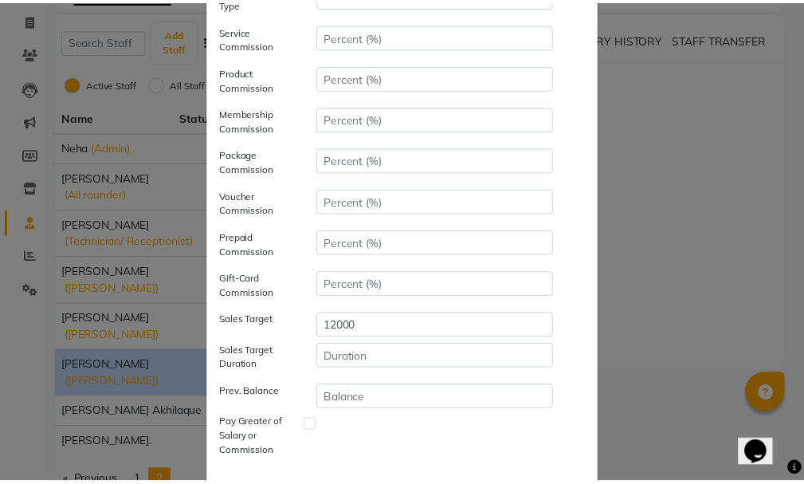
scroll to position [296, 0]
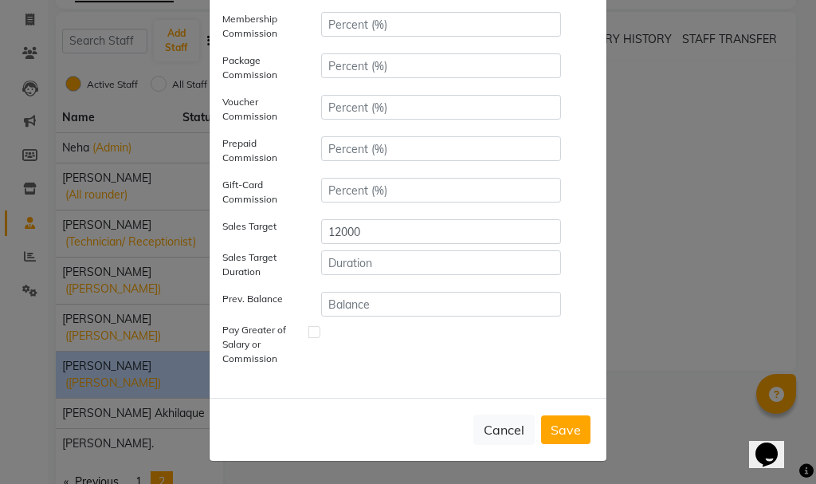
click at [559, 423] on button "Save" at bounding box center [565, 429] width 49 height 29
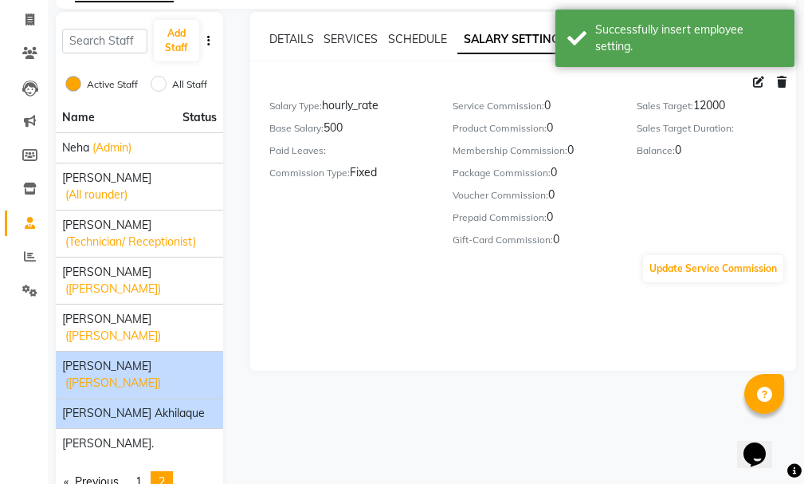
click at [143, 405] on span "[PERSON_NAME] Akhilaque" at bounding box center [133, 413] width 143 height 17
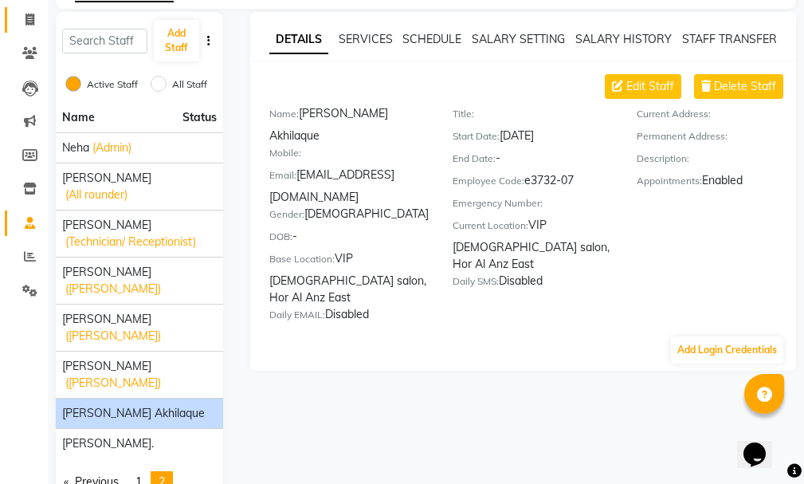
click at [27, 14] on icon at bounding box center [30, 20] width 9 height 12
select select "service"
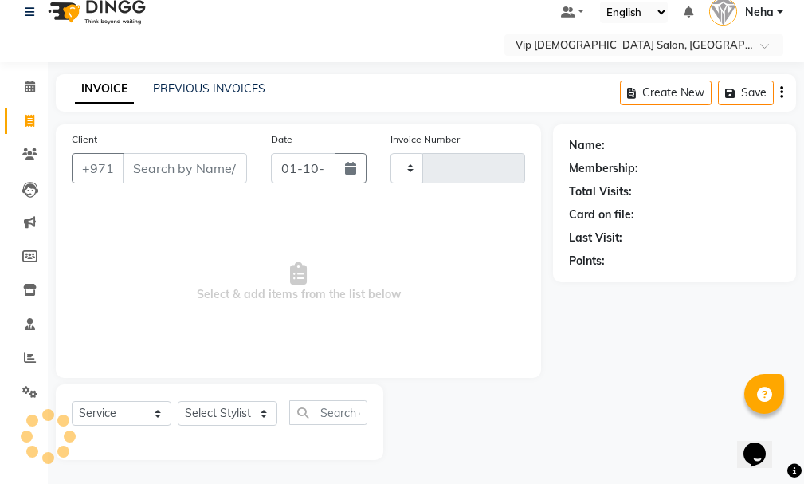
scroll to position [17, 0]
type input "2086"
select select "8415"
click at [26, 356] on icon at bounding box center [30, 357] width 12 height 12
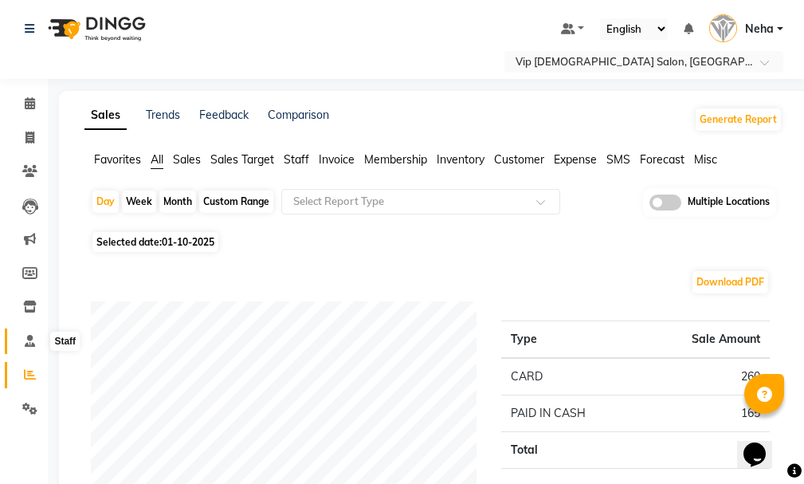
click at [29, 347] on span at bounding box center [30, 341] width 28 height 18
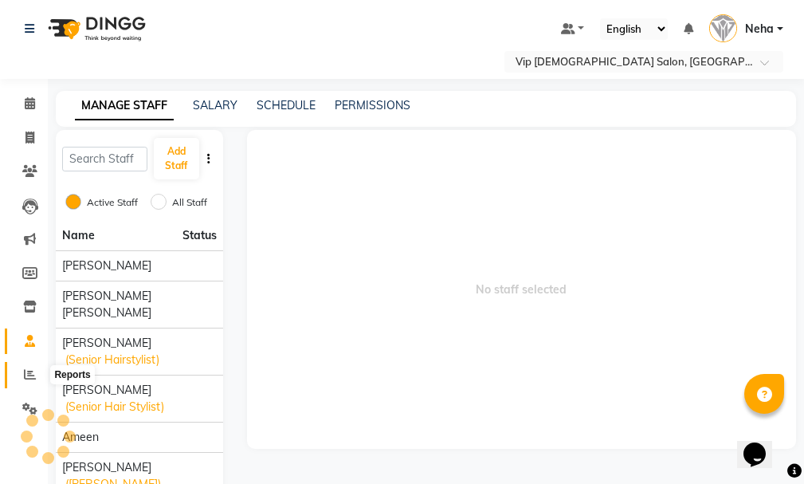
click at [28, 381] on span at bounding box center [30, 375] width 28 height 18
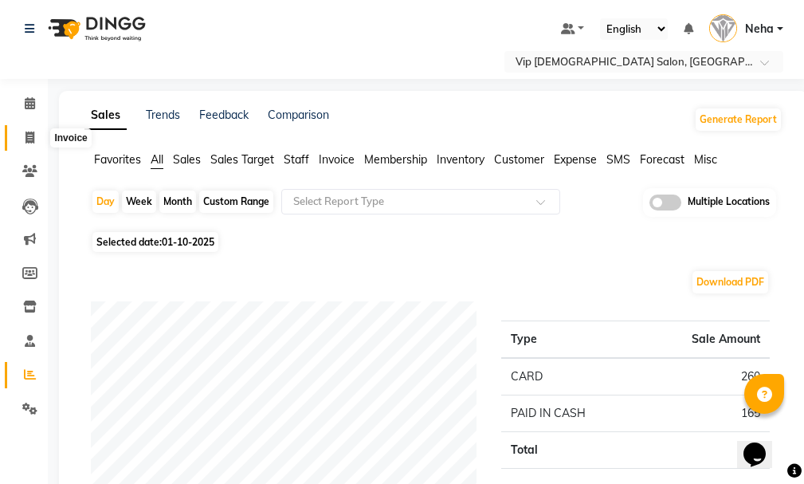
click at [26, 140] on icon at bounding box center [30, 137] width 9 height 12
select select "service"
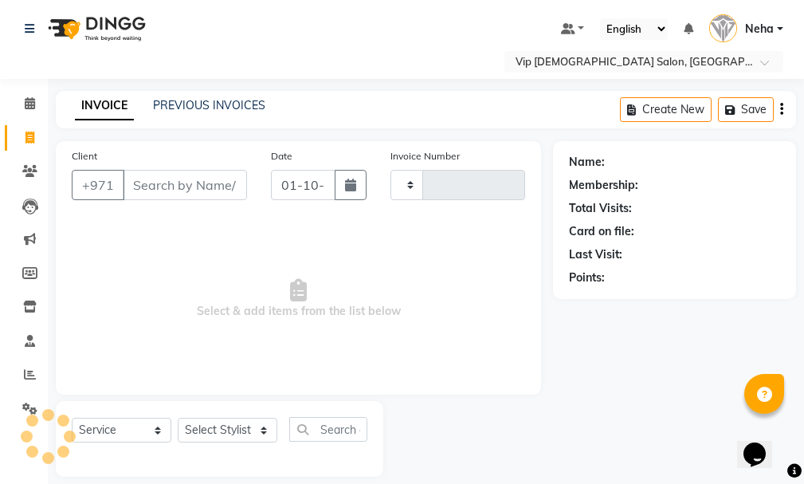
type input "2086"
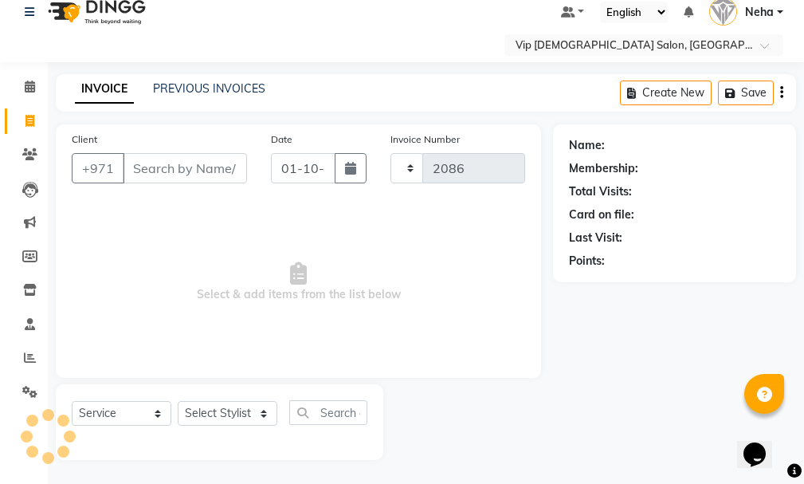
select select "8415"
click at [182, 85] on link "PREVIOUS INVOICES" at bounding box center [209, 88] width 112 height 14
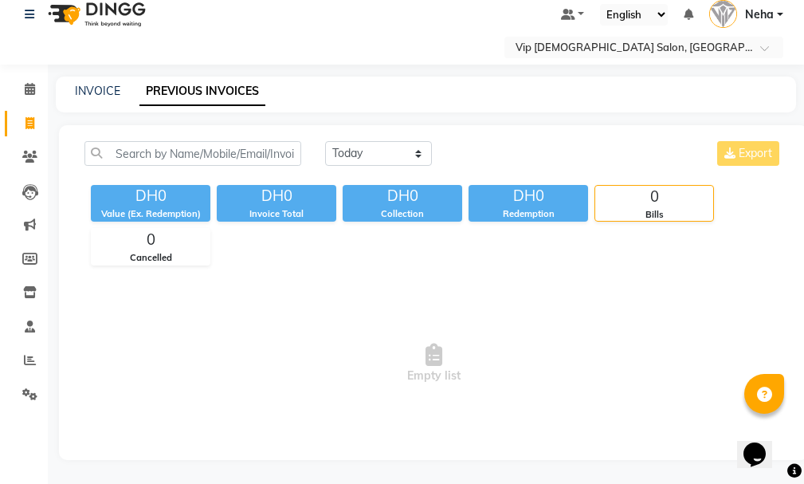
scroll to position [17, 0]
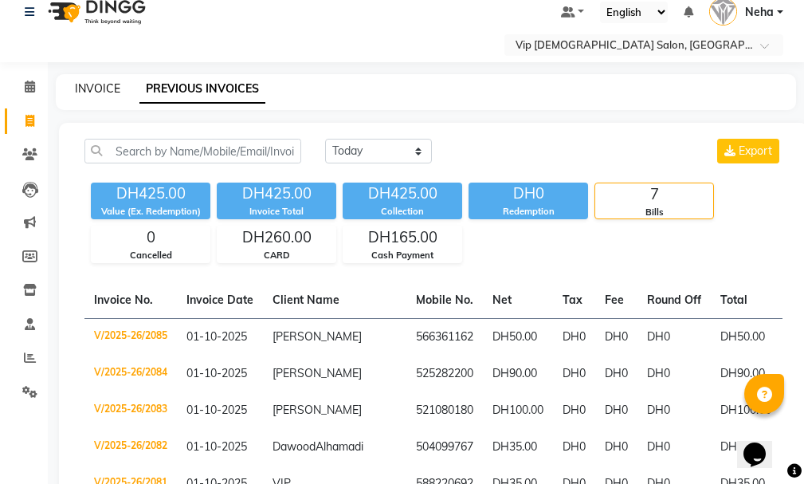
click at [97, 87] on link "INVOICE" at bounding box center [97, 88] width 45 height 14
select select "8415"
select select "service"
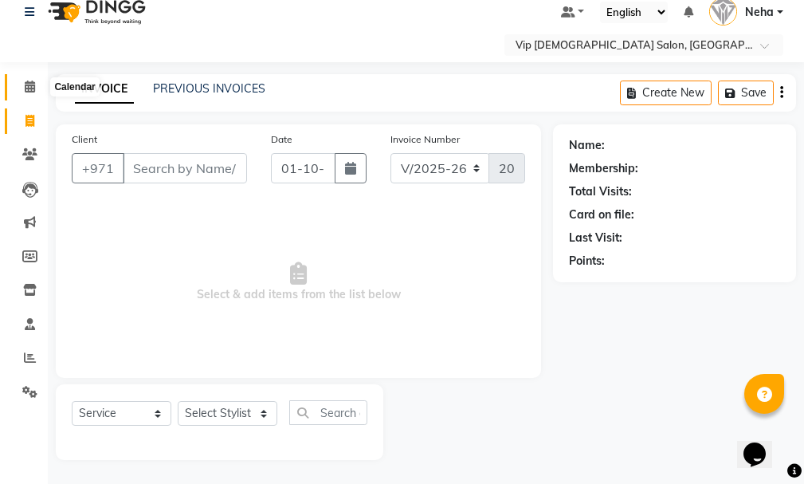
click at [28, 88] on icon at bounding box center [30, 86] width 10 height 12
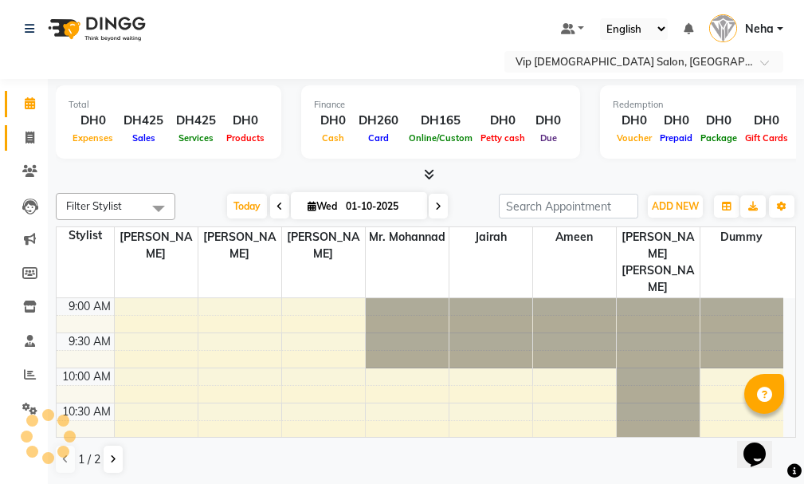
click at [28, 139] on icon at bounding box center [30, 137] width 9 height 12
select select "service"
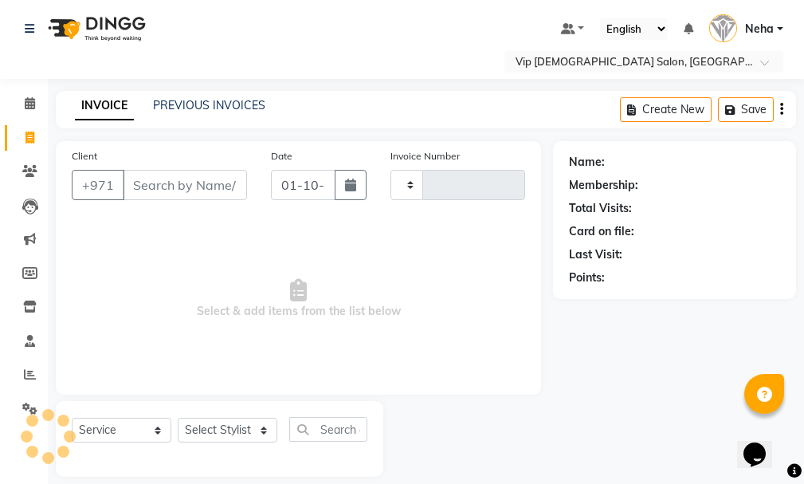
type input "2086"
select select "8415"
click at [191, 108] on link "PREVIOUS INVOICES" at bounding box center [209, 105] width 112 height 14
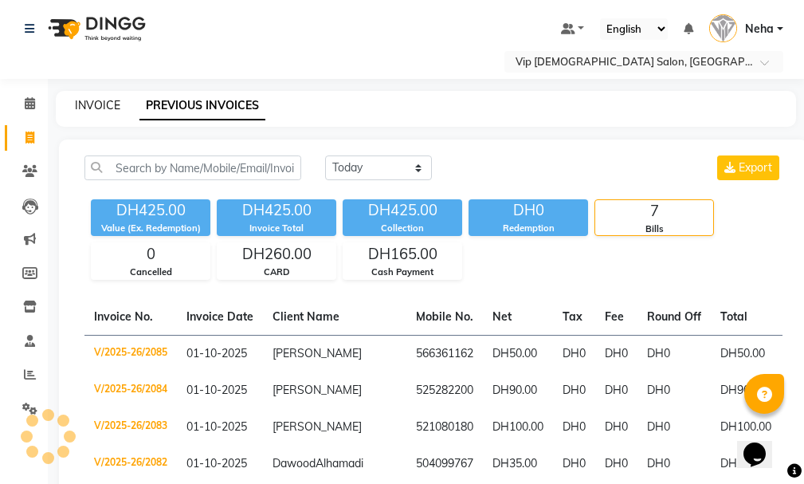
click at [100, 108] on link "INVOICE" at bounding box center [97, 105] width 45 height 14
select select "service"
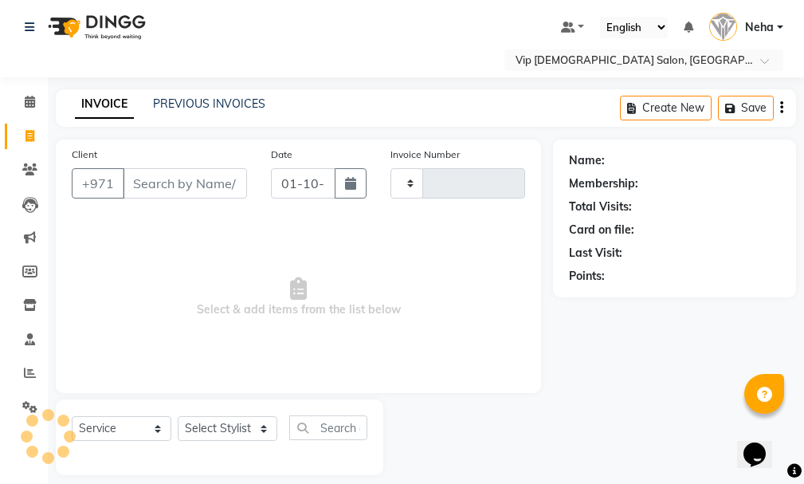
scroll to position [17, 0]
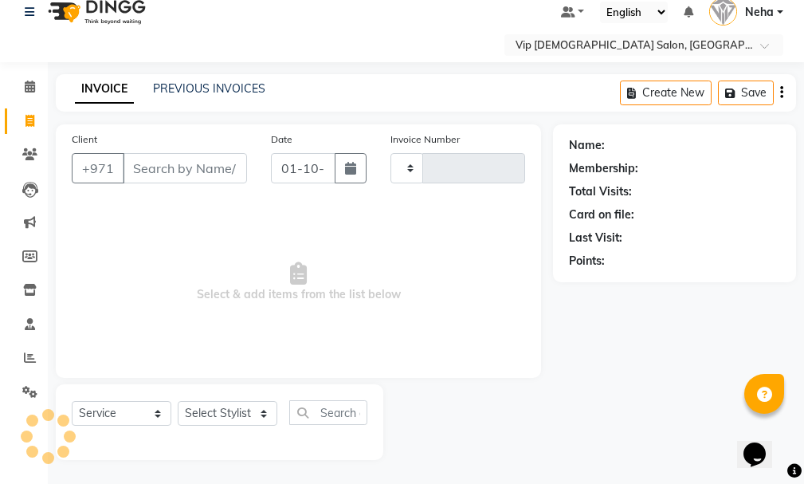
type input "2086"
select select "8415"
click at [26, 356] on icon at bounding box center [30, 357] width 12 height 12
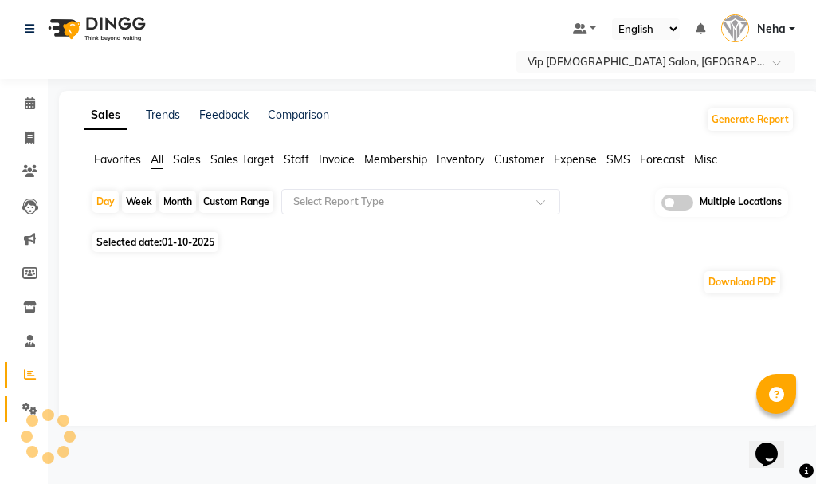
click at [27, 396] on link "Settings" at bounding box center [24, 409] width 38 height 26
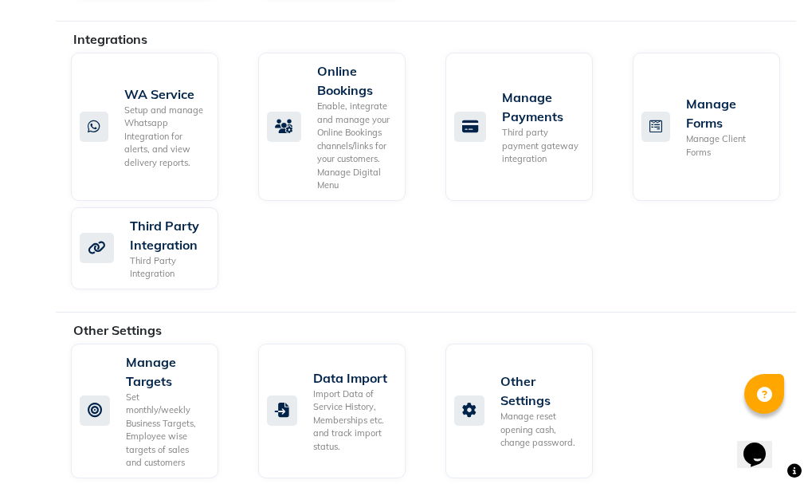
scroll to position [1314, 0]
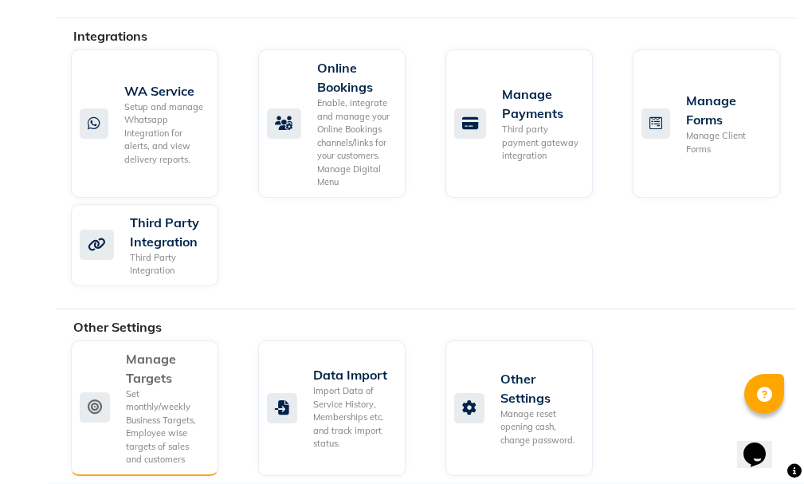
click at [133, 395] on div "Set monthly/weekly Business Targets, Employee wise targets of sales and custome…" at bounding box center [166, 426] width 80 height 79
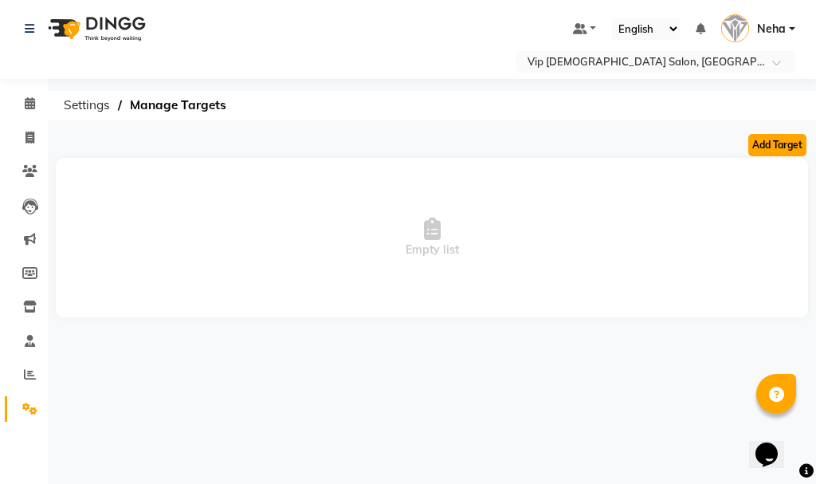
click at [777, 144] on button "Add Target" at bounding box center [777, 145] width 58 height 22
select select "monthly"
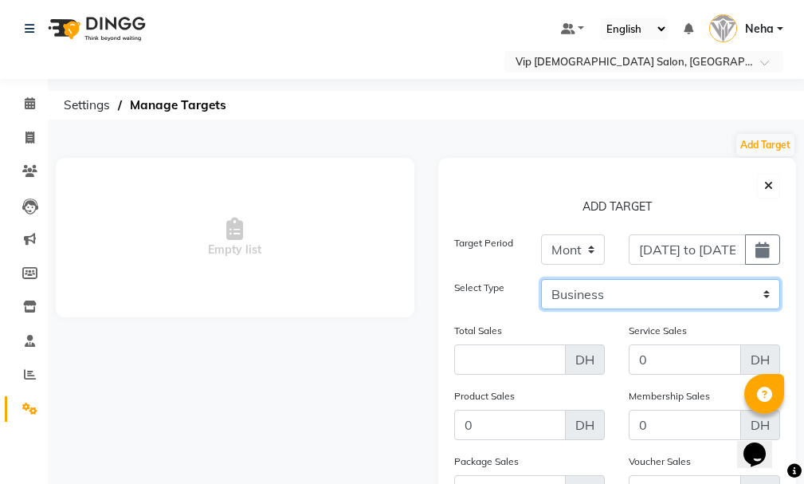
click at [747, 290] on select "Business Employee" at bounding box center [660, 294] width 239 height 30
select select "employee"
click at [541, 279] on select "Business Employee" at bounding box center [660, 294] width 239 height 30
click at [751, 281] on select "Select [PERSON_NAME] [PERSON_NAME] [PERSON_NAME] [PERSON_NAME] [PERSON_NAME] [P…" at bounding box center [727, 294] width 108 height 30
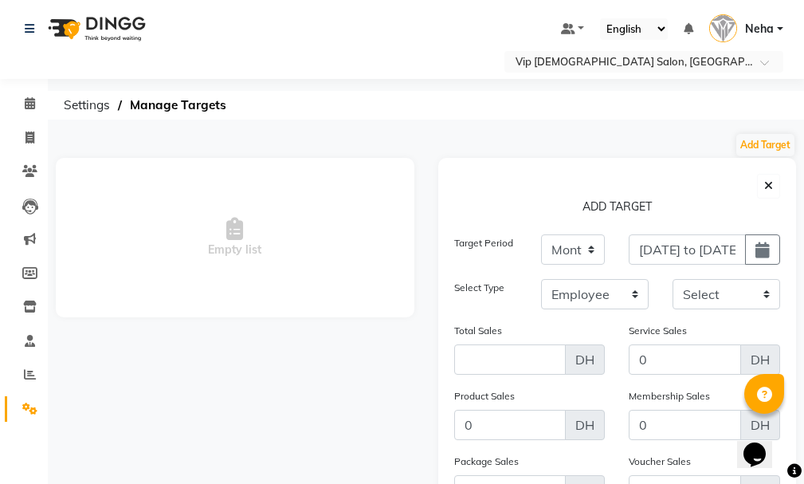
click at [782, 331] on div "Service Sales 0 DH" at bounding box center [704, 354] width 175 height 65
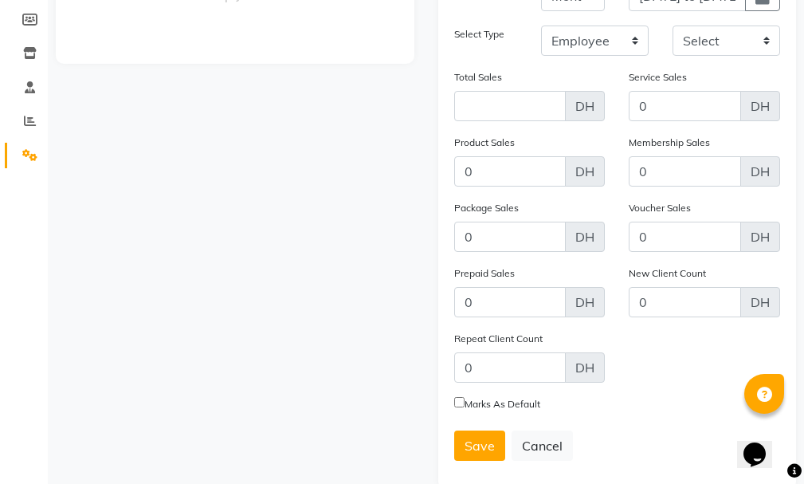
scroll to position [283, 0]
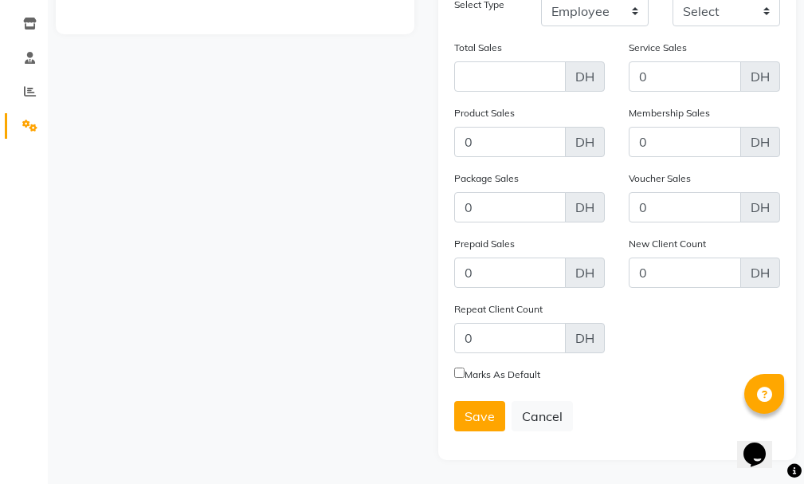
drag, startPoint x: 810, startPoint y: 230, endPoint x: 39, endPoint y: 1, distance: 803.8
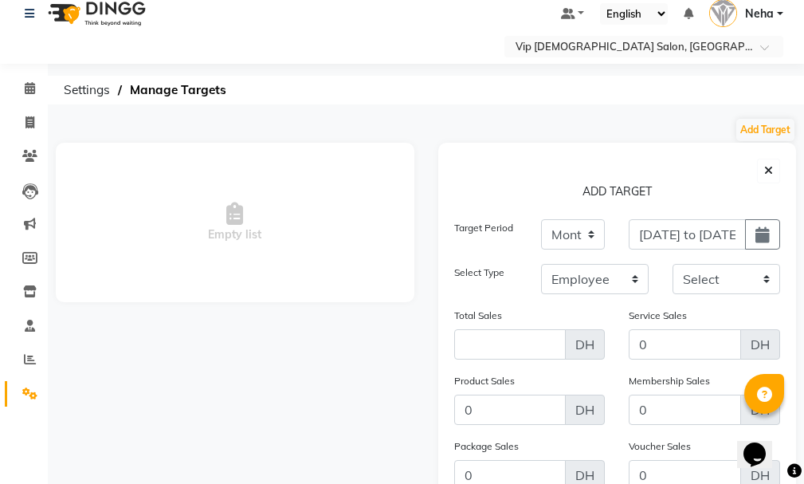
scroll to position [0, 0]
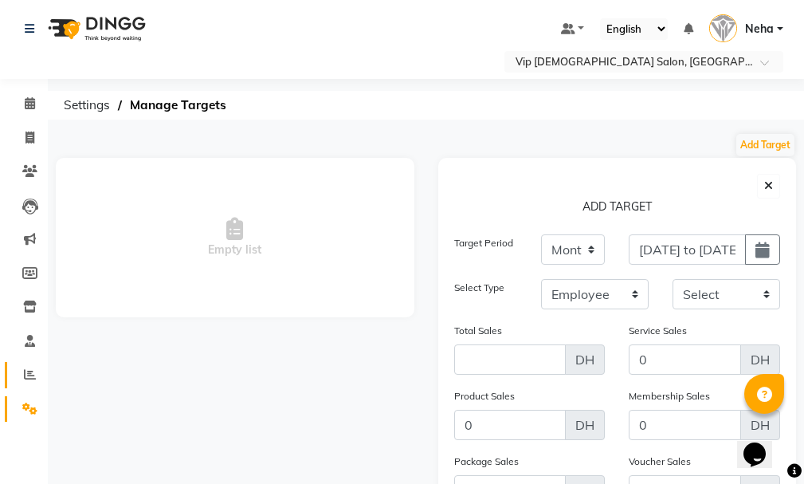
click at [37, 371] on span at bounding box center [30, 375] width 28 height 18
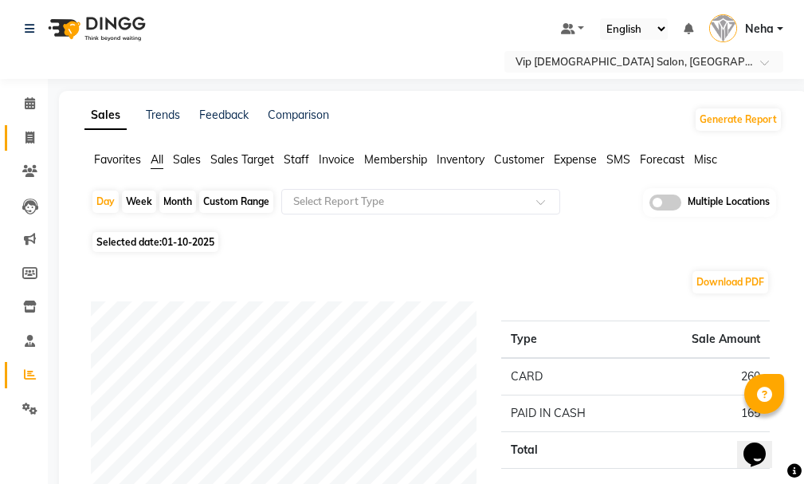
click at [34, 136] on icon at bounding box center [30, 137] width 9 height 12
select select "service"
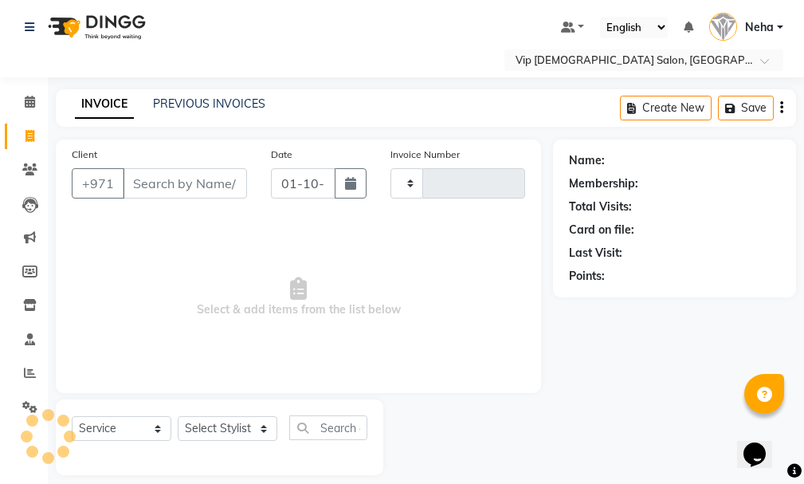
type input "2086"
select select "8415"
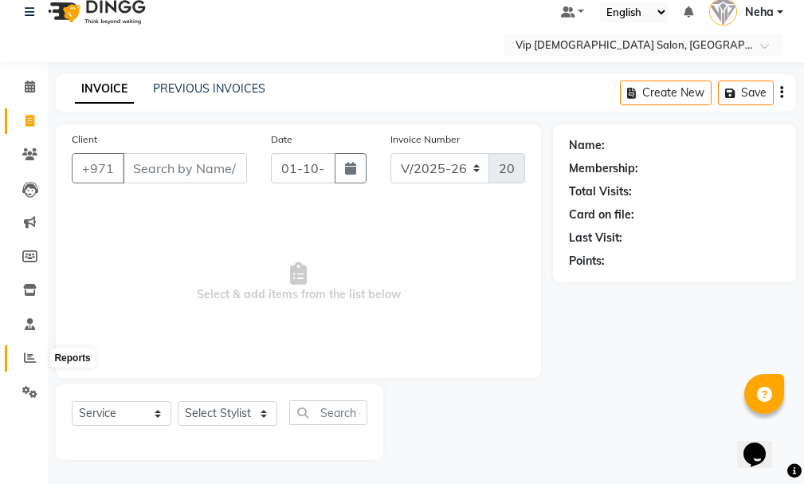
click at [26, 358] on icon at bounding box center [30, 357] width 12 height 12
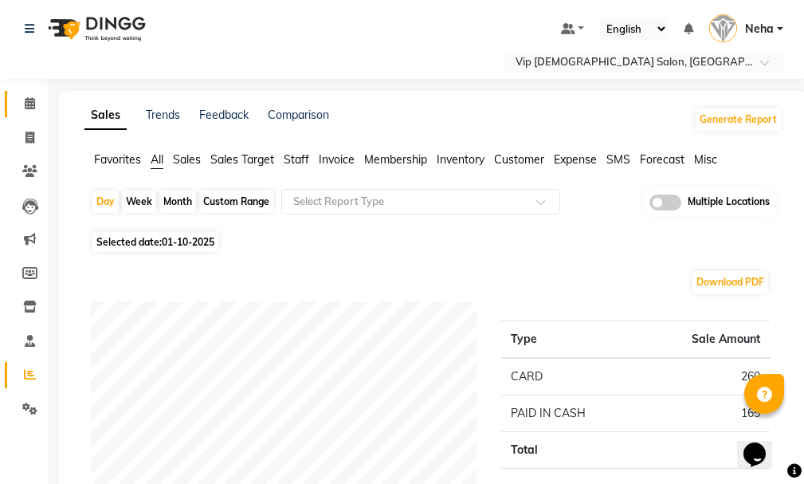
click at [33, 104] on icon at bounding box center [30, 103] width 10 height 12
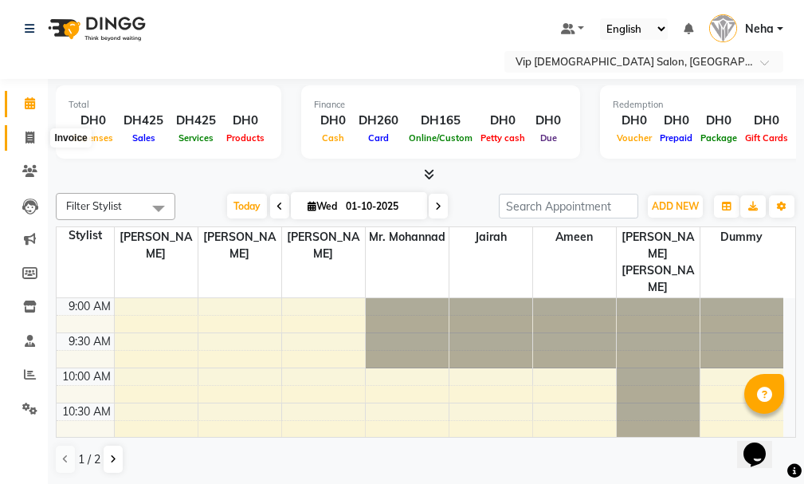
click at [31, 133] on icon at bounding box center [30, 137] width 9 height 12
select select "service"
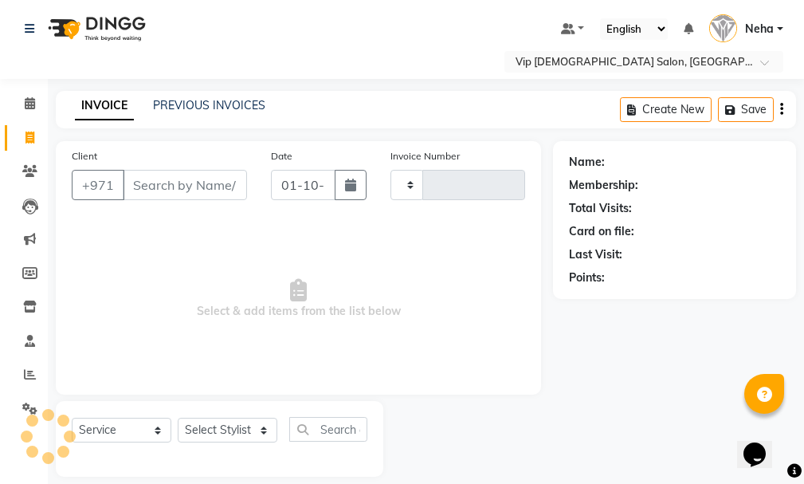
type input "2086"
select select "8415"
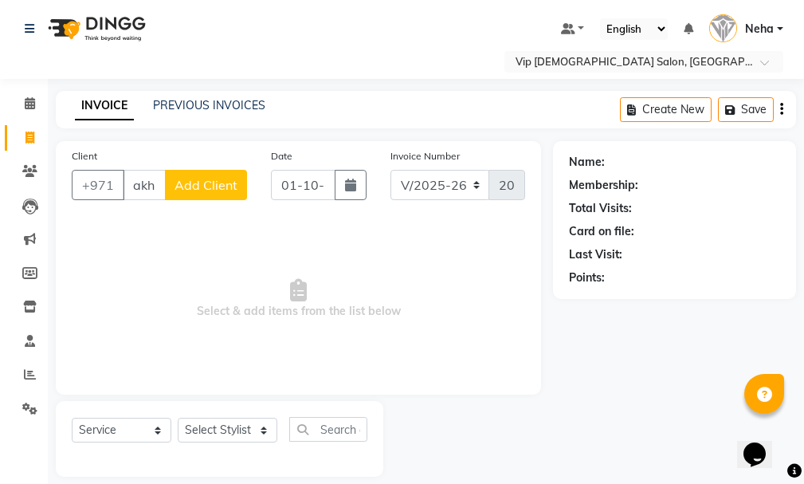
scroll to position [0, 3]
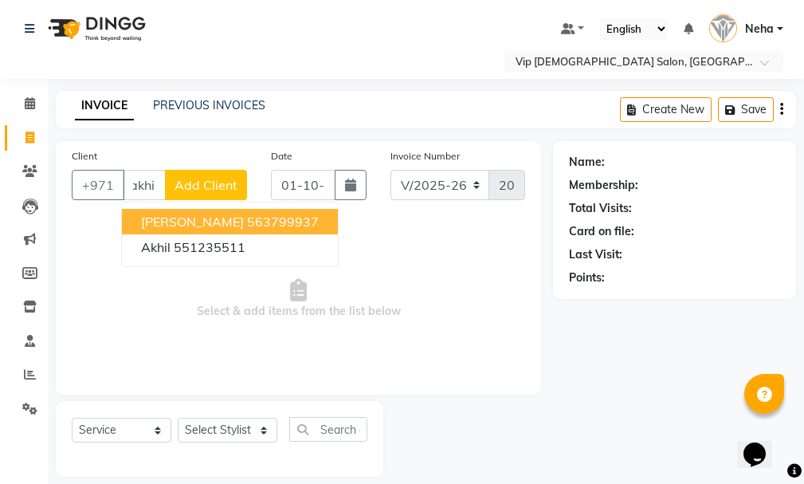
click at [150, 215] on span "[PERSON_NAME]" at bounding box center [192, 222] width 103 height 16
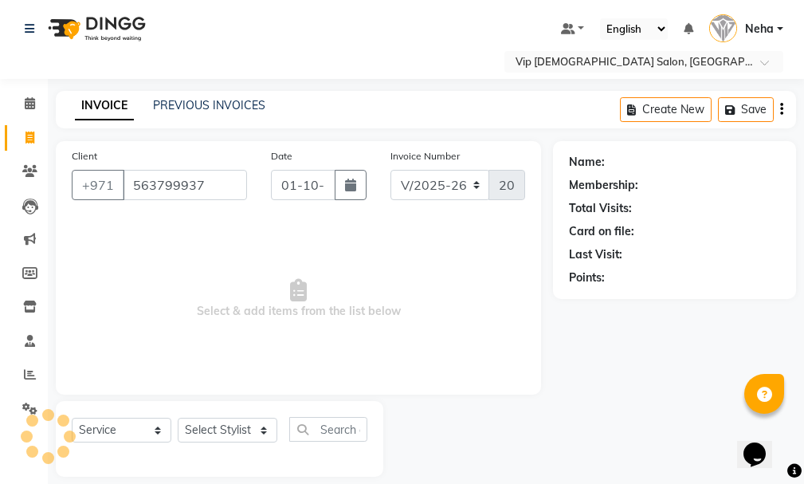
type input "563799937"
click at [216, 427] on select "Select Stylist [PERSON_NAME] [PERSON_NAME] [PERSON_NAME] [PERSON_NAME] [PERSON_…" at bounding box center [228, 430] width 100 height 25
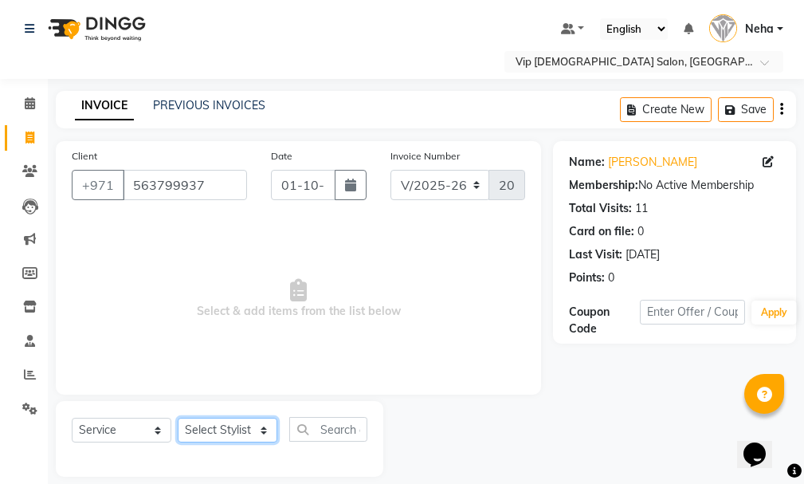
select select "81343"
click at [178, 418] on select "Select Stylist [PERSON_NAME] [PERSON_NAME] [PERSON_NAME] [PERSON_NAME] [PERSON_…" at bounding box center [228, 430] width 100 height 25
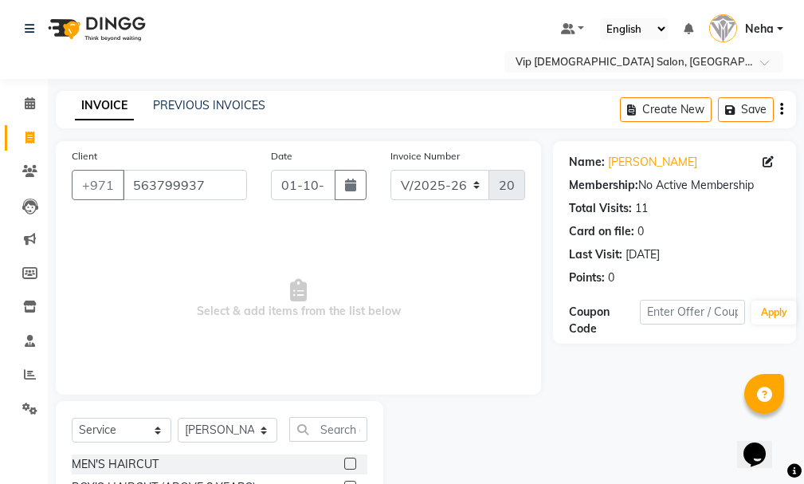
click at [324, 419] on input "text" at bounding box center [328, 429] width 78 height 25
type input "craf"
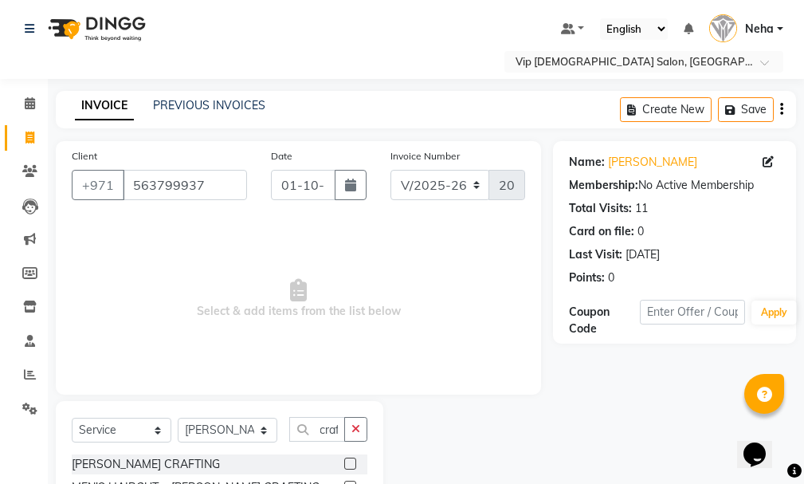
click at [351, 461] on label at bounding box center [350, 463] width 12 height 12
click at [351, 461] on input "checkbox" at bounding box center [349, 464] width 10 height 10
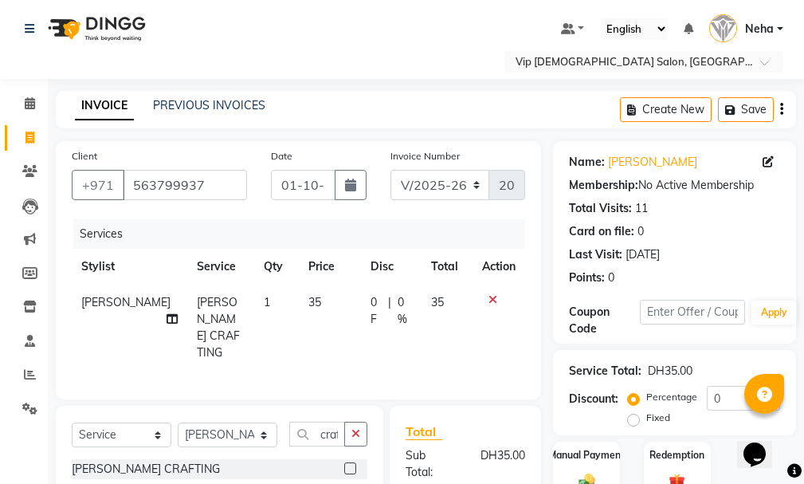
checkbox input "false"
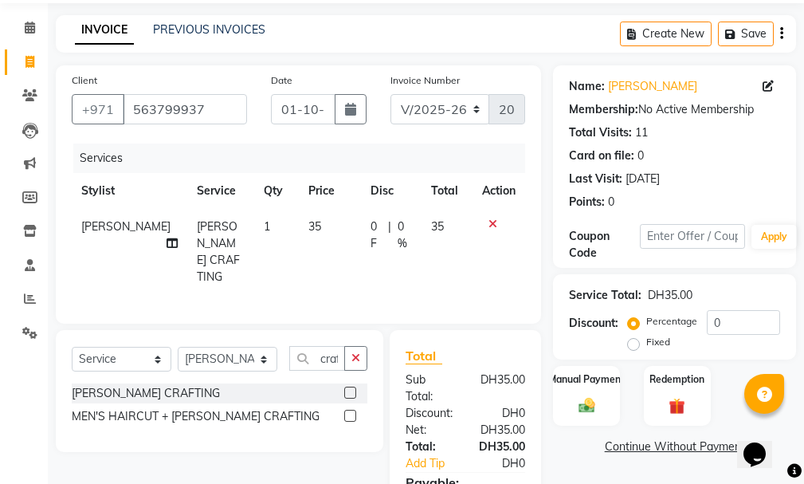
scroll to position [194, 0]
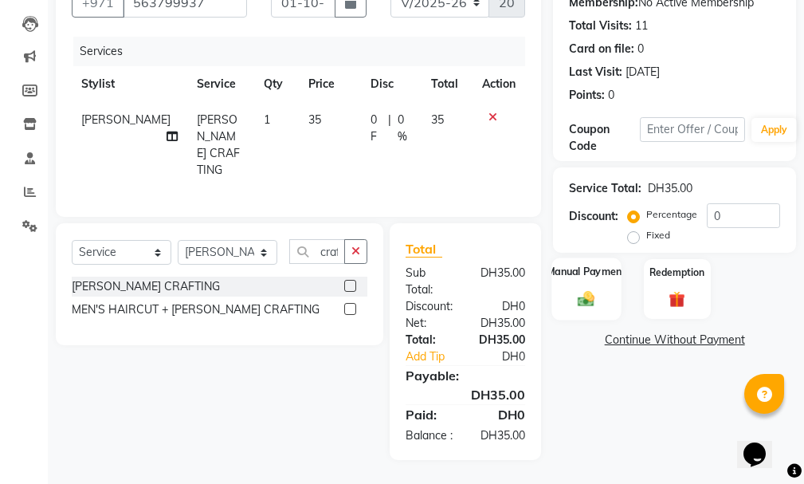
click at [578, 273] on div "Manual Payment" at bounding box center [586, 288] width 69 height 62
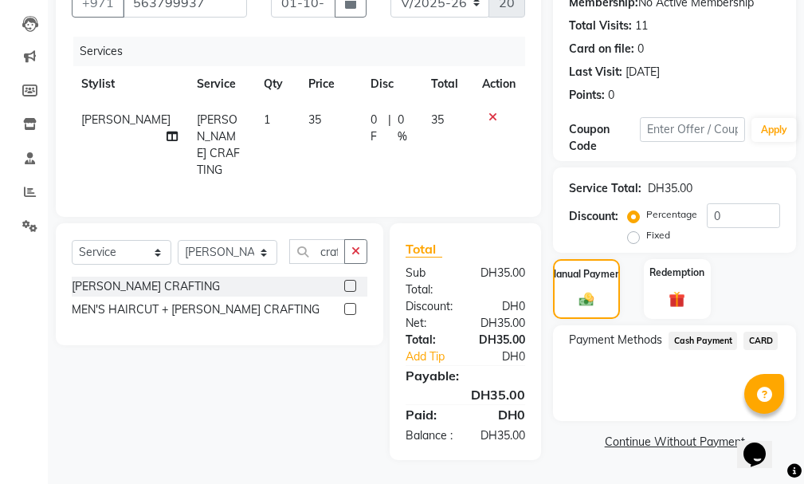
click at [777, 334] on span "CARD" at bounding box center [760, 341] width 34 height 18
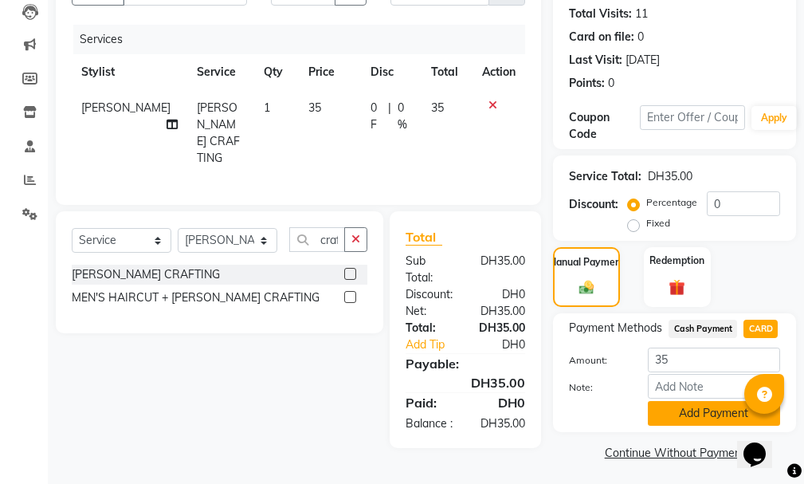
click at [701, 412] on button "Add Payment" at bounding box center [714, 413] width 132 height 25
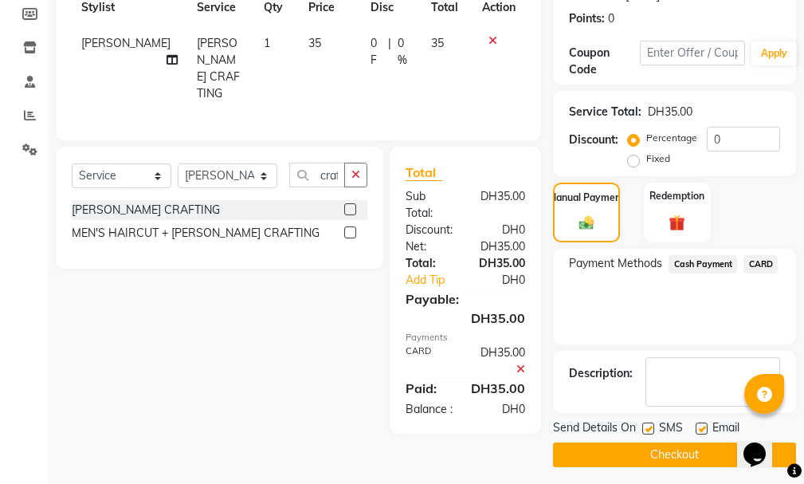
scroll to position [266, 0]
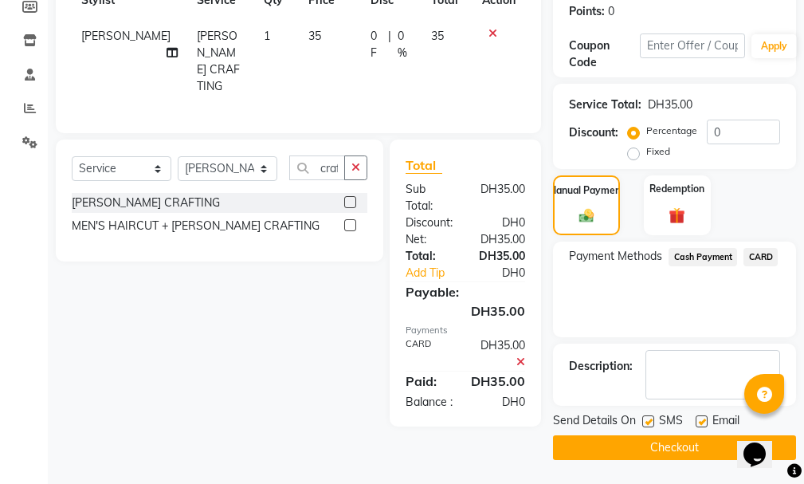
click at [681, 441] on button "Checkout" at bounding box center [674, 447] width 243 height 25
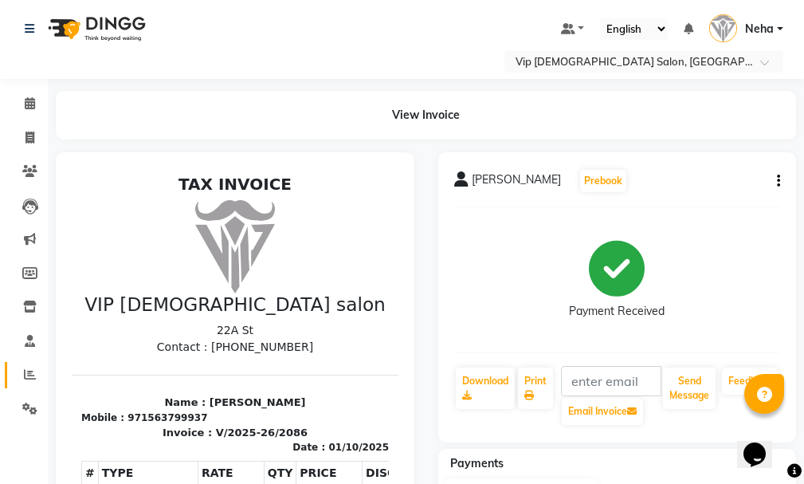
click at [30, 376] on icon at bounding box center [30, 374] width 12 height 12
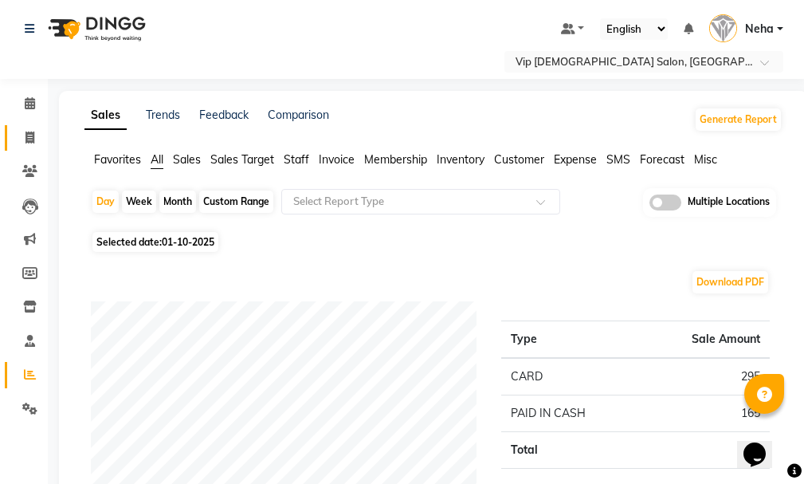
click at [24, 135] on span at bounding box center [30, 138] width 28 height 18
select select "service"
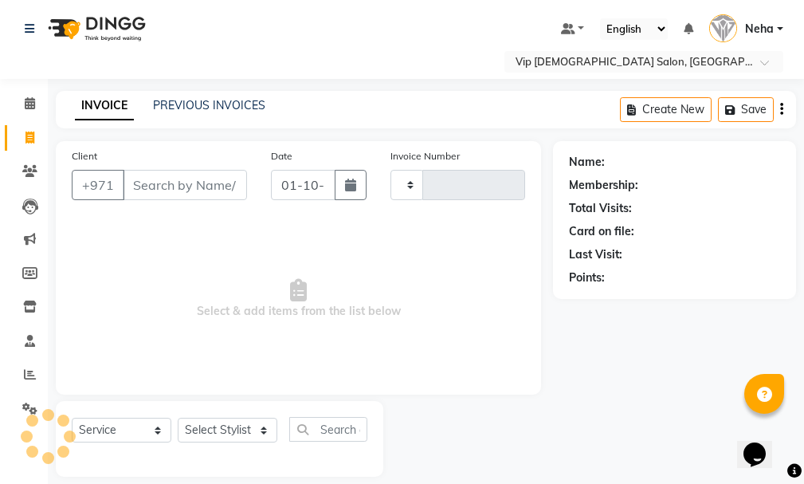
scroll to position [17, 0]
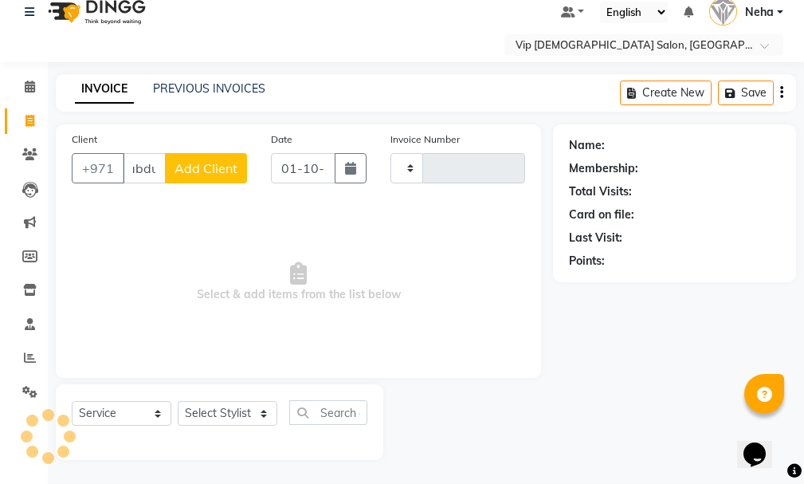
type input "[PERSON_NAME]"
type input "2087"
select select "8415"
type input "[PERSON_NAME]"
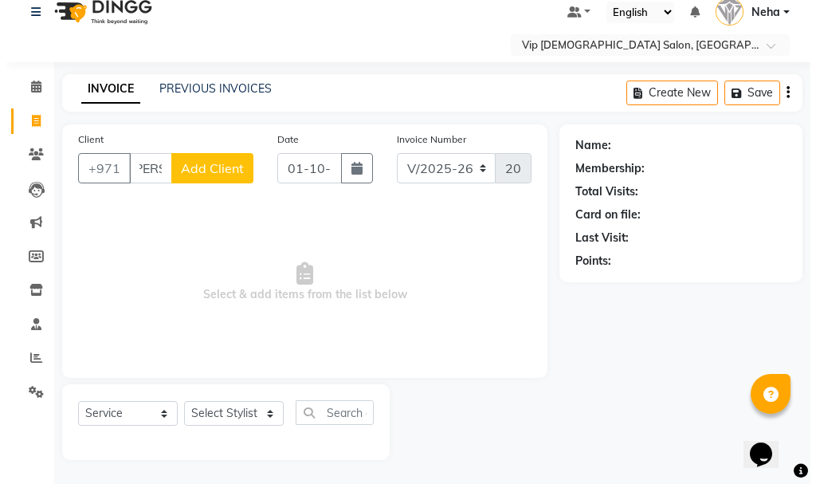
scroll to position [0, 0]
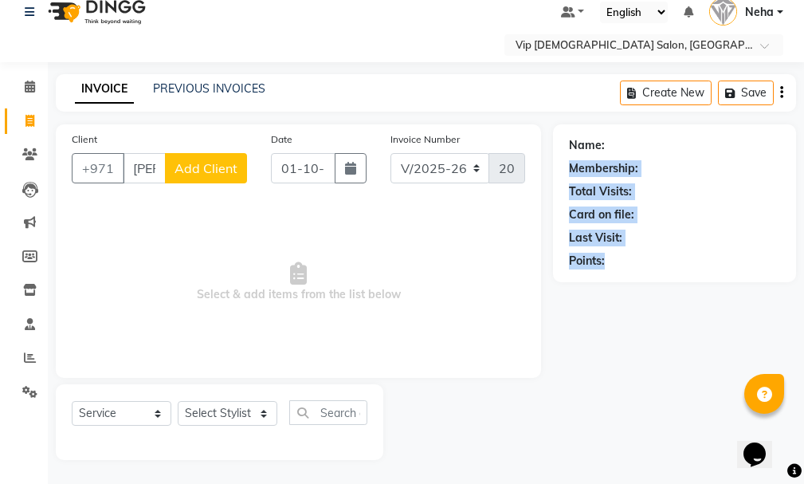
drag, startPoint x: 803, startPoint y: 175, endPoint x: 809, endPoint y: 270, distance: 95.0
click at [804, 270] on html "Select Location × Vip [DEMOGRAPHIC_DATA] Salon, Hor Al Anz East Default Panel M…" at bounding box center [402, 225] width 804 height 484
click at [196, 165] on span "Add Client" at bounding box center [206, 168] width 63 height 16
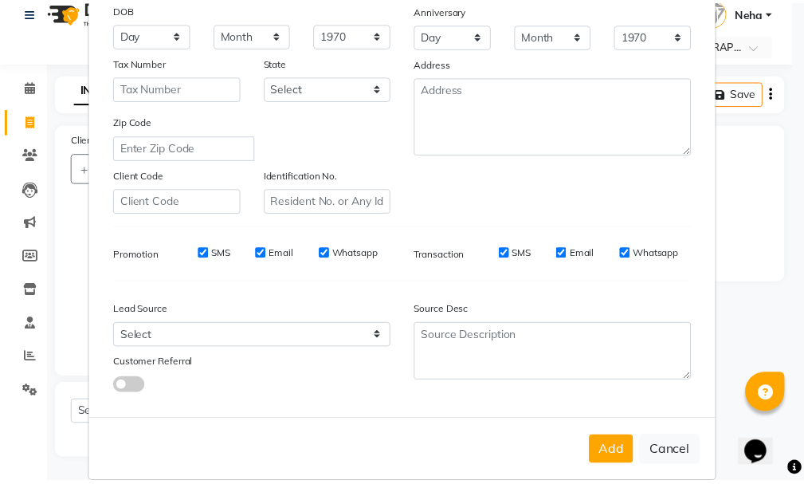
scroll to position [252, 0]
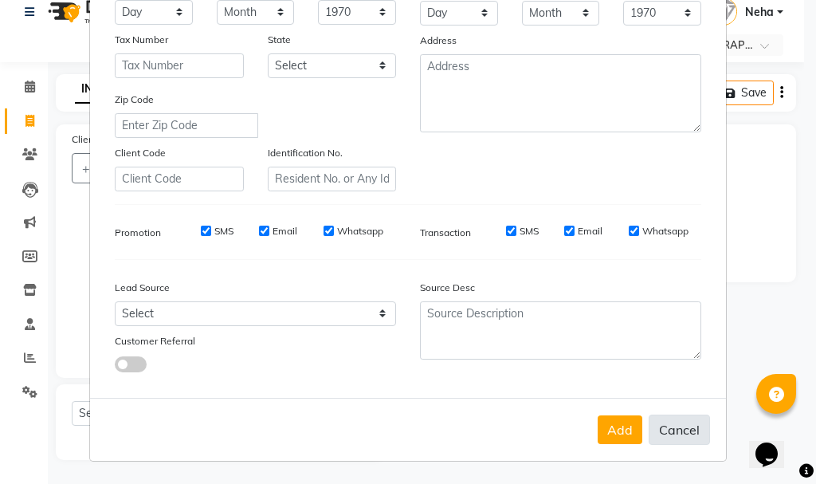
click at [673, 430] on button "Cancel" at bounding box center [679, 429] width 61 height 30
select select
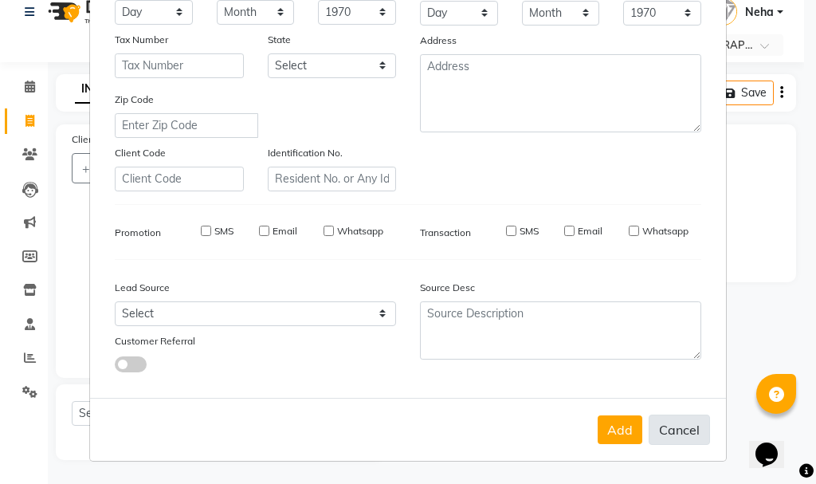
select select
checkbox input "false"
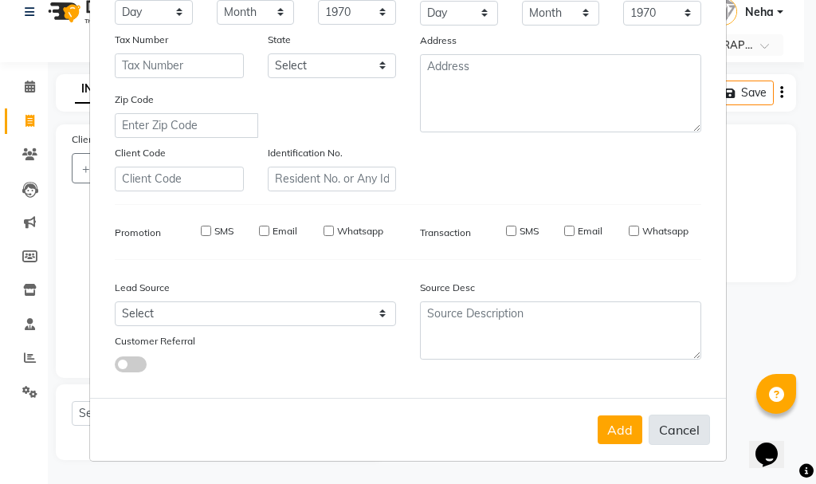
checkbox input "false"
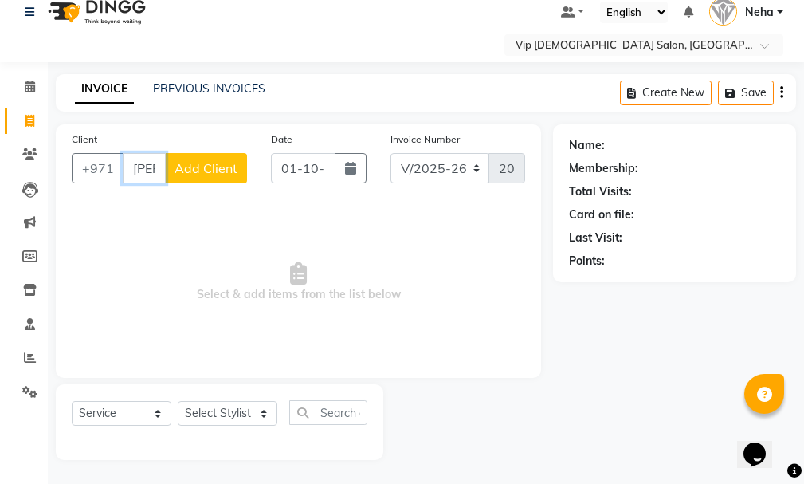
click at [150, 171] on input "[PERSON_NAME]" at bounding box center [144, 168] width 43 height 30
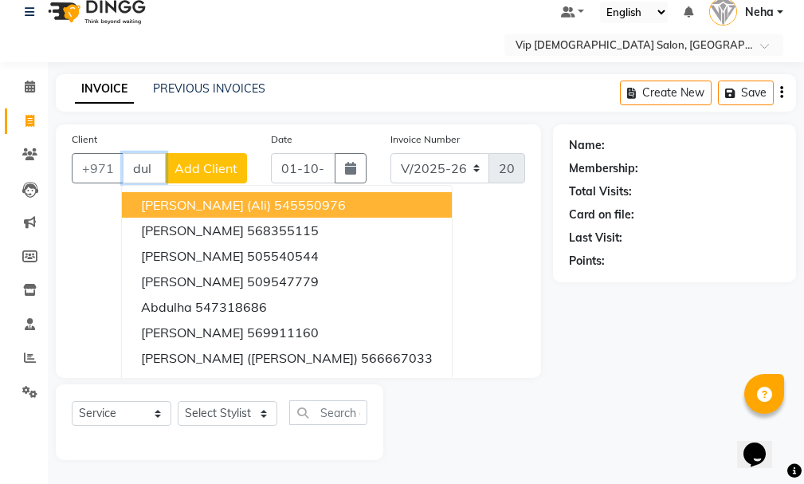
click at [150, 166] on input "dul" at bounding box center [144, 168] width 43 height 30
type input "d"
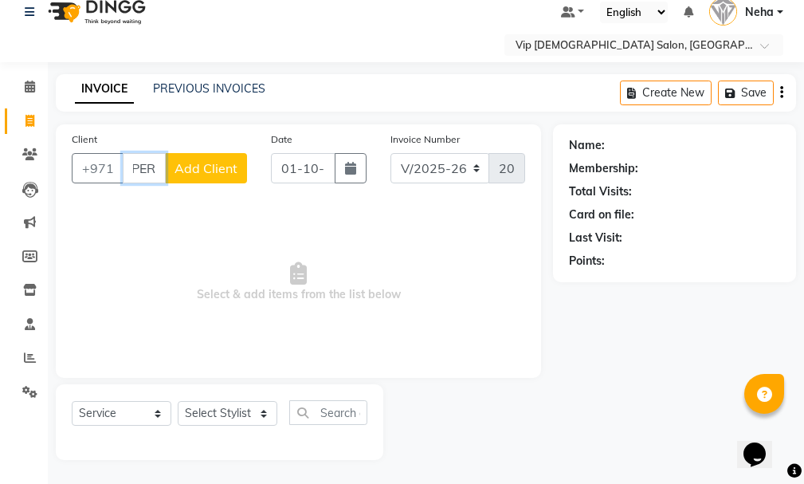
scroll to position [0, 9]
click at [145, 167] on input "[PERSON_NAME]" at bounding box center [144, 168] width 43 height 30
click at [143, 177] on input "[PERSON_NAME]" at bounding box center [144, 168] width 43 height 30
click at [143, 184] on div "Client +971 abdul Add Client" at bounding box center [159, 163] width 199 height 65
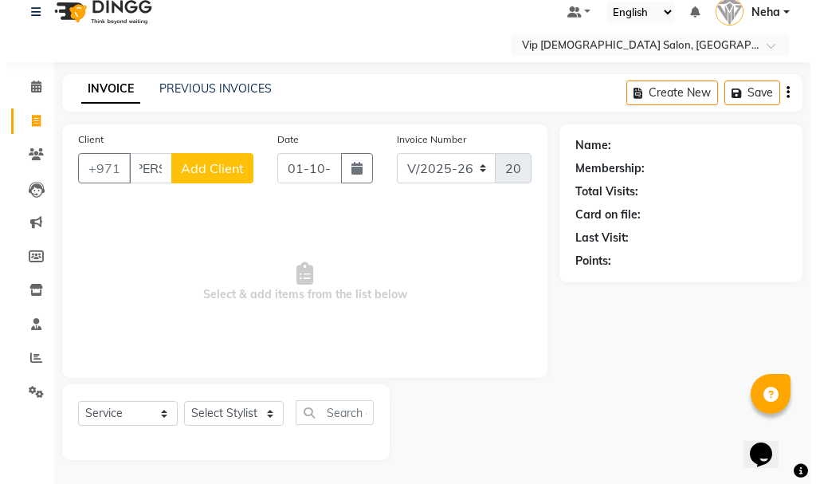
scroll to position [0, 0]
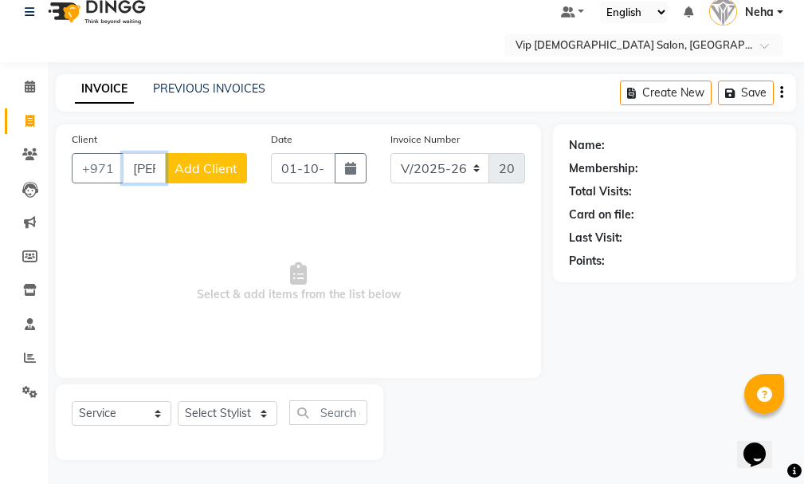
click at [137, 158] on input "[PERSON_NAME]" at bounding box center [144, 168] width 43 height 30
click at [134, 167] on input "[PERSON_NAME]" at bounding box center [144, 168] width 43 height 30
type input "a"
click at [141, 175] on input "05522" at bounding box center [144, 168] width 43 height 30
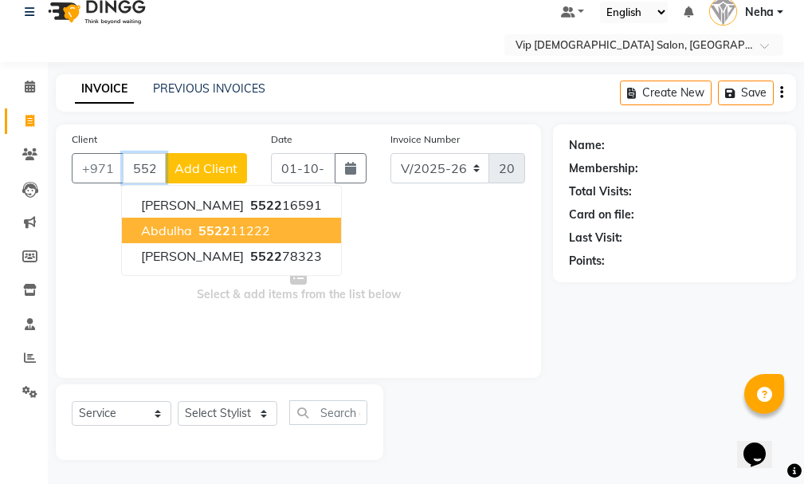
click at [237, 225] on ngb-highlight "5522 11222" at bounding box center [232, 230] width 75 height 16
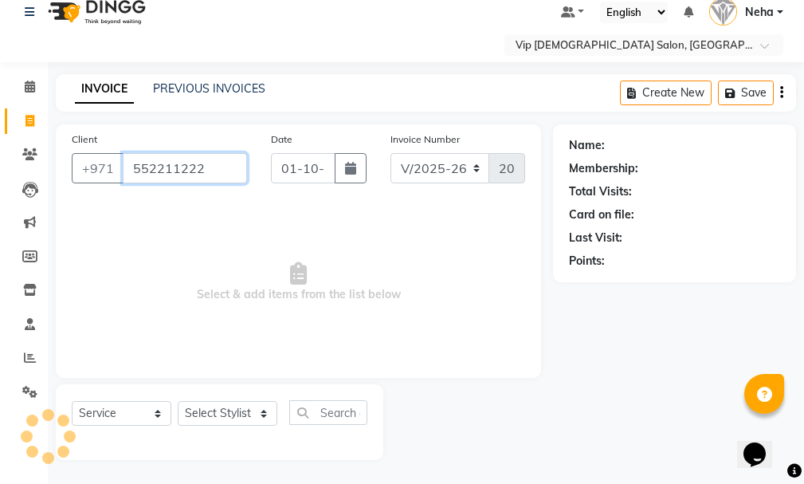
type input "552211222"
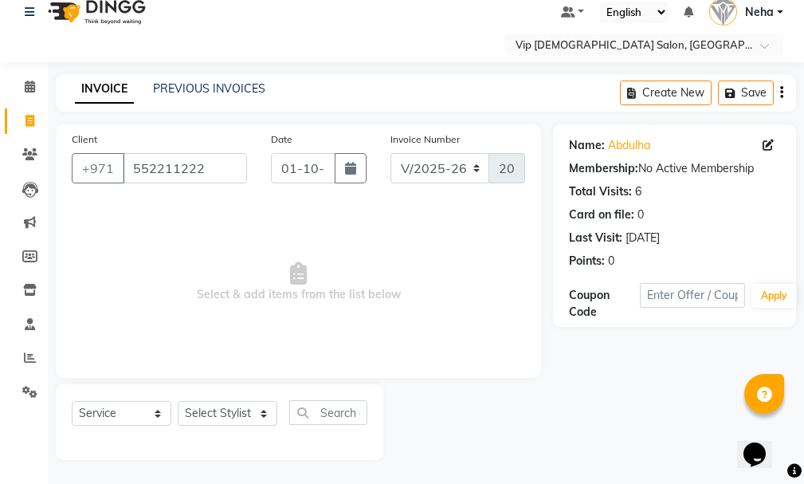
click at [767, 141] on icon at bounding box center [768, 144] width 11 height 11
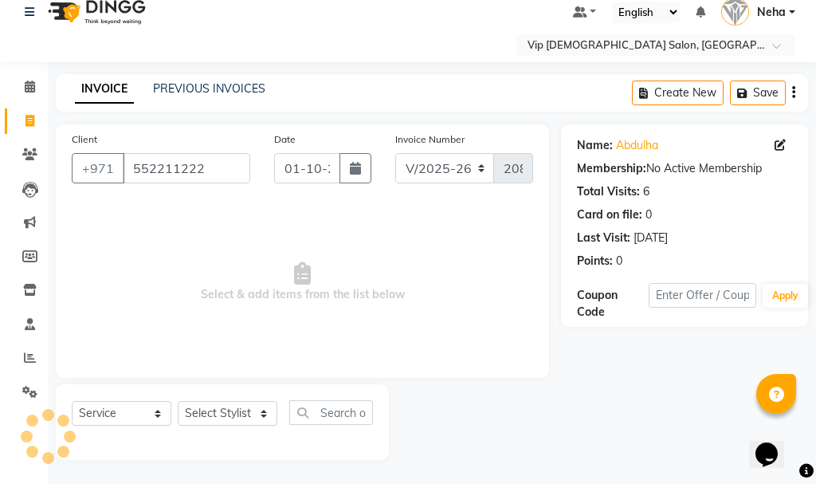
select select "[DEMOGRAPHIC_DATA]"
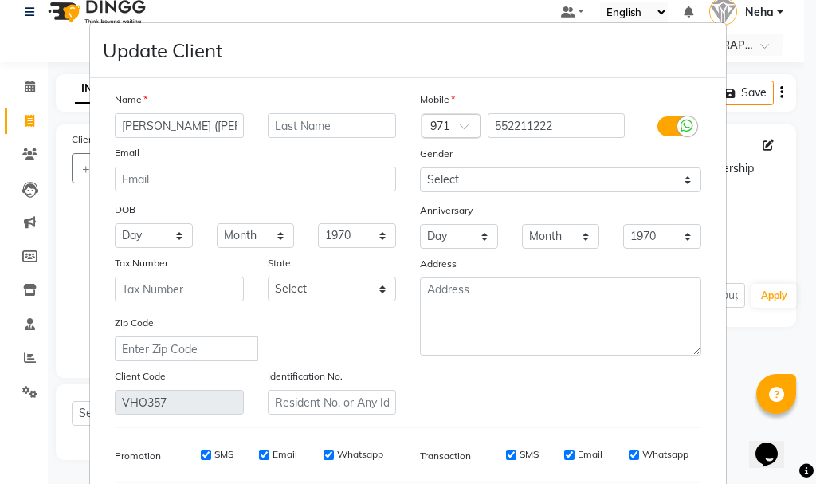
type input "[PERSON_NAME] ([PERSON_NAME])"
click at [562, 178] on select "Select [DEMOGRAPHIC_DATA] [DEMOGRAPHIC_DATA] Other Prefer Not To Say" at bounding box center [560, 179] width 281 height 25
click at [420, 167] on select "Select [DEMOGRAPHIC_DATA] [DEMOGRAPHIC_DATA] Other Prefer Not To Say" at bounding box center [560, 179] width 281 height 25
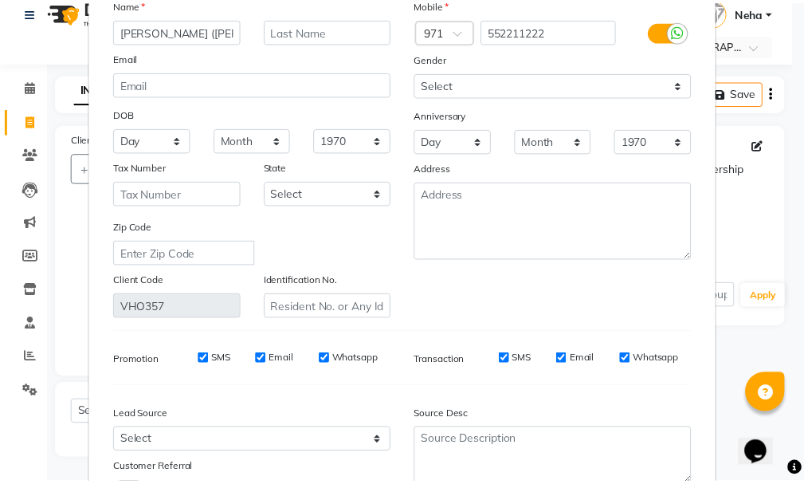
scroll to position [223, 0]
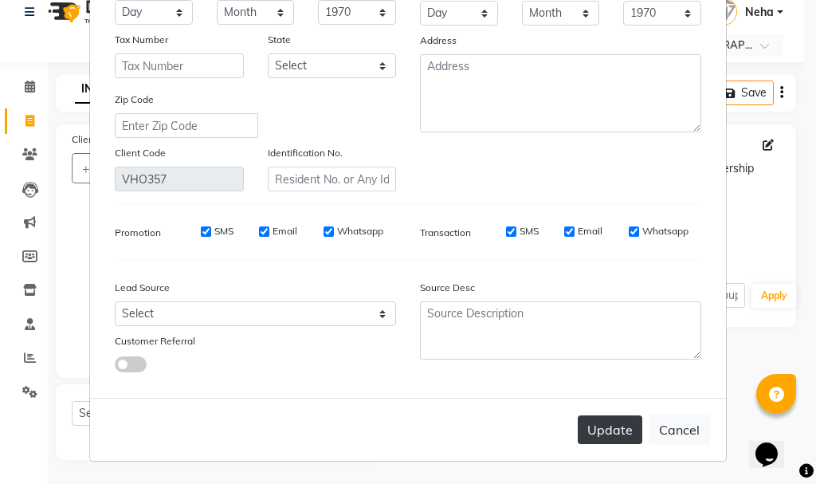
click at [604, 424] on button "Update" at bounding box center [610, 429] width 65 height 29
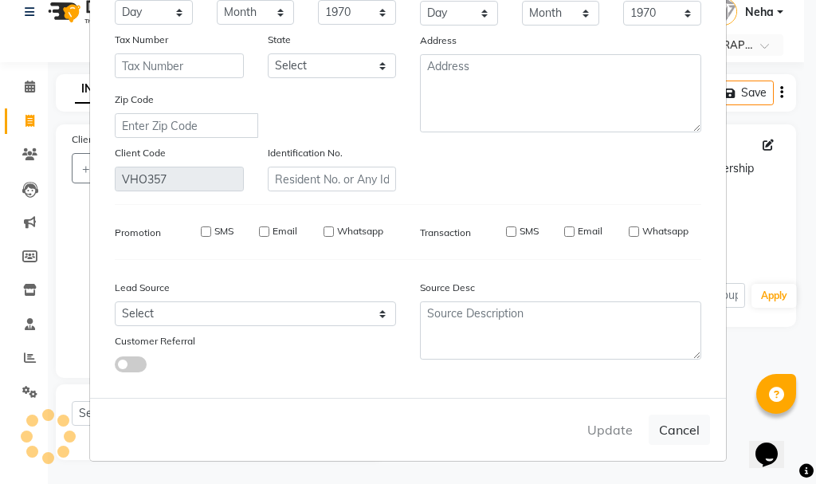
select select
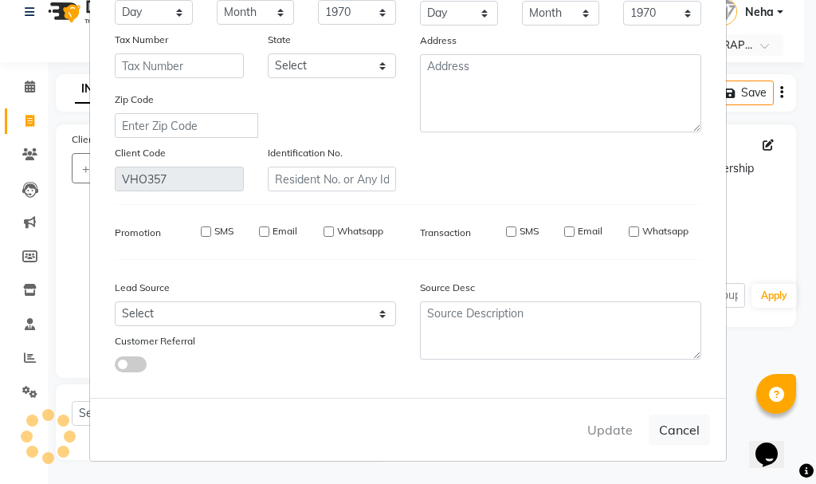
select select
checkbox input "false"
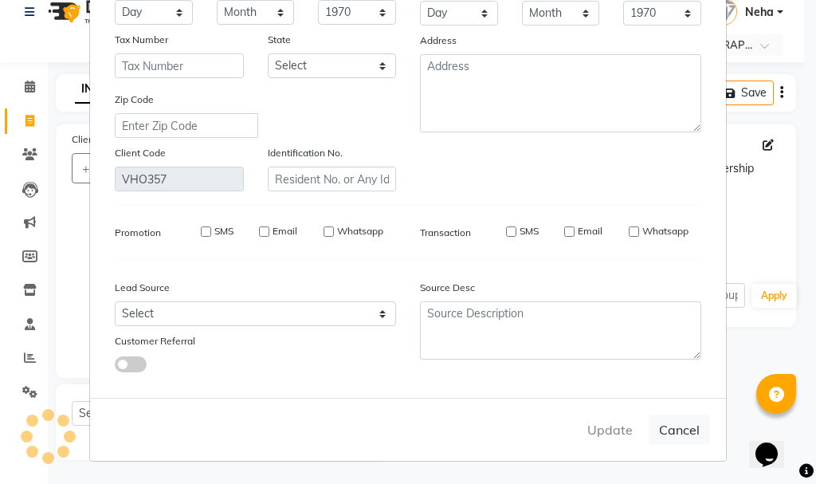
checkbox input "false"
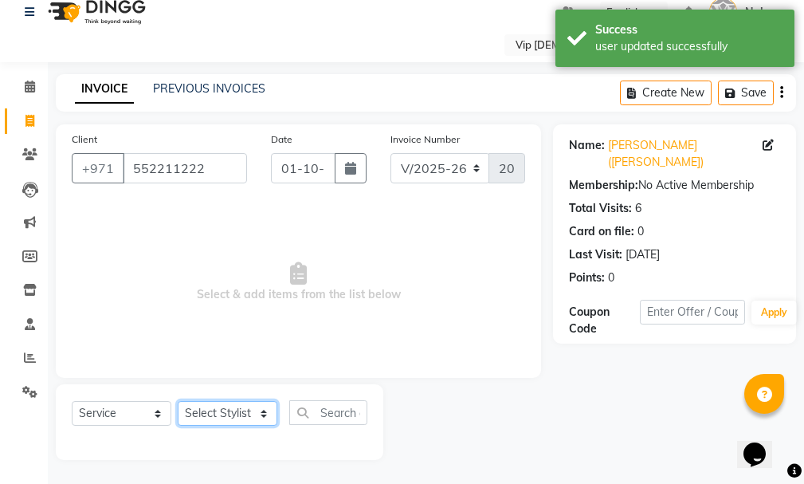
click at [228, 411] on select "Select Stylist [PERSON_NAME] [PERSON_NAME] [PERSON_NAME] [PERSON_NAME] [PERSON_…" at bounding box center [228, 413] width 100 height 25
select select "81364"
click at [178, 401] on select "Select Stylist [PERSON_NAME] [PERSON_NAME] [PERSON_NAME] [PERSON_NAME] [PERSON_…" at bounding box center [228, 413] width 100 height 25
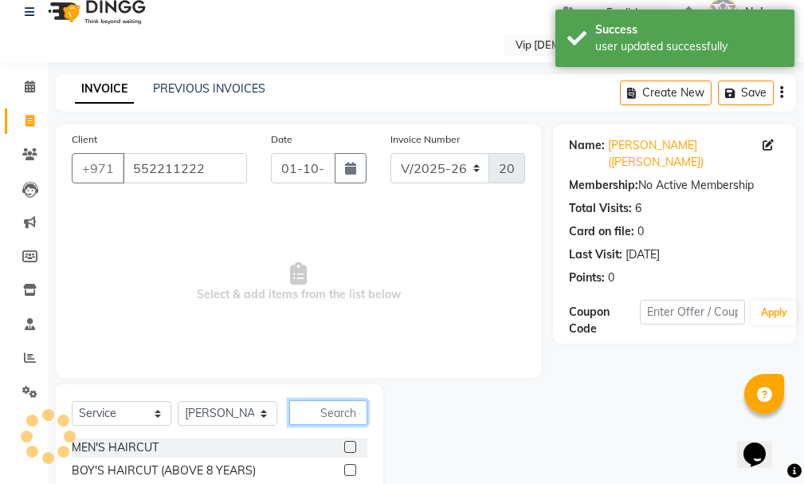
click at [351, 414] on input "text" at bounding box center [328, 412] width 78 height 25
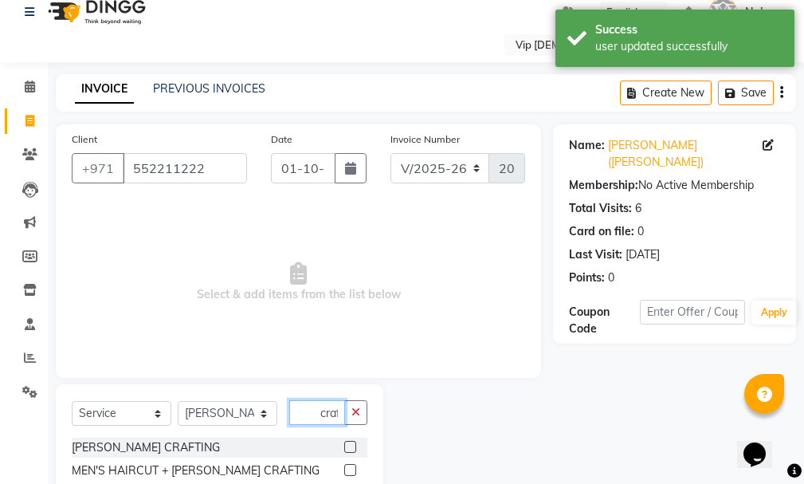
scroll to position [0, 1]
type input "craf"
click at [347, 469] on label at bounding box center [350, 470] width 12 height 12
click at [347, 469] on input "checkbox" at bounding box center [349, 470] width 10 height 10
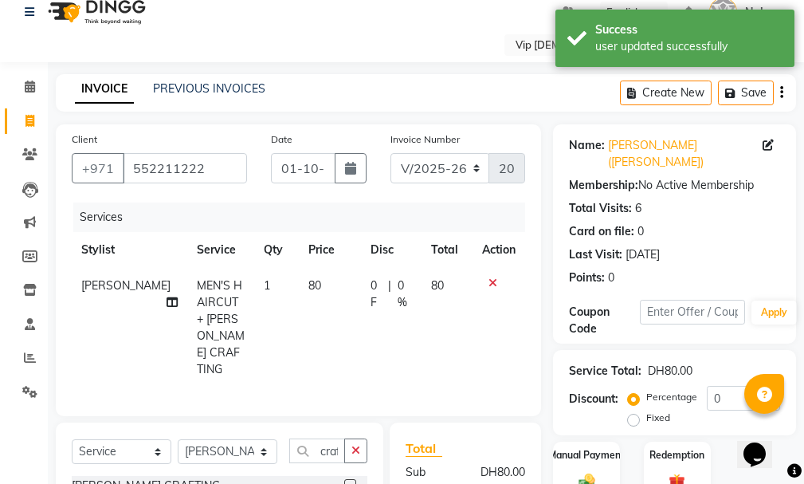
checkbox input "false"
click at [584, 472] on img at bounding box center [586, 481] width 27 height 19
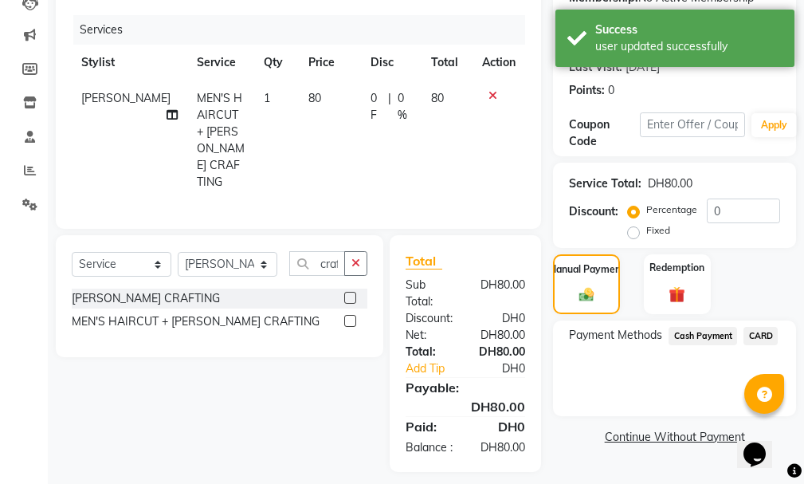
scroll to position [211, 0]
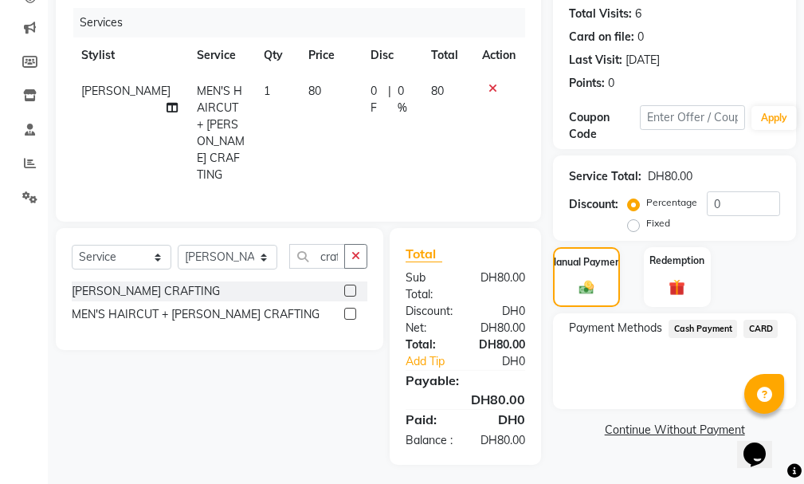
click at [761, 320] on span "CARD" at bounding box center [760, 329] width 34 height 18
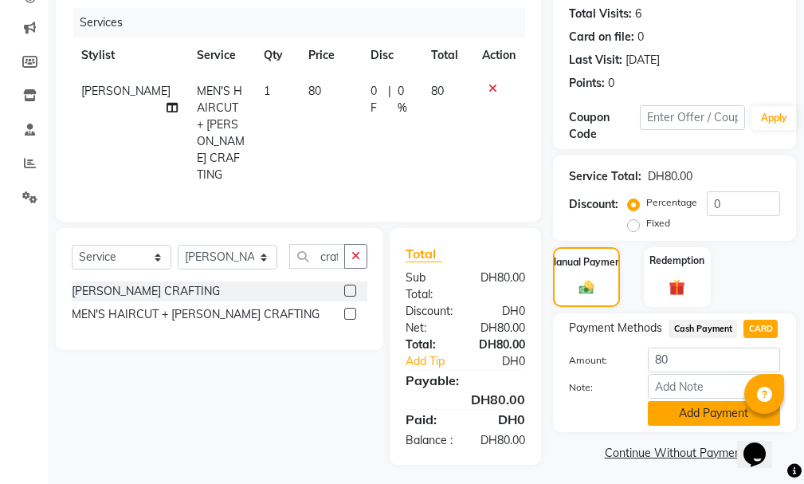
click at [702, 401] on button "Add Payment" at bounding box center [714, 413] width 132 height 25
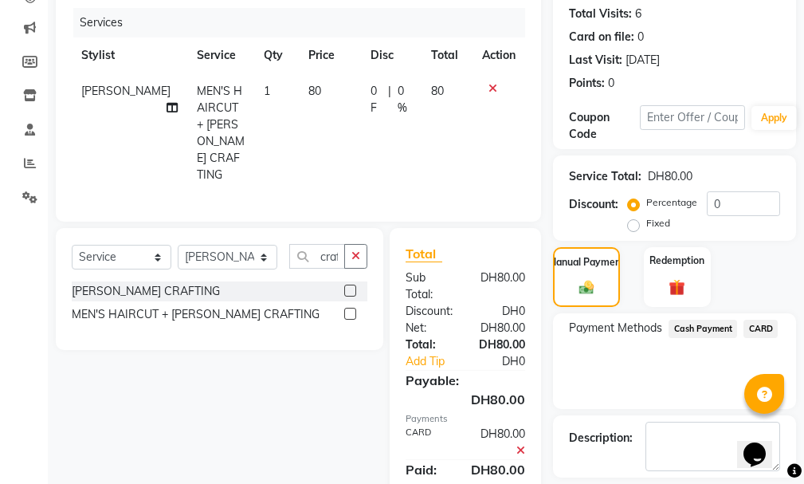
scroll to position [266, 0]
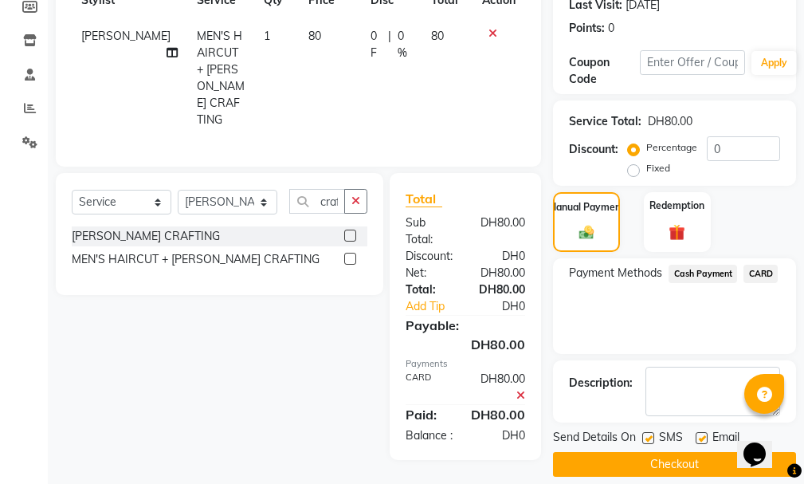
click at [709, 457] on button "Checkout" at bounding box center [674, 464] width 243 height 25
